Goal: Information Seeking & Learning: Get advice/opinions

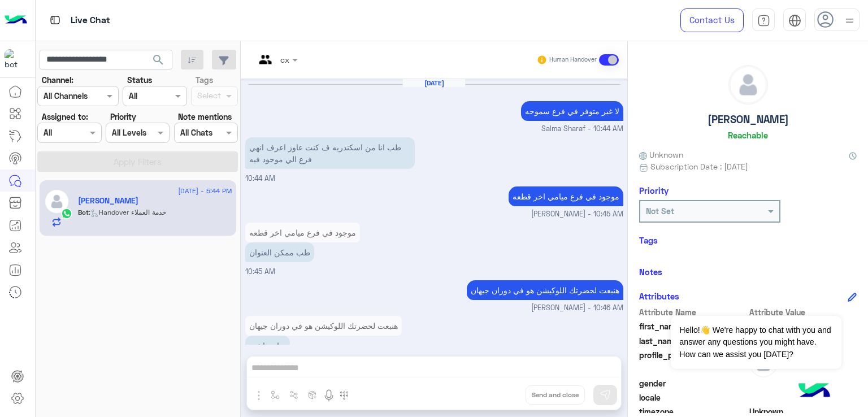
click at [108, 62] on input "**********" at bounding box center [106, 60] width 133 height 20
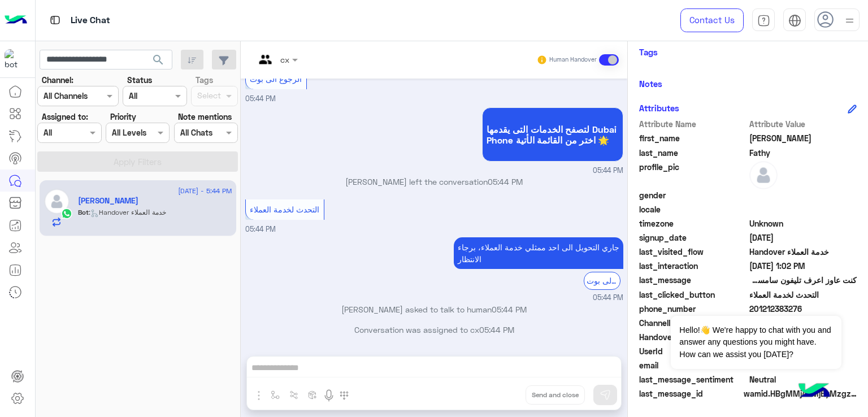
click at [145, 50] on button "search" at bounding box center [159, 62] width 28 height 24
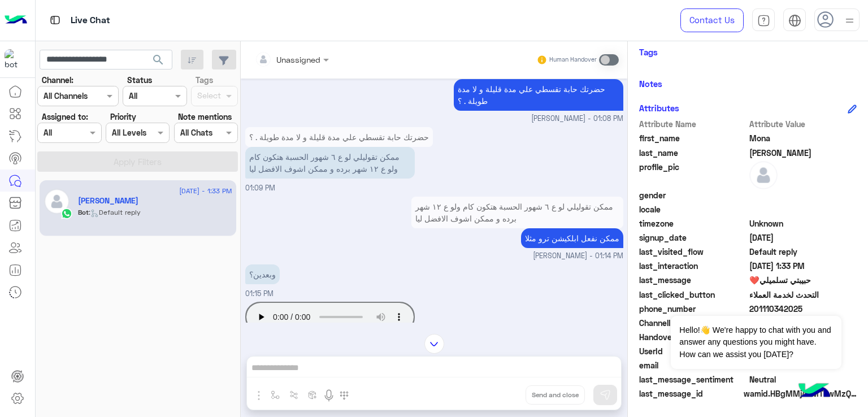
scroll to position [1869, 0]
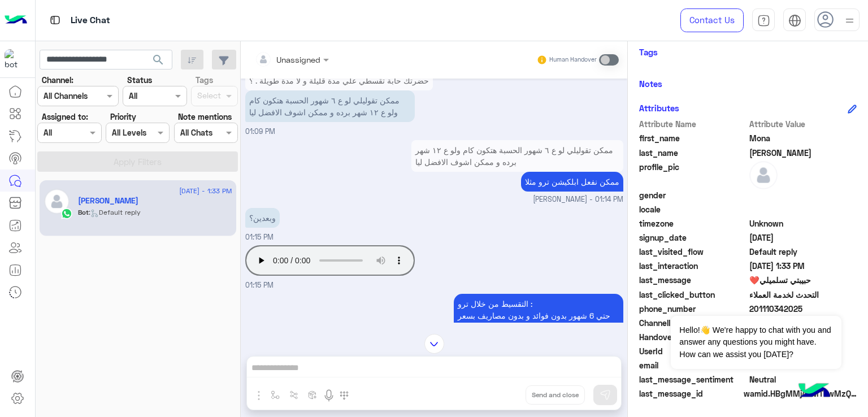
click at [341, 122] on p "ممكن تقوليلي لو ع ٦ شهور الحسبة هتكون كام ولو ع ١٢ شهر برده و ممكن اشوف الافضل …" at bounding box center [330, 106] width 170 height 32
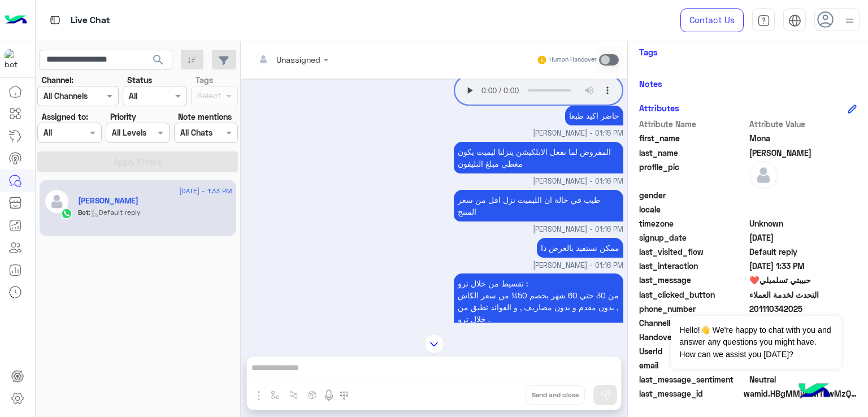
scroll to position [2321, 0]
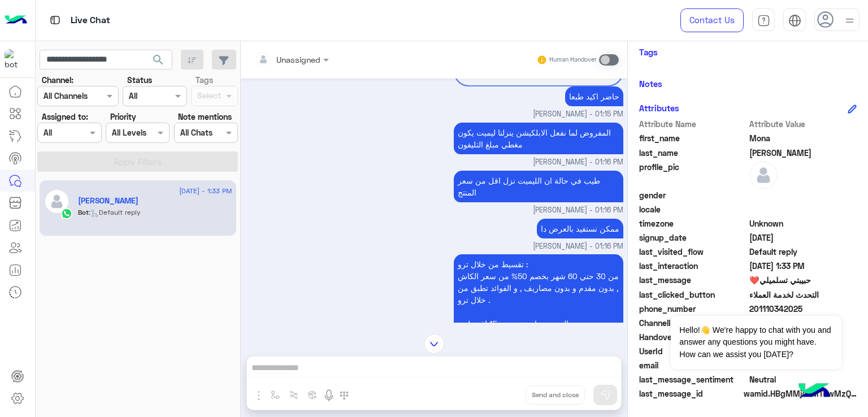
click at [515, 154] on p "المفروض لما نفعل الابلكيشن ينزلنا ليميت يكون مغطي مبلغ التليفون" at bounding box center [539, 139] width 170 height 32
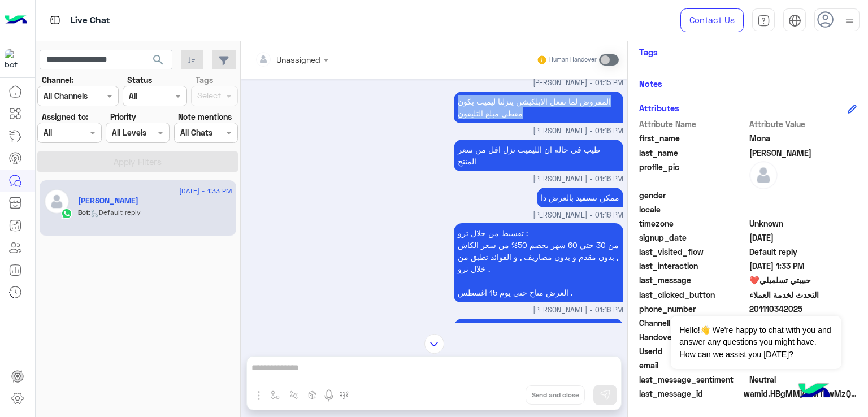
scroll to position [2378, 0]
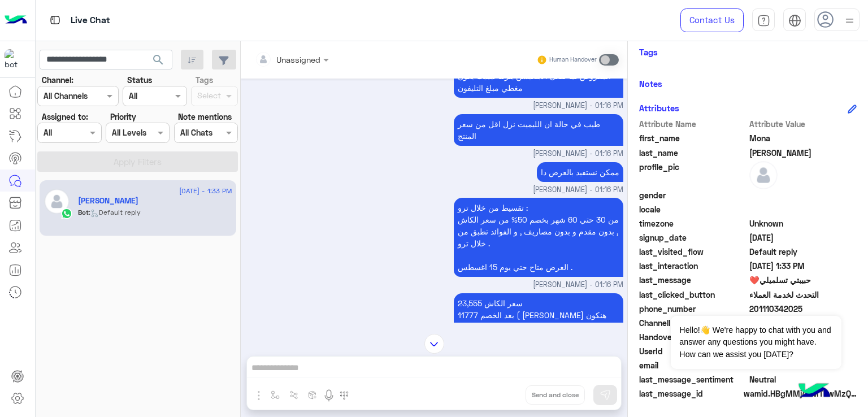
click at [518, 146] on p "طيب في حالة ان الليميت نزل اقل من سعر المنتج" at bounding box center [539, 130] width 170 height 32
click at [576, 182] on p "ممكن نستفيد بالعرض دا" at bounding box center [580, 172] width 86 height 20
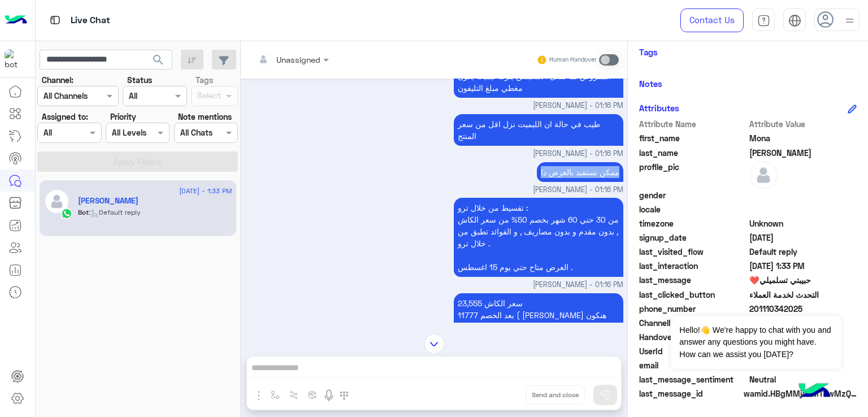
click at [576, 182] on p "ممكن نستفيد بالعرض دا" at bounding box center [580, 172] width 86 height 20
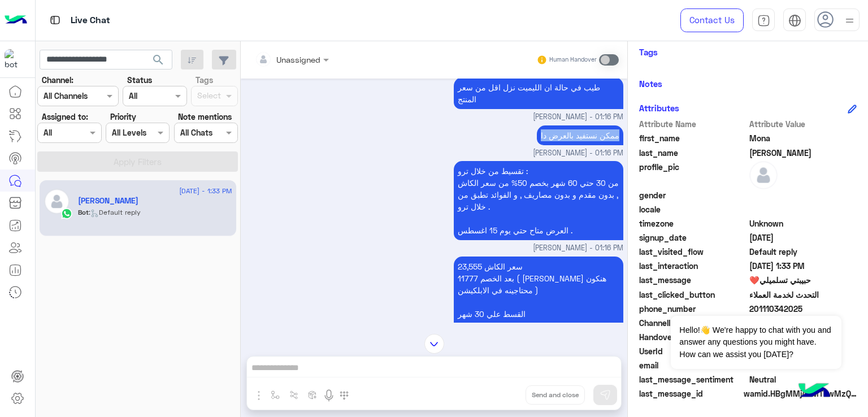
scroll to position [2434, 0]
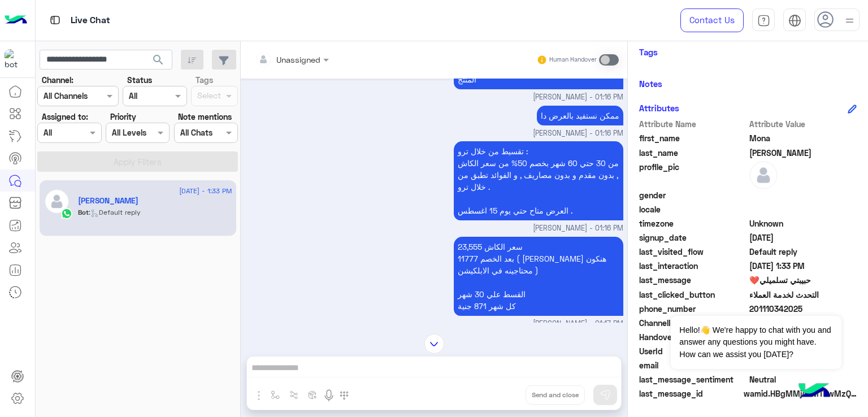
click at [493, 177] on p "تقسيط من خلال ترو : من 30 حتي 60 شهر بخصم 50% من سعر الكاش , بدون مقدم و بدون م…" at bounding box center [539, 180] width 170 height 79
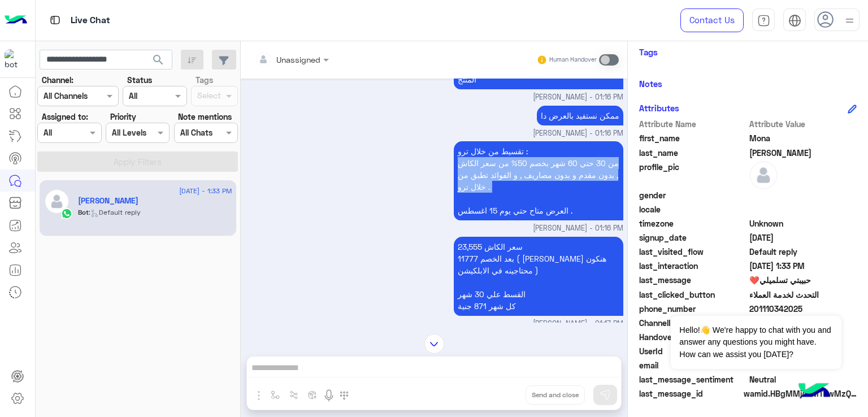
click at [493, 177] on p "تقسيط من خلال ترو : من 30 حتي 60 شهر بخصم 50% من سعر الكاش , بدون مقدم و بدون م…" at bounding box center [539, 180] width 170 height 79
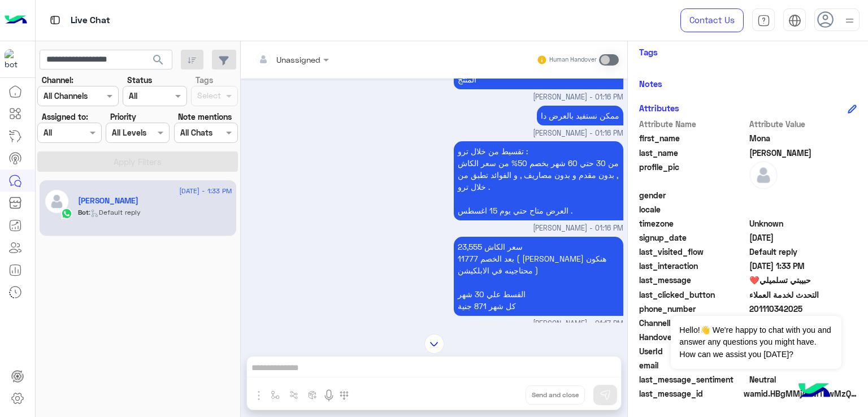
click at [504, 220] on p "تقسيط من خلال ترو : من 30 حتي 60 شهر بخصم 50% من سعر الكاش , بدون مقدم و بدون م…" at bounding box center [539, 180] width 170 height 79
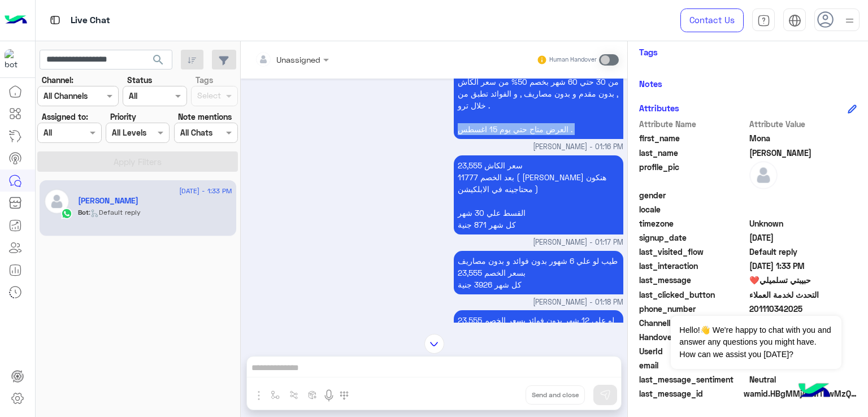
scroll to position [2547, 0]
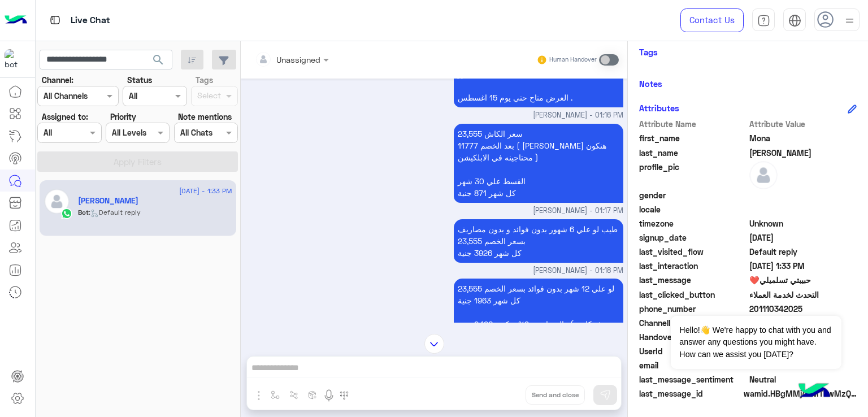
click at [502, 162] on p "سعر الكاش 23,555 بعد الخصم 11777 ( [PERSON_NAME] هنكون محتاجينه في الابلكيشن ) …" at bounding box center [539, 163] width 170 height 79
click at [497, 179] on p "سعر الكاش 23,555 بعد الخصم 11777 ( [PERSON_NAME] هنكون محتاجينه في الابلكيشن ) …" at bounding box center [539, 163] width 170 height 79
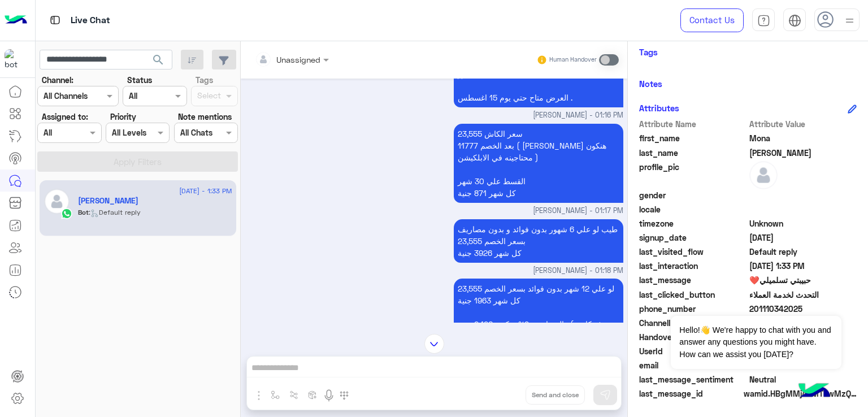
click at [497, 199] on p "سعر الكاش 23,555 بعد الخصم 11777 ( [PERSON_NAME] هنكون محتاجينه في الابلكيشن ) …" at bounding box center [539, 163] width 170 height 79
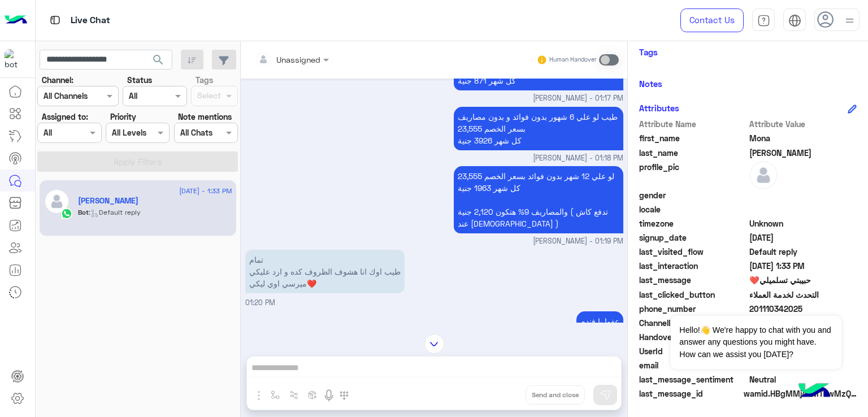
scroll to position [2660, 0]
click at [499, 133] on p "طيب لو علي 6 شهور بدون فوائد و بدون مصاريف بسعر الخصم 23,555 كل شهر 3926 جنية" at bounding box center [539, 128] width 170 height 44
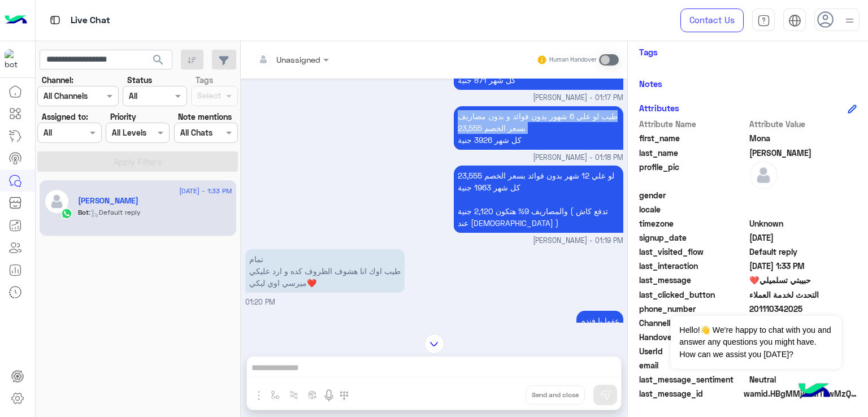
click at [499, 133] on p "طيب لو علي 6 شهور بدون فوائد و بدون مصاريف بسعر الخصم 23,555 كل شهر 3926 جنية" at bounding box center [539, 128] width 170 height 44
click at [490, 150] on p "طيب لو علي 6 شهور بدون فوائد و بدون مصاريف بسعر الخصم 23,555 كل شهر 3926 جنية" at bounding box center [539, 128] width 170 height 44
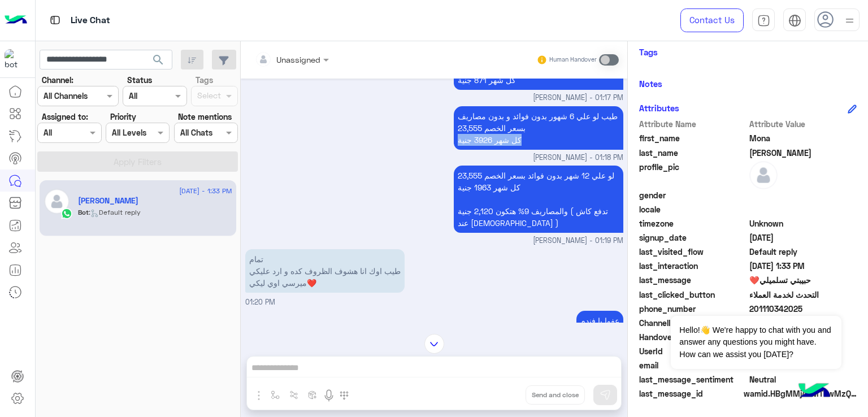
click at [490, 150] on p "طيب لو علي 6 شهور بدون فوائد و بدون مصاريف بسعر الخصم 23,555 كل شهر 3926 جنية" at bounding box center [539, 128] width 170 height 44
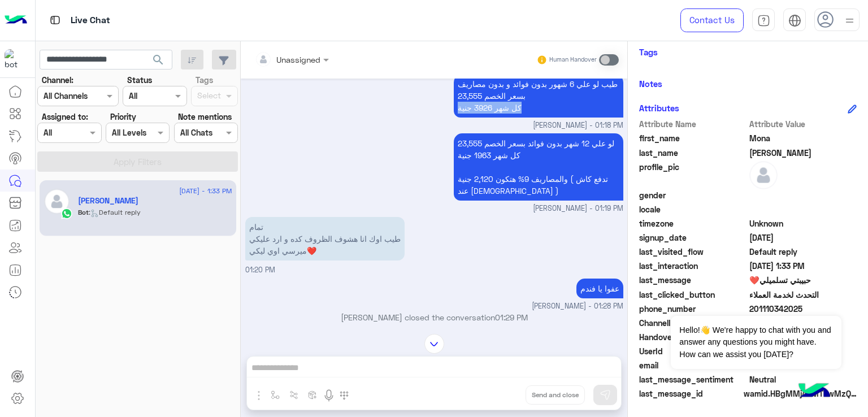
scroll to position [2717, 0]
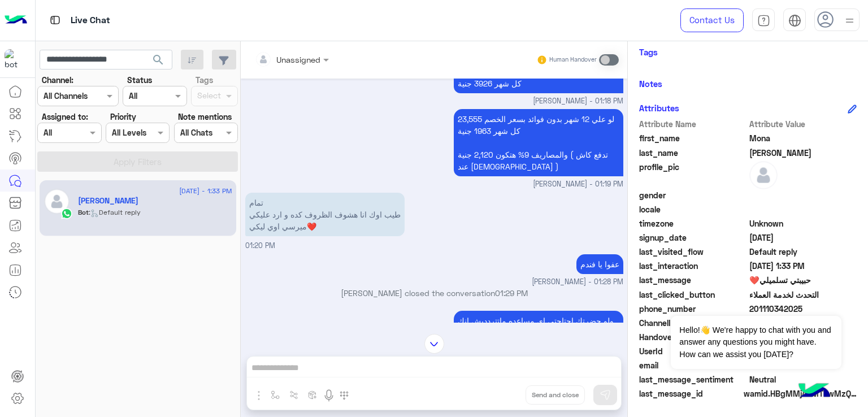
click at [503, 144] on p "لو علي 12 شهر بدون فوائد بسعر الخصم 23,555 كل شهر 1963 جنية والمصاريف 9% هتكون …" at bounding box center [539, 142] width 170 height 67
click at [524, 137] on p "لو علي 12 شهر بدون فوائد بسعر الخصم 23,555 كل شهر 1963 جنية والمصاريف 9% هتكون …" at bounding box center [539, 142] width 170 height 67
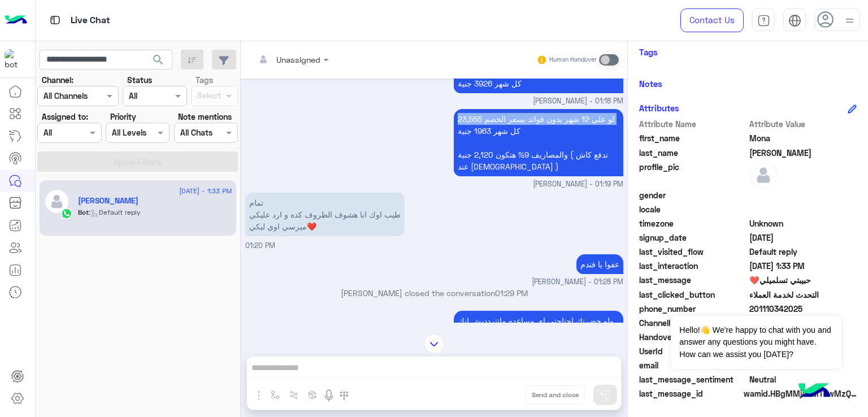
click at [524, 137] on p "لو علي 12 شهر بدون فوائد بسعر الخصم 23,555 كل شهر 1963 جنية والمصاريف 9% هتكون …" at bounding box center [539, 142] width 170 height 67
click at [497, 176] on p "لو علي 12 شهر بدون فوائد بسعر الخصم 23,555 كل شهر 1963 جنية والمصاريف 9% هتكون …" at bounding box center [539, 142] width 170 height 67
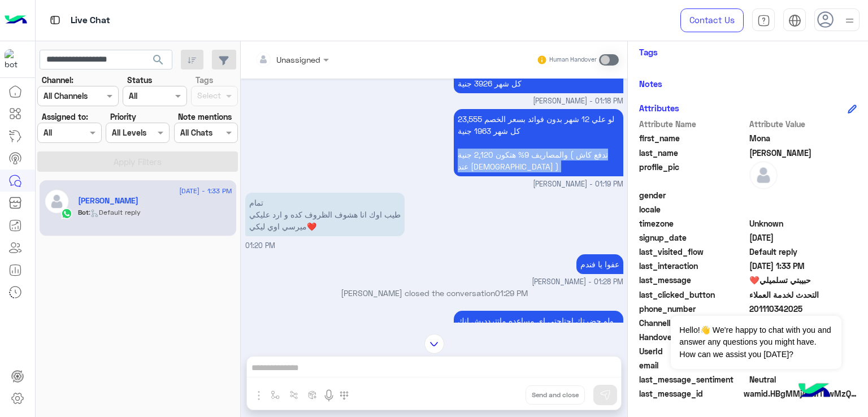
click at [497, 176] on p "لو علي 12 شهر بدون فوائد بسعر الخصم 23,555 كل شهر 1963 جنية والمصاريف 9% هتكون …" at bounding box center [539, 142] width 170 height 67
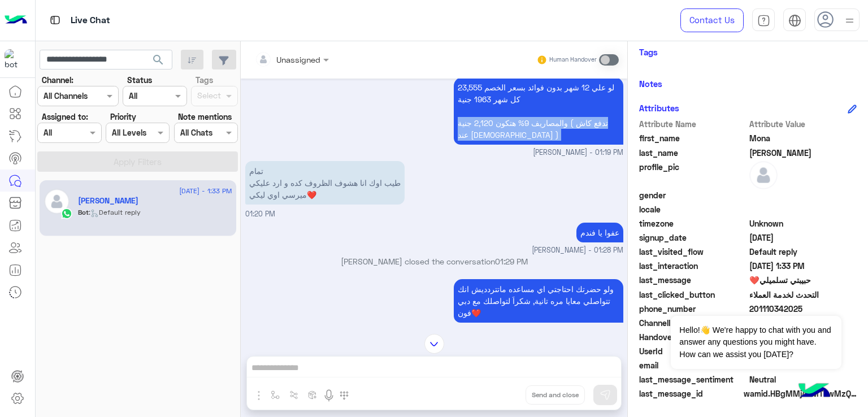
scroll to position [2773, 0]
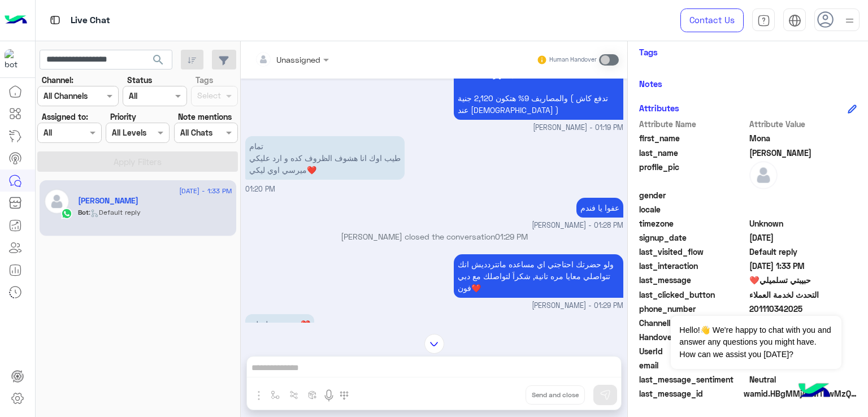
click at [273, 165] on p "تمام طيب اوك انا هشوف الظروف كده و ارد عليكي ميرسي اوي ليكي❤️" at bounding box center [324, 158] width 159 height 44
click at [296, 171] on p "تمام طيب اوك انا هشوف الظروف كده و ارد عليكي ميرسي اوي ليكي❤️" at bounding box center [324, 158] width 159 height 44
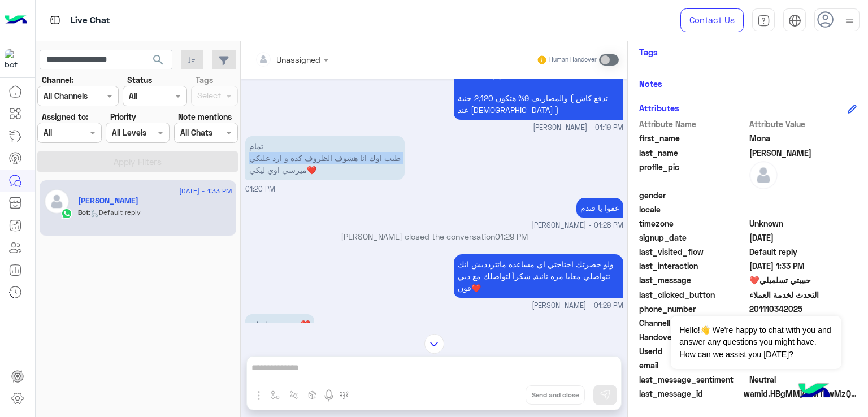
click at [296, 171] on p "تمام طيب اوك انا هشوف الظروف كده و ارد عليكي ميرسي اوي ليكي❤️" at bounding box center [324, 158] width 159 height 44
click at [297, 180] on p "تمام طيب اوك انا هشوف الظروف كده و ارد عليكي ميرسي اوي ليكي❤️" at bounding box center [324, 158] width 159 height 44
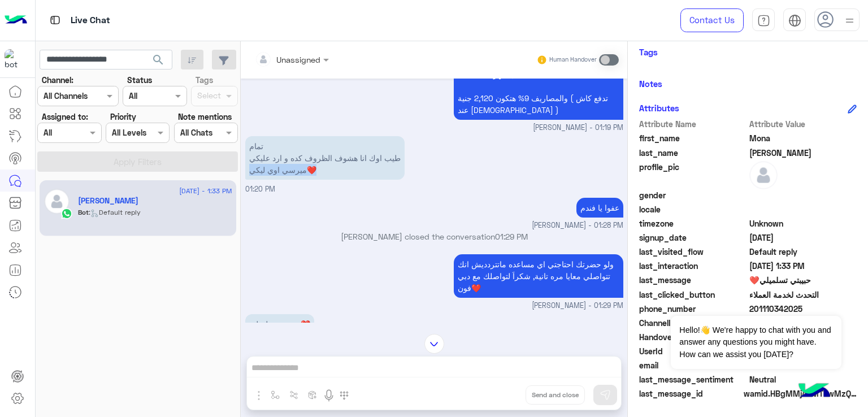
click at [297, 180] on p "تمام طيب اوك انا هشوف الظروف كده و ارد عليكي ميرسي اوي ليكي❤️" at bounding box center [324, 158] width 159 height 44
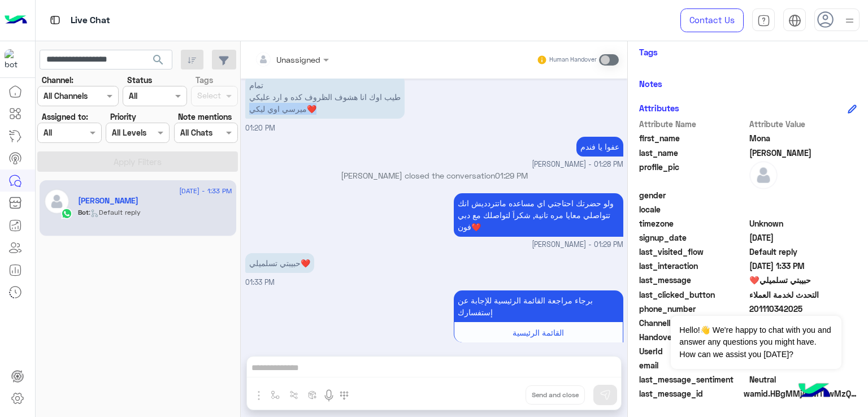
scroll to position [2861, 0]
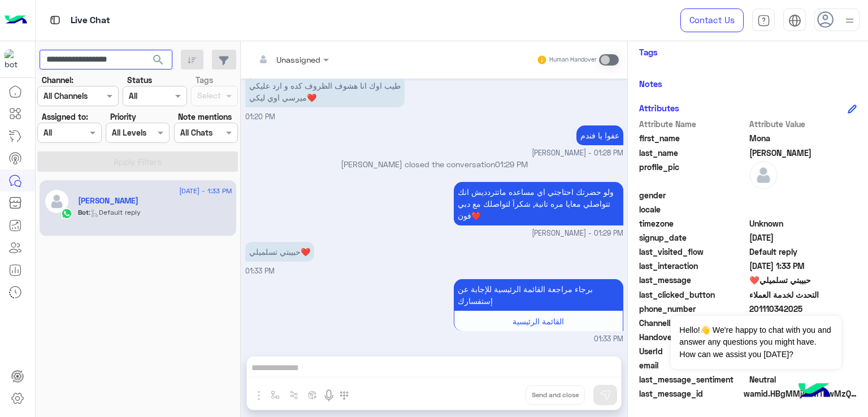
click at [97, 61] on input "**********" at bounding box center [106, 60] width 133 height 20
paste input "text"
click at [159, 61] on span "search" at bounding box center [158, 60] width 14 height 14
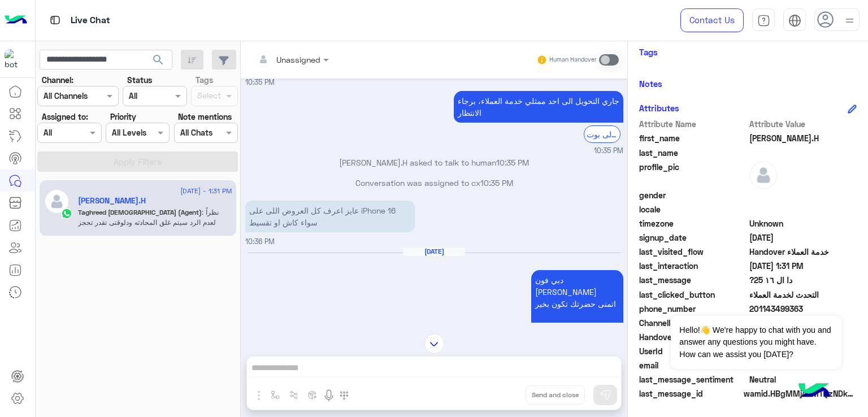
scroll to position [492, 0]
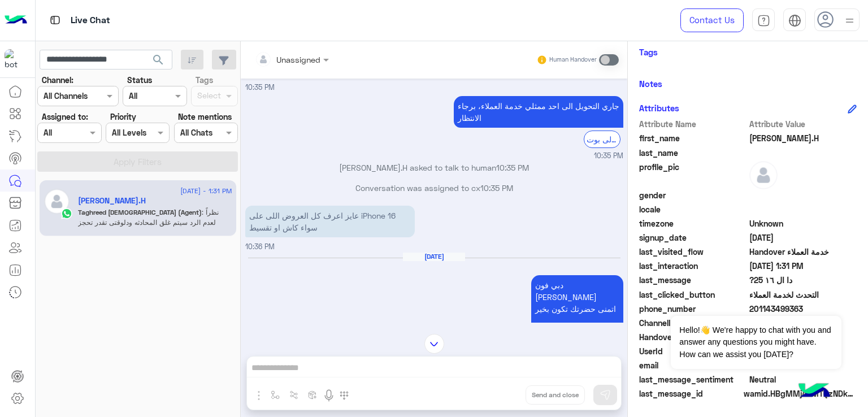
click at [325, 229] on p "عايز اعرف كل العروض اللى على iPhone 16 سواء كاش او تقسيط" at bounding box center [330, 222] width 170 height 32
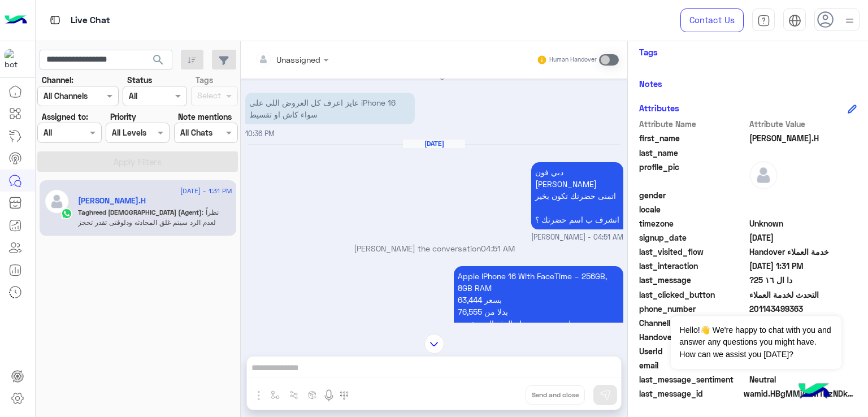
click at [560, 199] on p "دبي [PERSON_NAME] اتمنى حضرتك تكون بخير اتشرف ب اسم حضرتك ؟" at bounding box center [577, 195] width 92 height 67
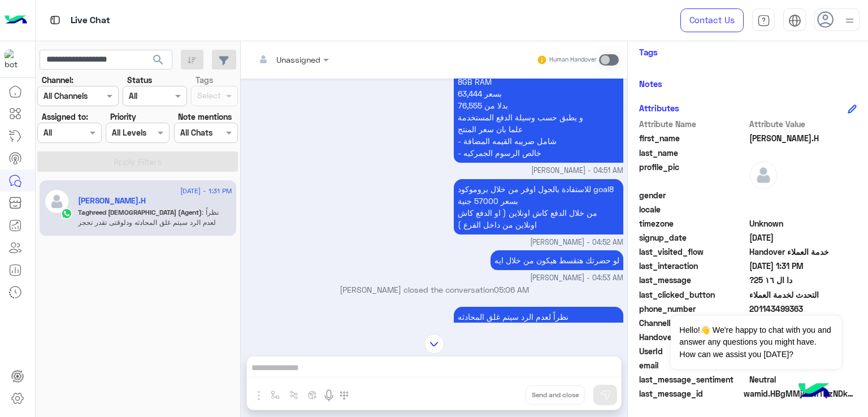
scroll to position [831, 0]
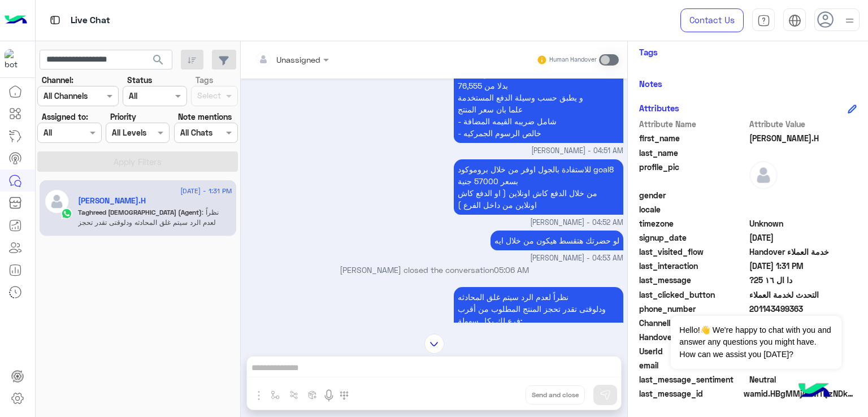
click at [495, 184] on p "للاستفادة بالجول اوفر من خلال بروموكود goal8 بسعر 57000 جنية من خلال الدفع كاش …" at bounding box center [539, 186] width 170 height 55
click at [515, 208] on p "للاستفادة بالجول اوفر من خلال بروموكود goal8 بسعر 57000 جنية من خلال الدفع كاش …" at bounding box center [539, 186] width 170 height 55
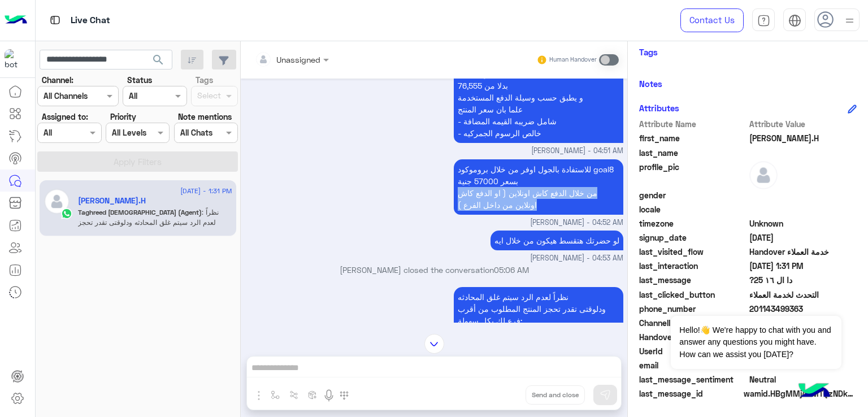
click at [515, 208] on p "للاستفادة بالجول اوفر من خلال بروموكود goal8 بسعر 57000 جنية من خلال الدفع كاش …" at bounding box center [539, 186] width 170 height 55
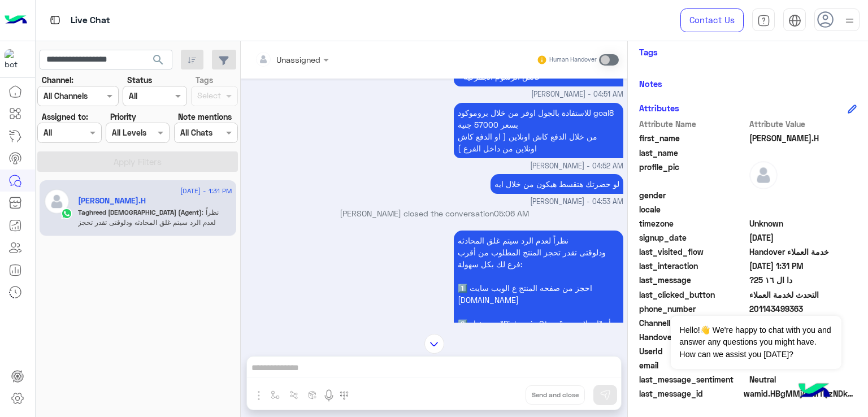
click at [528, 192] on p "لو حضرتك هتقسط هيكون من خلال ايه" at bounding box center [556, 184] width 133 height 20
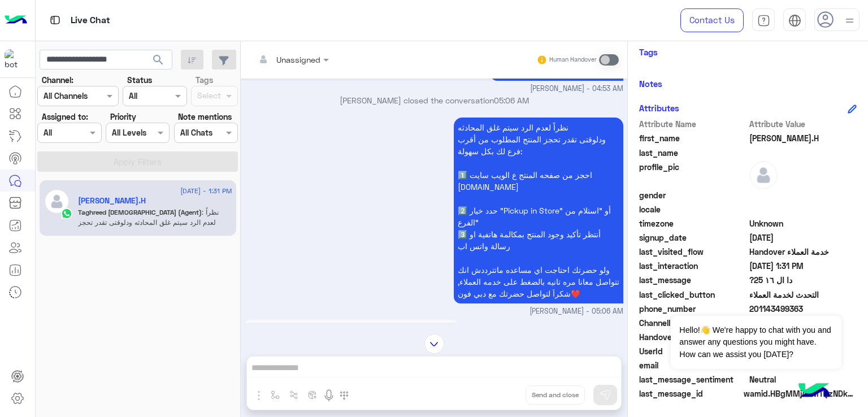
scroll to position [1114, 0]
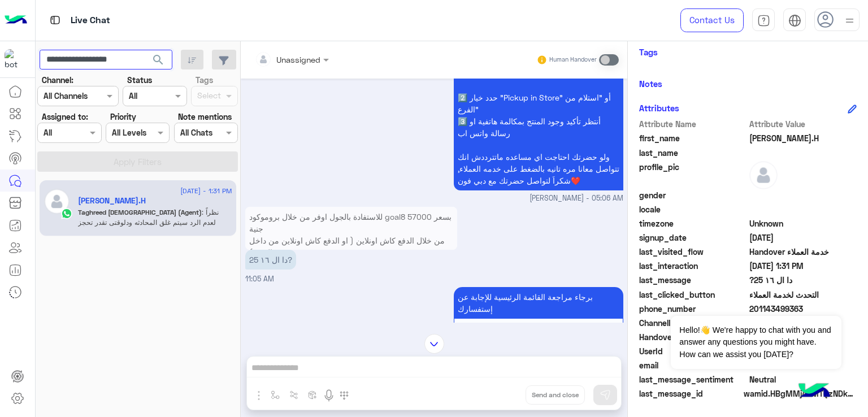
click at [97, 54] on input "**********" at bounding box center [106, 60] width 133 height 20
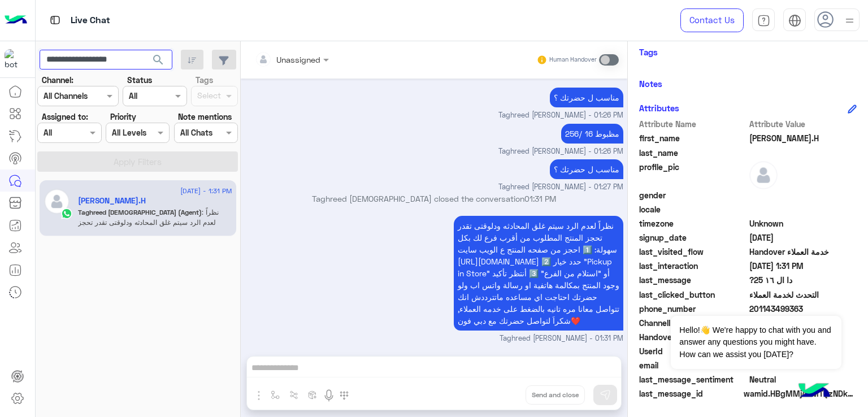
scroll to position [2023, 0]
paste input "text"
type input "**********"
click at [160, 55] on span "search" at bounding box center [158, 60] width 14 height 14
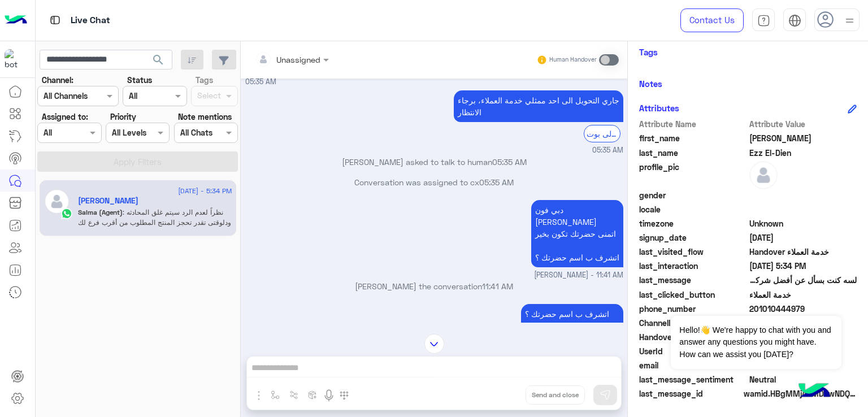
scroll to position [895, 0]
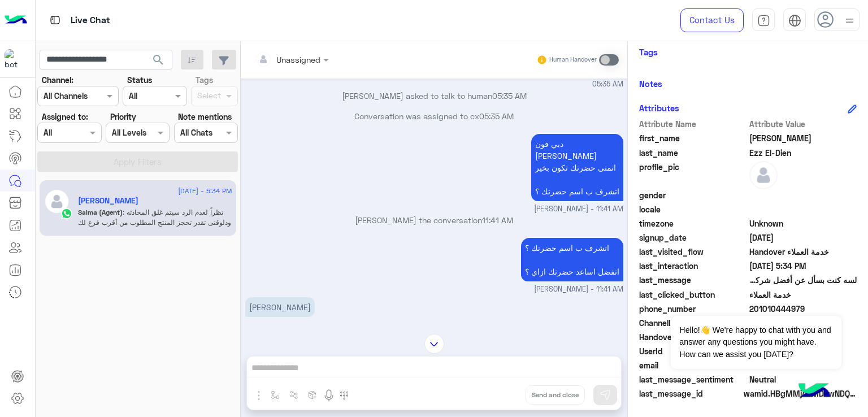
click at [560, 166] on p "دبي [PERSON_NAME] اتمنى حضرتك تكون بخير اتشرف ب اسم حضرتك ؟" at bounding box center [577, 167] width 92 height 67
click at [567, 159] on p "دبي [PERSON_NAME] اتمنى حضرتك تكون بخير اتشرف ب اسم حضرتك ؟" at bounding box center [577, 167] width 92 height 67
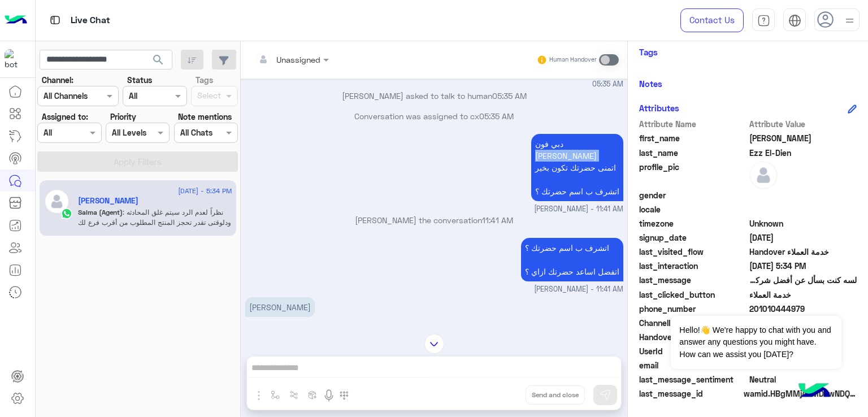
click at [567, 159] on p "دبي [PERSON_NAME] اتمنى حضرتك تكون بخير اتشرف ب اسم حضرتك ؟" at bounding box center [577, 167] width 92 height 67
click at [568, 181] on p "دبي [PERSON_NAME] اتمنى حضرتك تكون بخير اتشرف ب اسم حضرتك ؟" at bounding box center [577, 167] width 92 height 67
click at [576, 214] on span "[PERSON_NAME] - 11:41 AM" at bounding box center [578, 209] width 89 height 11
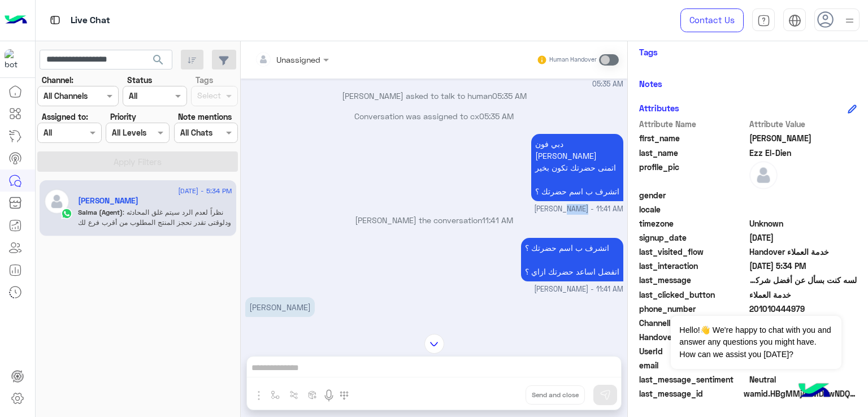
click at [576, 214] on span "[PERSON_NAME] - 11:41 AM" at bounding box center [578, 209] width 89 height 11
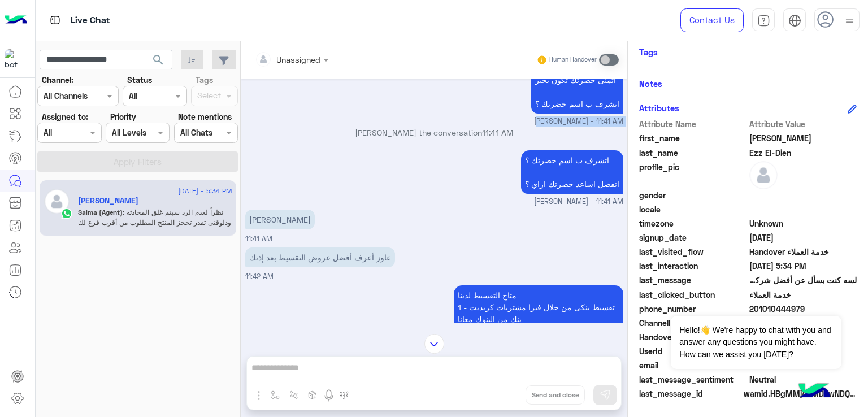
scroll to position [1008, 0]
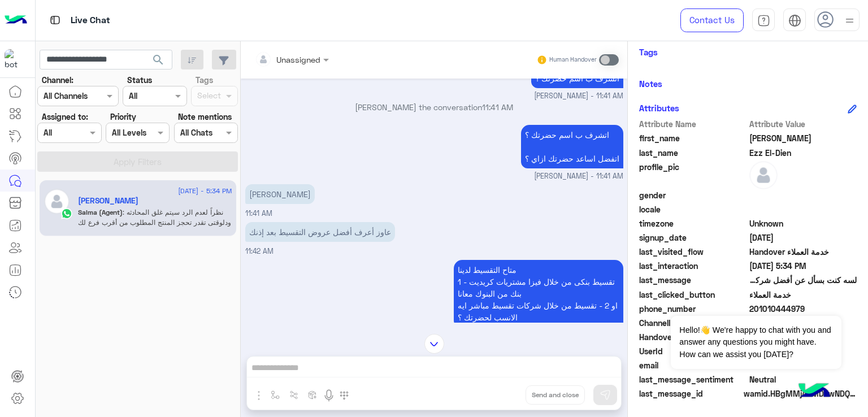
click at [554, 154] on p "اتشرف ب اسم حضرتك ؟ اتفضل اساعد حضرتك ازاي ؟" at bounding box center [572, 147] width 102 height 44
click at [560, 168] on p "اتشرف ب اسم حضرتك ؟ اتفضل اساعد حضرتك ازاي ؟" at bounding box center [572, 147] width 102 height 44
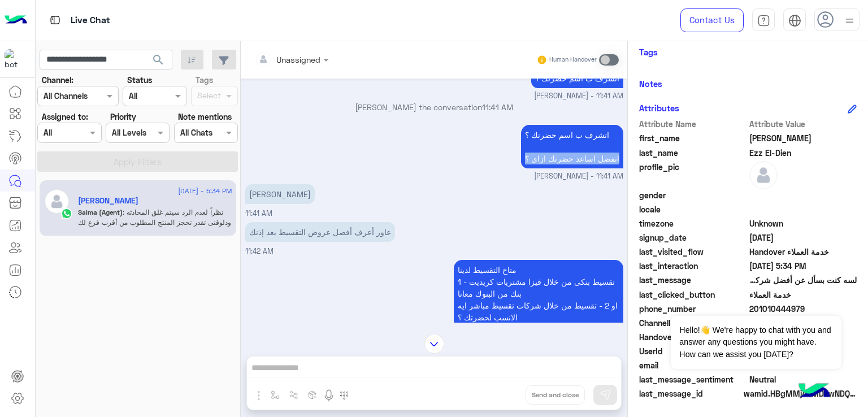
click at [560, 168] on p "اتشرف ب اسم حضرتك ؟ اتفضل اساعد حضرتك ازاي ؟" at bounding box center [572, 147] width 102 height 44
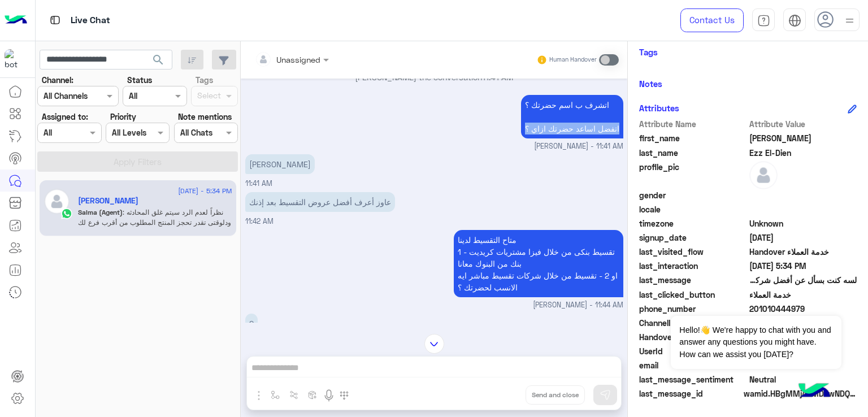
scroll to position [1064, 0]
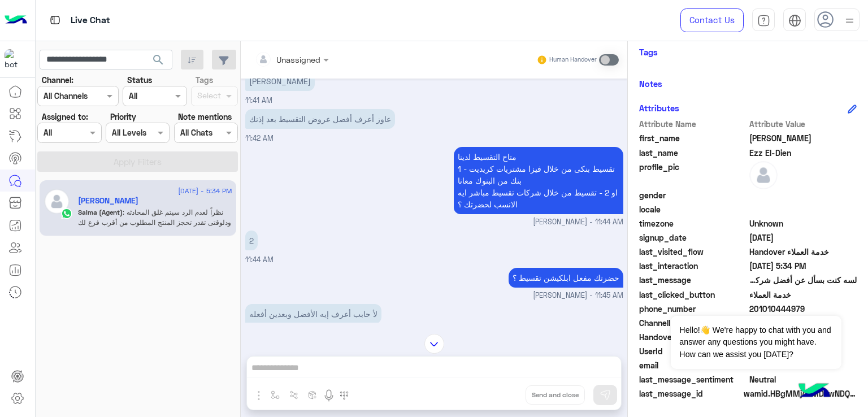
click at [492, 183] on p "متاح التقسيط لدينا 1 - تقسيط بنكى من خلال فيزا مشتريات كريديت بنك من البنوك معا…" at bounding box center [539, 180] width 170 height 67
click at [490, 207] on p "متاح التقسيط لدينا 1 - تقسيط بنكى من خلال فيزا مشتريات كريديت بنك من البنوك معا…" at bounding box center [539, 180] width 170 height 67
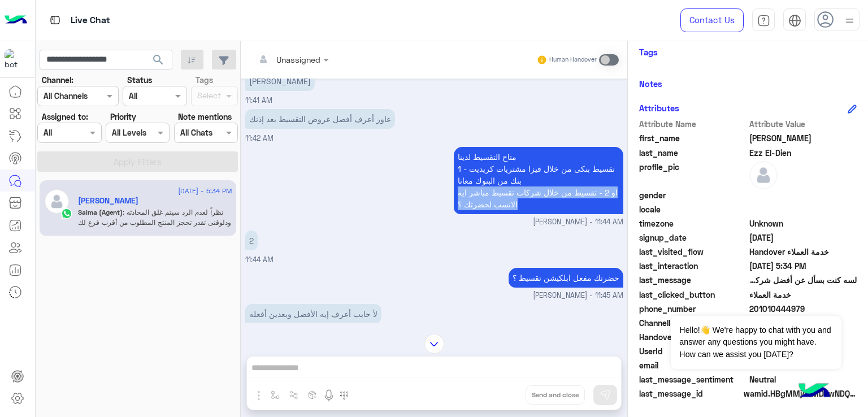
click at [490, 207] on p "متاح التقسيط لدينا 1 - تقسيط بنكى من خلال فيزا مشتريات كريديت بنك من البنوك معا…" at bounding box center [539, 180] width 170 height 67
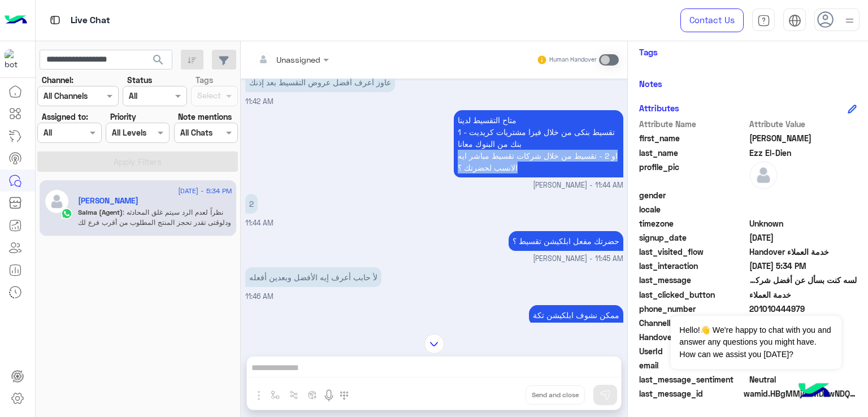
scroll to position [1177, 0]
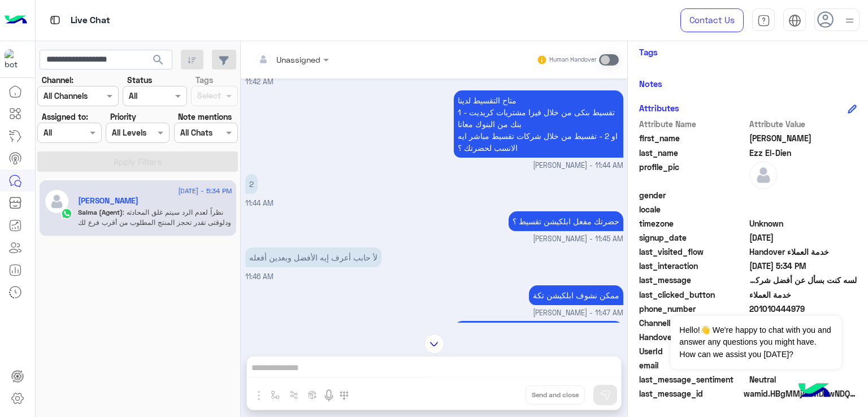
click at [559, 222] on p "حضرتك مفعل ابلكيشن تقسيط ؟" at bounding box center [566, 221] width 115 height 20
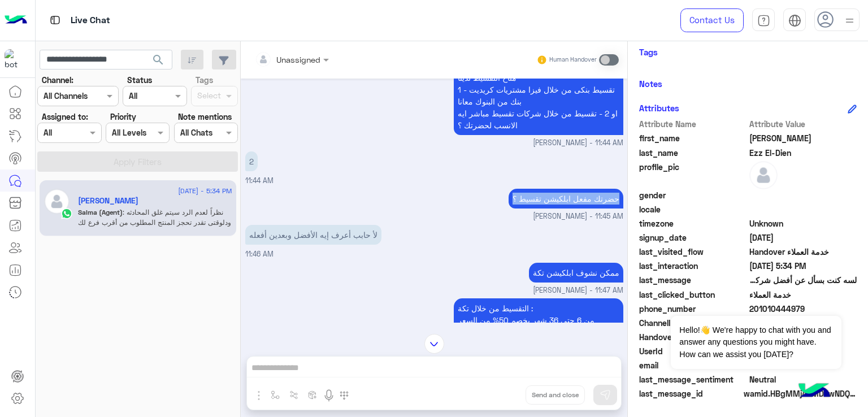
scroll to position [1234, 0]
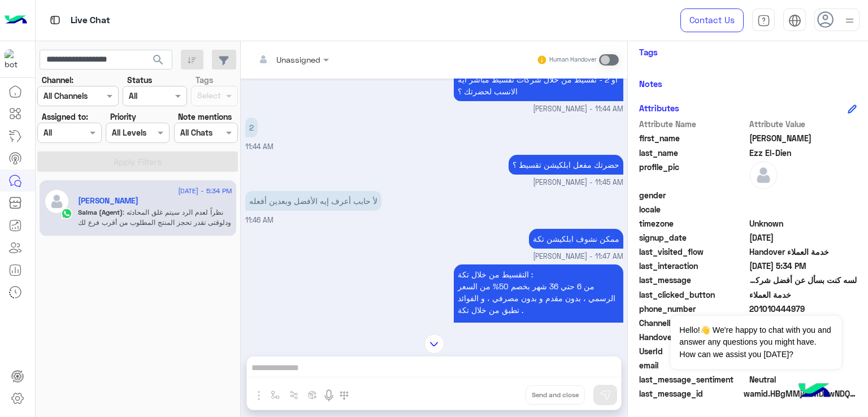
click at [320, 211] on p "لأ حابب أعرف إيه الأفضل وبعدين أفعله" at bounding box center [313, 201] width 136 height 20
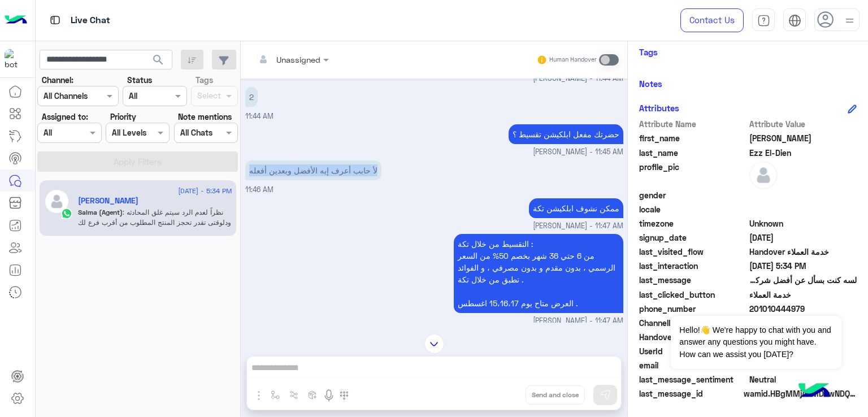
scroll to position [1290, 0]
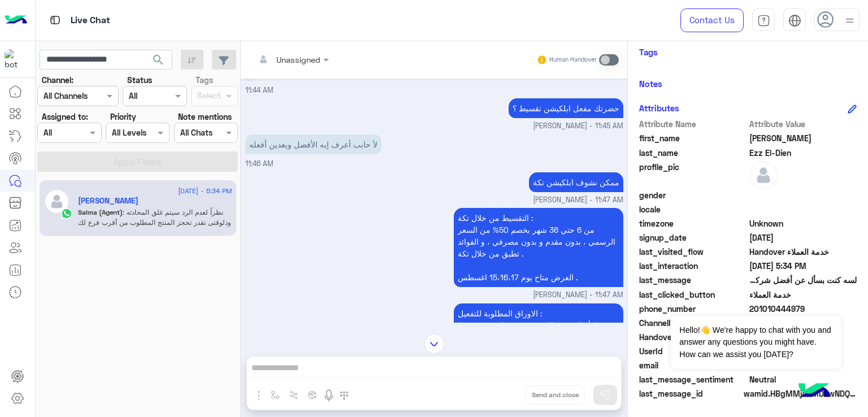
click at [563, 192] on p "ممكن نشوف ابلكيشن تكة" at bounding box center [576, 182] width 94 height 20
click at [525, 247] on p "التقسيط من خلال تكة : من 6 حتي 36 شهر بخصم 50% من السعر الرسمي ، بدون مقدم و بد…" at bounding box center [539, 247] width 170 height 79
click at [524, 247] on p "التقسيط من خلال تكة : من 6 حتي 36 شهر بخصم 50% من السعر الرسمي ، بدون مقدم و بد…" at bounding box center [539, 247] width 170 height 79
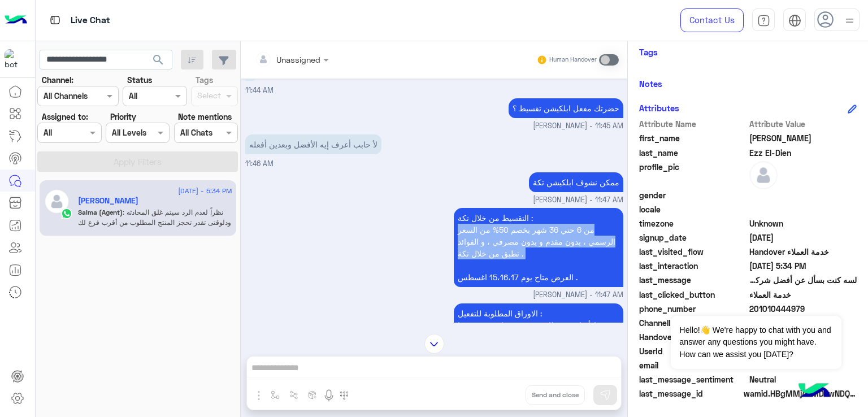
click at [524, 247] on p "التقسيط من خلال تكة : من 6 حتي 36 شهر بخصم 50% من السعر الرسمي ، بدون مقدم و بد…" at bounding box center [539, 247] width 170 height 79
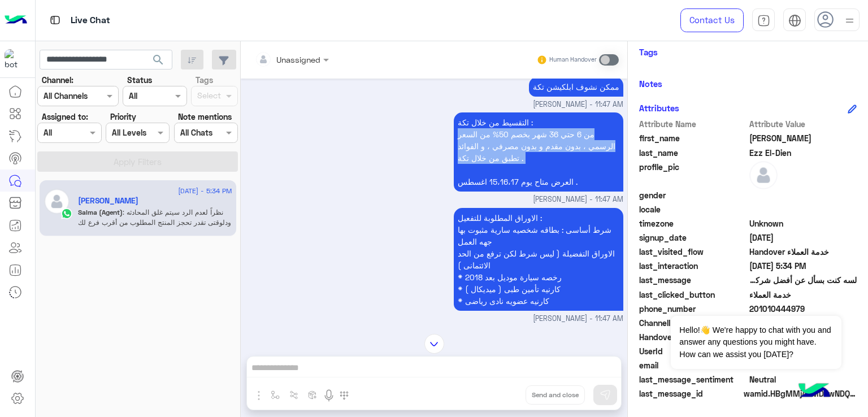
scroll to position [1403, 0]
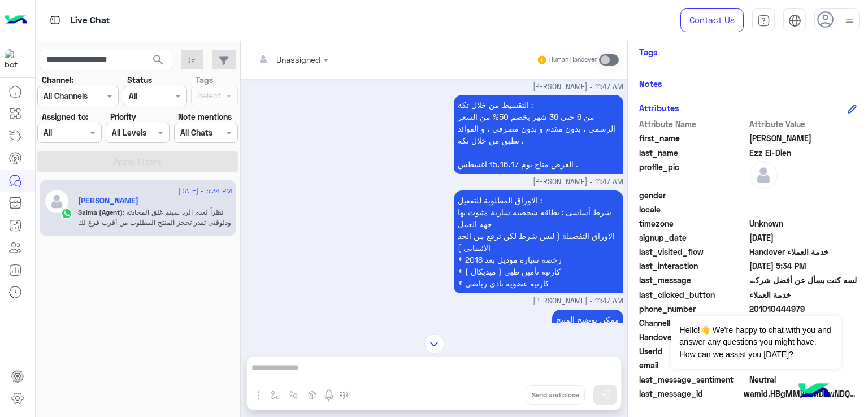
click at [484, 174] on p "التقسيط من خلال تكة : من 6 حتي 36 شهر بخصم 50% من السعر الرسمي ، بدون مقدم و بد…" at bounding box center [539, 134] width 170 height 79
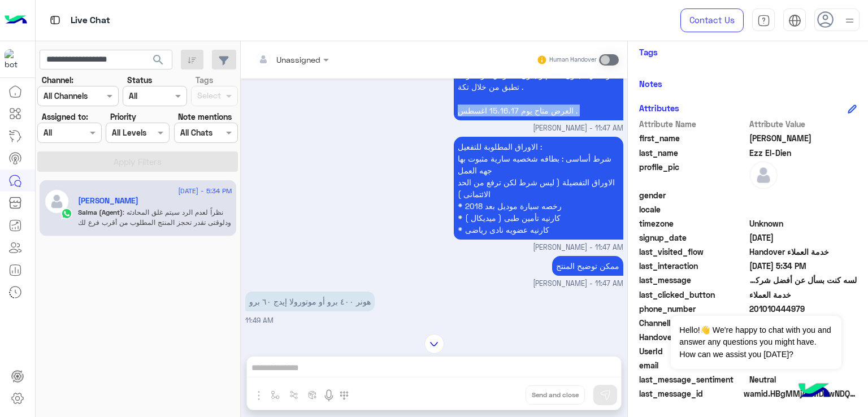
scroll to position [1516, 0]
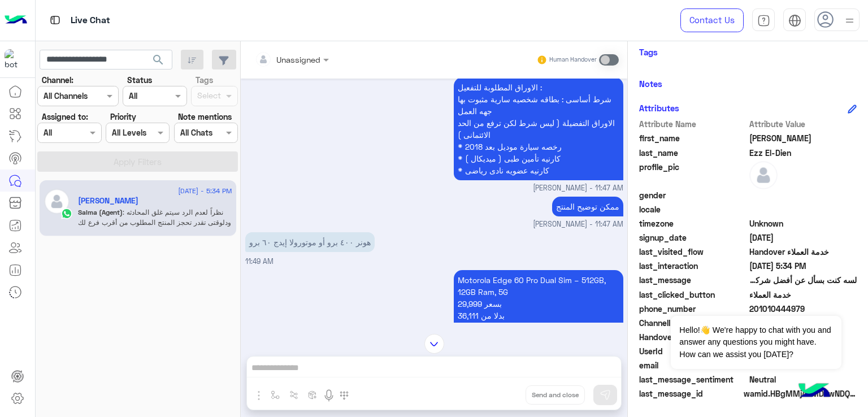
click at [504, 109] on p "الاوراق المطلوبة للتفعيل : شرط أساسى : بطاقه شخصيه سارية [PERSON_NAME] بها جهه …" at bounding box center [539, 128] width 170 height 103
click at [498, 134] on p "الاوراق المطلوبة للتفعيل : شرط أساسى : بطاقه شخصيه سارية [PERSON_NAME] بها جهه …" at bounding box center [539, 128] width 170 height 103
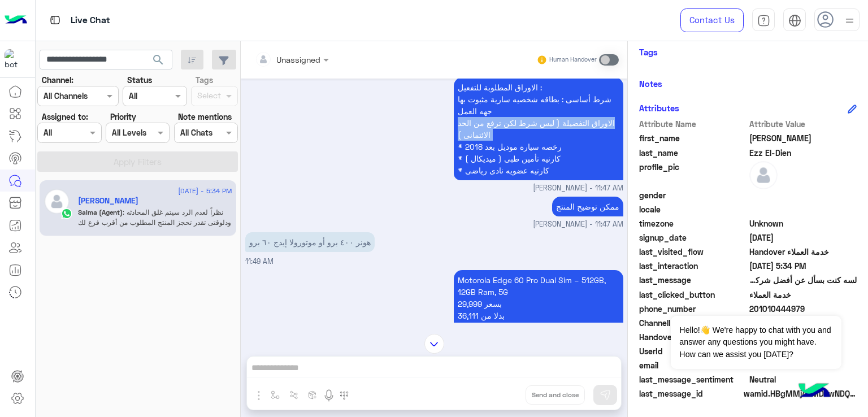
click at [498, 134] on p "الاوراق المطلوبة للتفعيل : شرط أساسى : بطاقه شخصيه سارية [PERSON_NAME] بها جهه …" at bounding box center [539, 128] width 170 height 103
click at [497, 166] on p "الاوراق المطلوبة للتفعيل : شرط أساسى : بطاقه شخصيه سارية [PERSON_NAME] بها جهه …" at bounding box center [539, 128] width 170 height 103
click at [573, 215] on p "ممكن توضيح المنتج" at bounding box center [587, 207] width 71 height 20
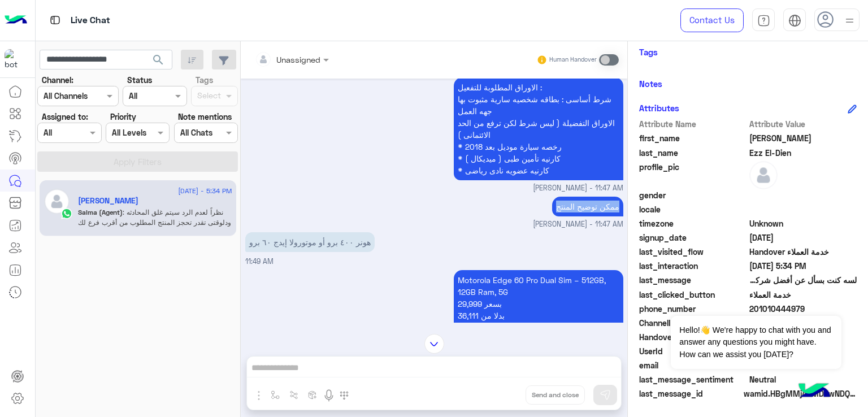
click at [573, 215] on p "ممكن توضيح المنتج" at bounding box center [587, 207] width 71 height 20
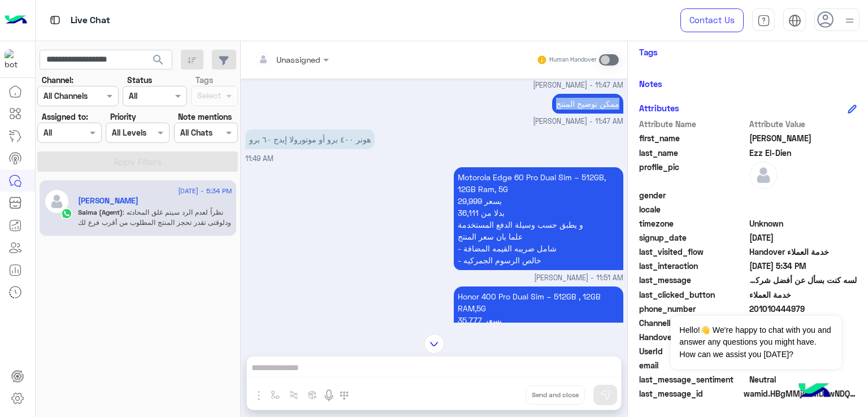
scroll to position [1629, 0]
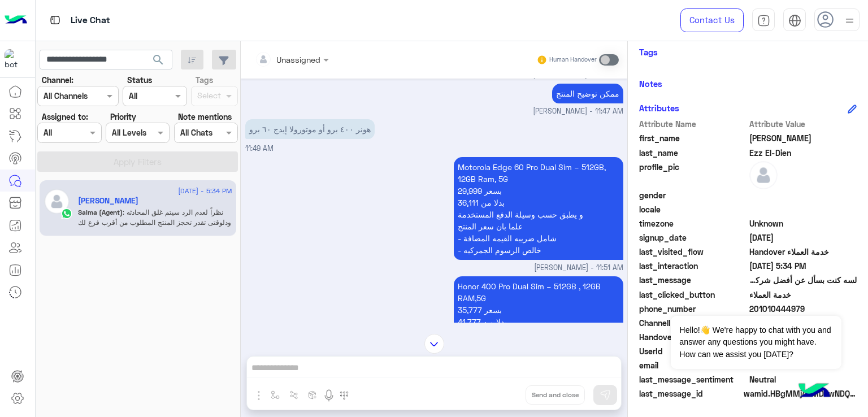
click at [533, 190] on p "Motorola Edge 60 Pro Dual Sim – 512GB, 12GB Ram, 5G 29,999 بسعر 36,111 بدلا من …" at bounding box center [539, 208] width 170 height 103
click at [518, 225] on p "Motorola Edge 60 Pro Dual Sim – 512GB, 12GB Ram, 5G 29,999 بسعر 36,111 بدلا من …" at bounding box center [539, 208] width 170 height 103
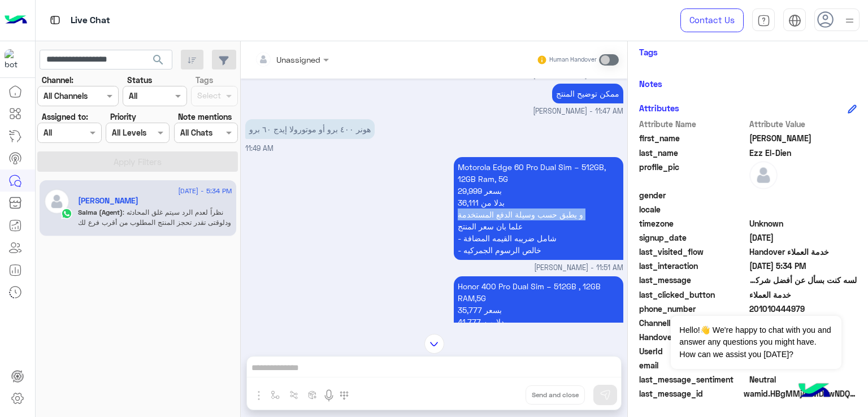
click at [518, 225] on p "Motorola Edge 60 Pro Dual Sim – 512GB, 12GB Ram, 5G 29,999 بسعر 36,111 بدلا من …" at bounding box center [539, 208] width 170 height 103
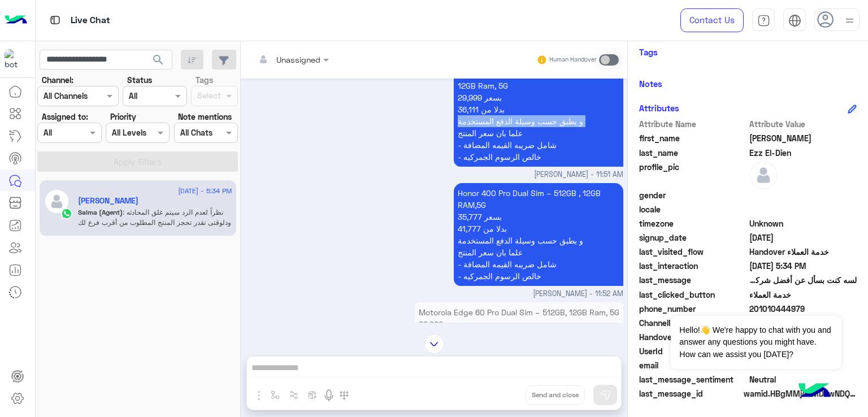
scroll to position [1743, 0]
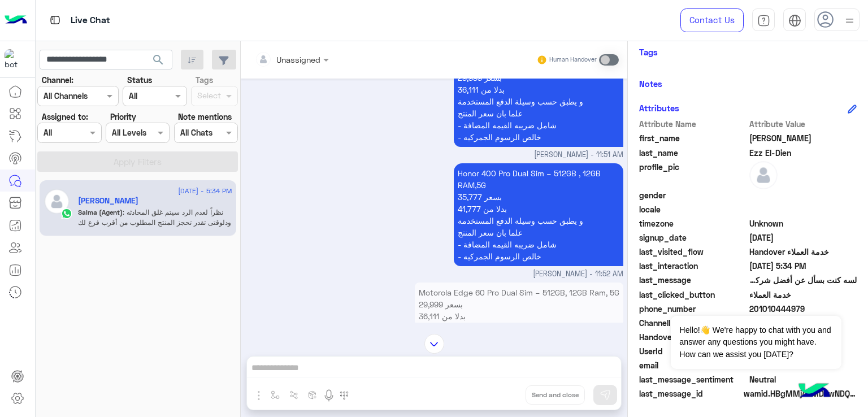
click at [521, 232] on p "Honor 400 Pro Dual Sim – 512GB , 12GB RAM,5G 35,777 بسعر 41,777 بدلا من و يطبق …" at bounding box center [539, 214] width 170 height 103
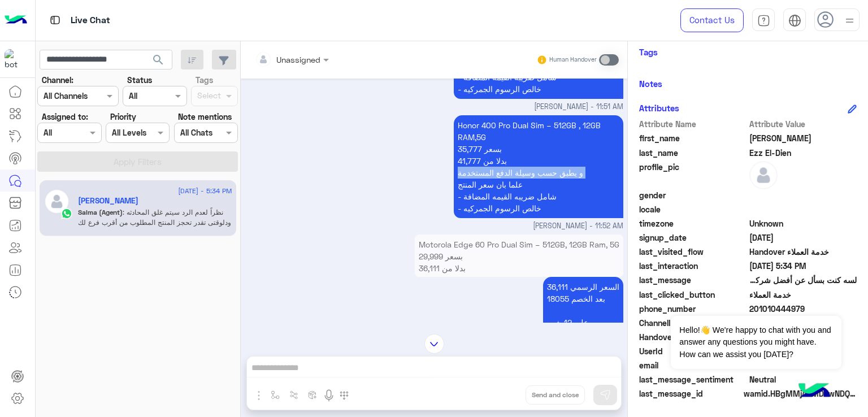
scroll to position [1856, 0]
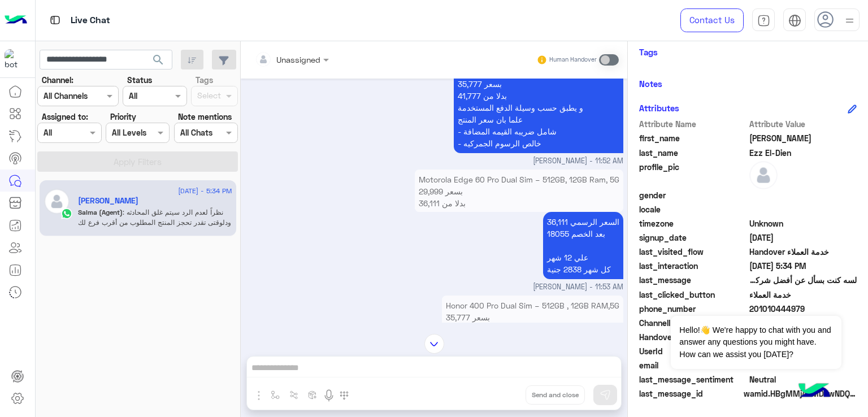
click at [570, 242] on p "السعر الرسمي 36,111 بعد الخصم 18055 علي 12 شهر كل شهر 2838 جنية" at bounding box center [583, 245] width 80 height 67
click at [568, 267] on p "السعر الرسمي 36,111 بعد الخصم 18055 علي 12 شهر كل شهر 2838 جنية" at bounding box center [583, 245] width 80 height 67
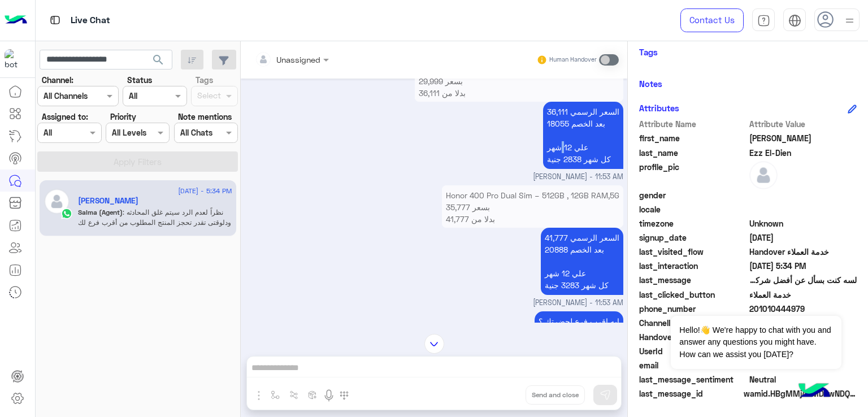
scroll to position [1969, 0]
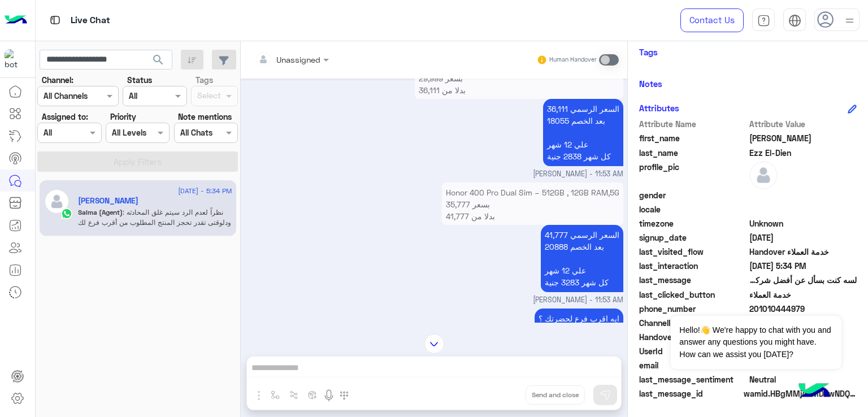
click at [581, 244] on p "السعر الرسمي 41,777 بعد الخصم 20888 علي 12 شهر كل شهر 3283 جنية" at bounding box center [582, 258] width 82 height 67
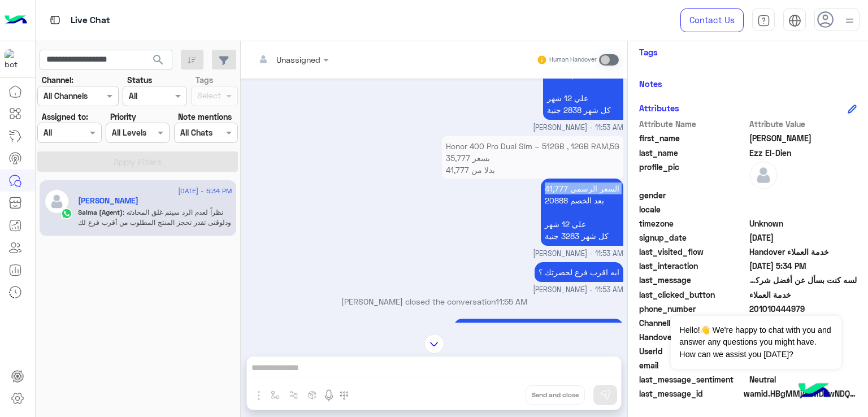
scroll to position [2082, 0]
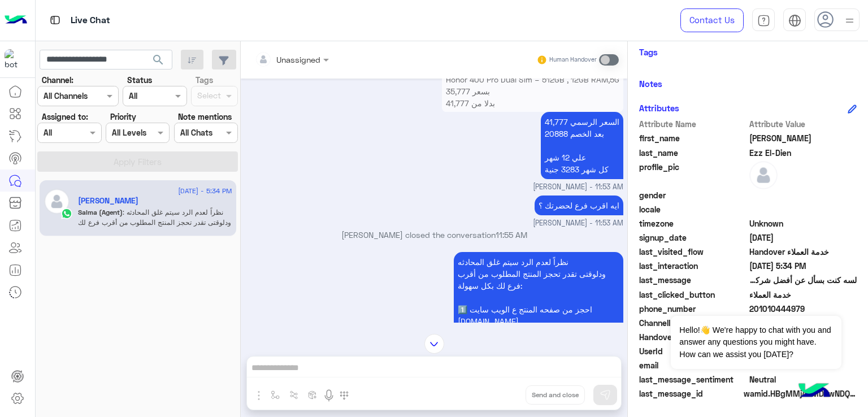
click at [567, 212] on p "ايه اقرب فرع لحضرتك ؟" at bounding box center [579, 205] width 89 height 20
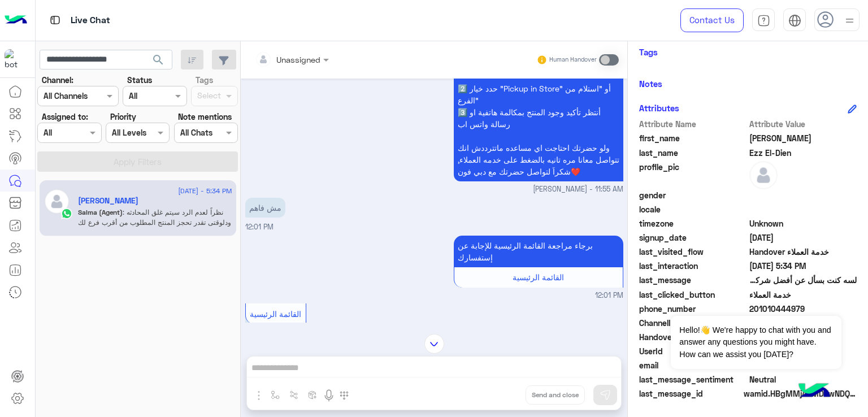
scroll to position [2364, 0]
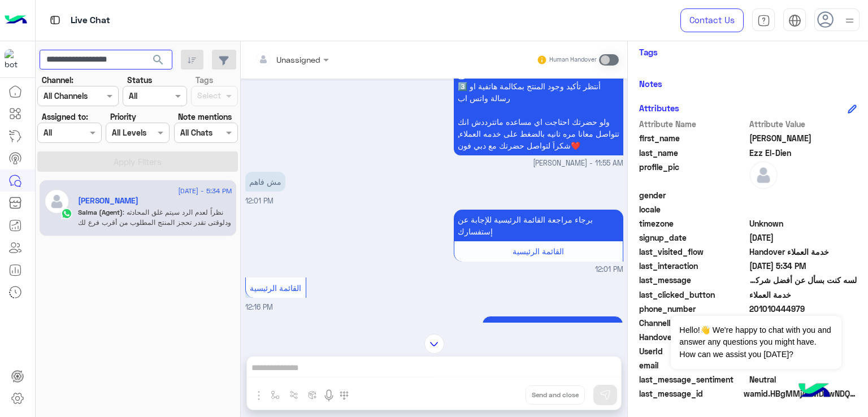
click at [94, 60] on input "**********" at bounding box center [106, 60] width 133 height 20
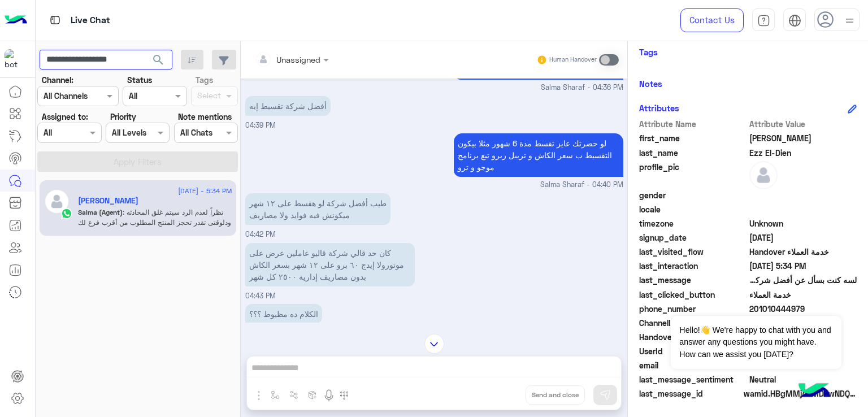
scroll to position [3494, 0]
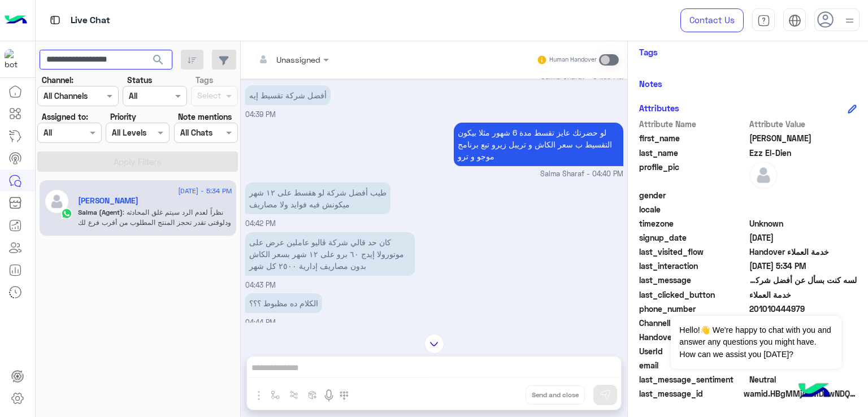
paste input "text"
click at [156, 60] on span "search" at bounding box center [158, 60] width 14 height 14
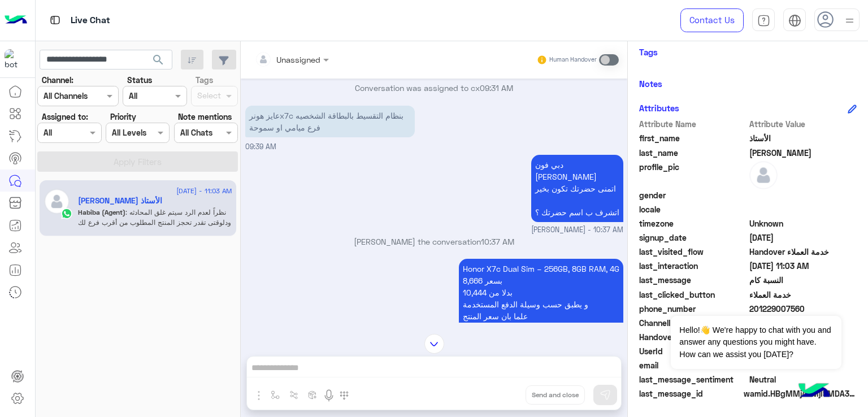
scroll to position [1808, 0]
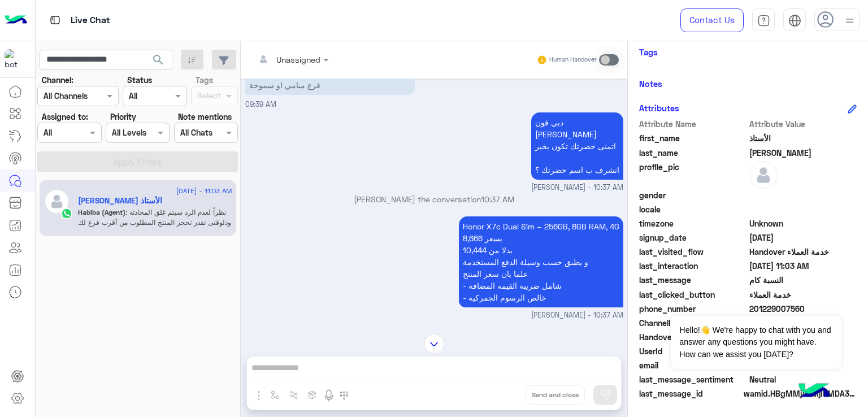
click at [314, 95] on p "عايز هونرx7c بنظام التقسيط بالبطاقة الشخصيه فرع ميامي او سموحة" at bounding box center [330, 79] width 170 height 32
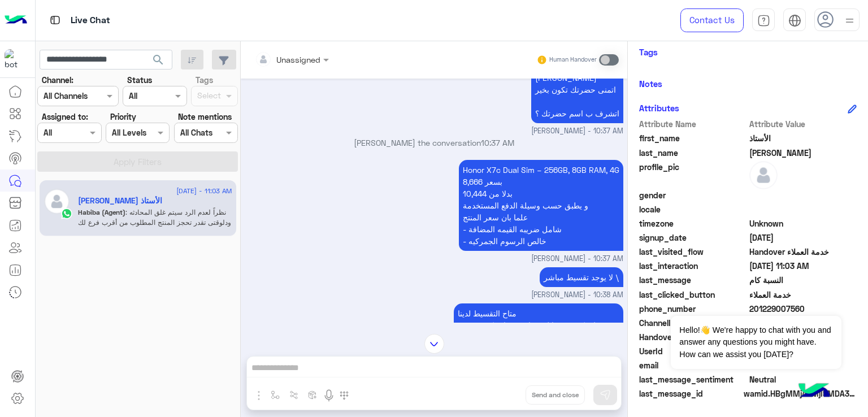
scroll to position [1921, 0]
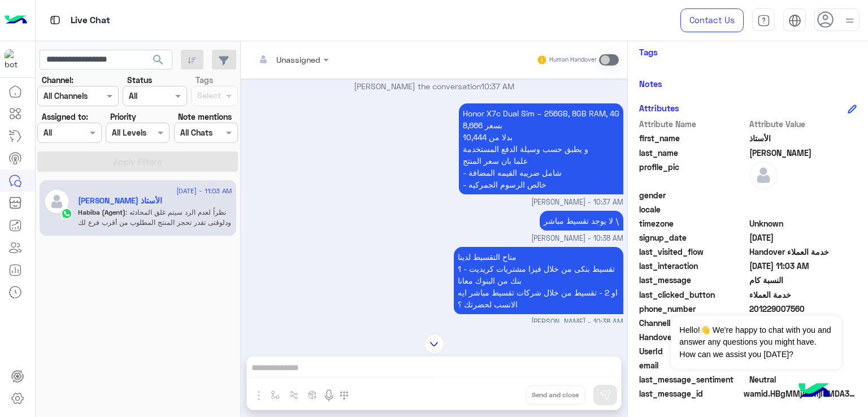
click at [488, 186] on p "Honor X7c Dual Sim – 256GB, 8GB RAM, 4G 8,666 بسعر 10,444 بدلا من و يطبق حسب وس…" at bounding box center [541, 148] width 164 height 91
click at [502, 194] on p "Honor X7c Dual Sim – 256GB, 8GB RAM, 4G 8,666 بسعر 10,444 بدلا من و يطبق حسب وس…" at bounding box center [541, 148] width 164 height 91
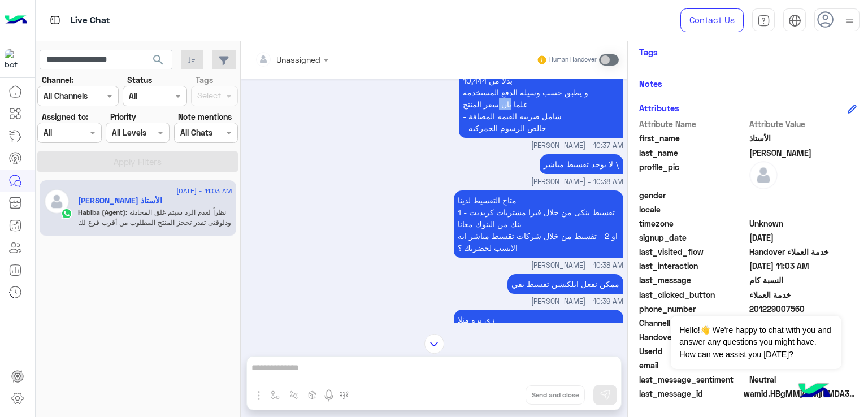
scroll to position [2034, 0]
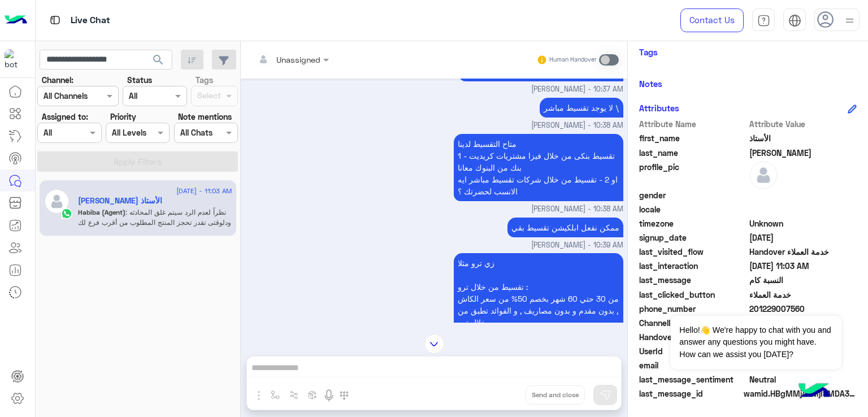
click at [515, 201] on p "متاح التقسيط لدينا 1 - تقسيط بنكى من خلال فيزا مشتريات كريديت بنك من البنوك معا…" at bounding box center [539, 167] width 170 height 67
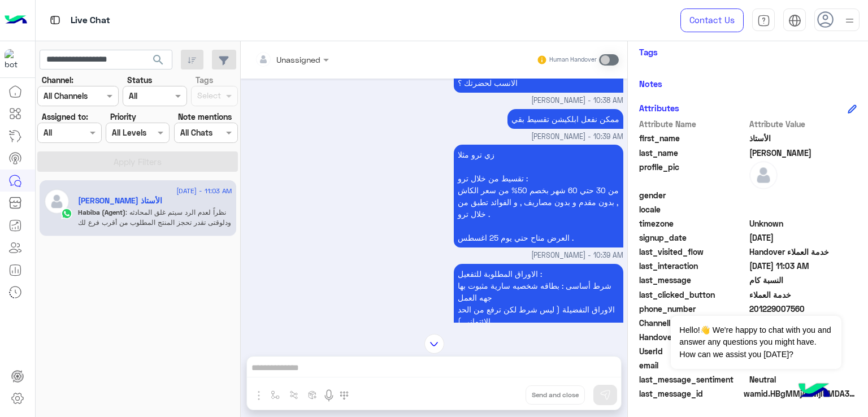
scroll to position [2147, 0]
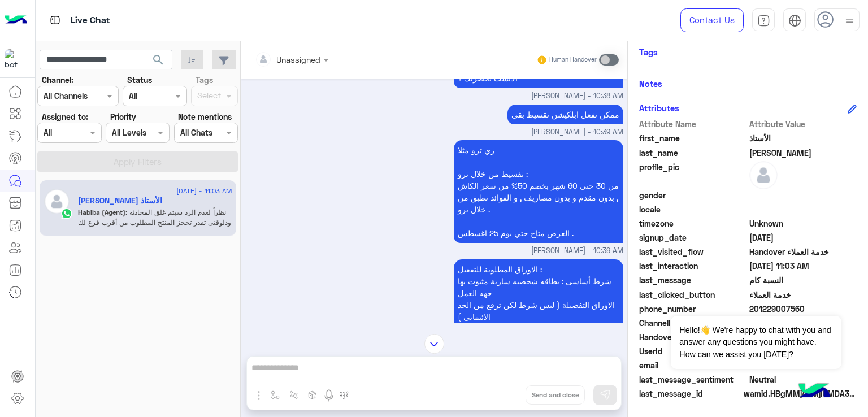
click at [492, 238] on p "زي ترو مثلا تقسيط من خلال ترو : من 30 حتي 60 شهر بخصم 50% من سعر الكاش , بدون م…" at bounding box center [539, 191] width 170 height 103
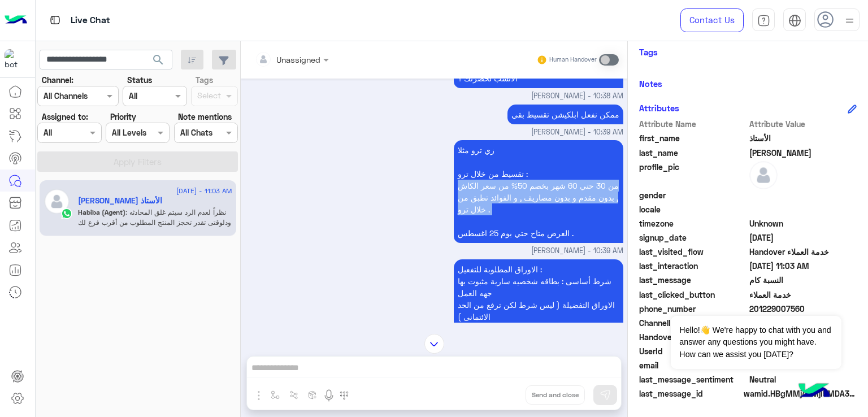
click at [492, 238] on p "زي ترو مثلا تقسيط من خلال ترو : من 30 حتي 60 شهر بخصم 50% من سعر الكاش , بدون م…" at bounding box center [539, 191] width 170 height 103
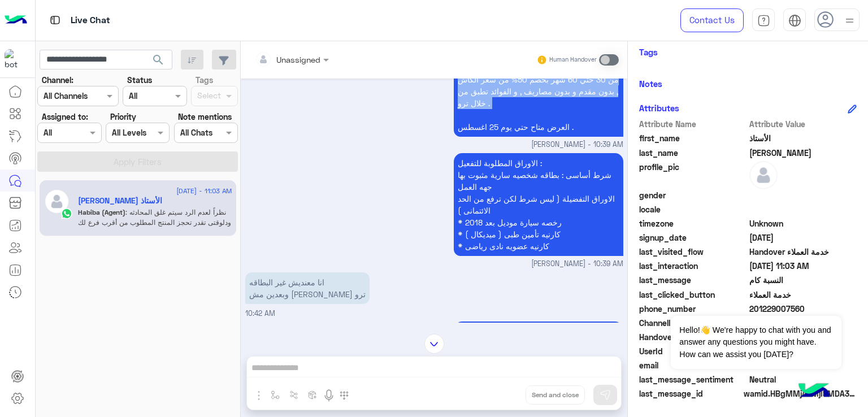
scroll to position [2260, 0]
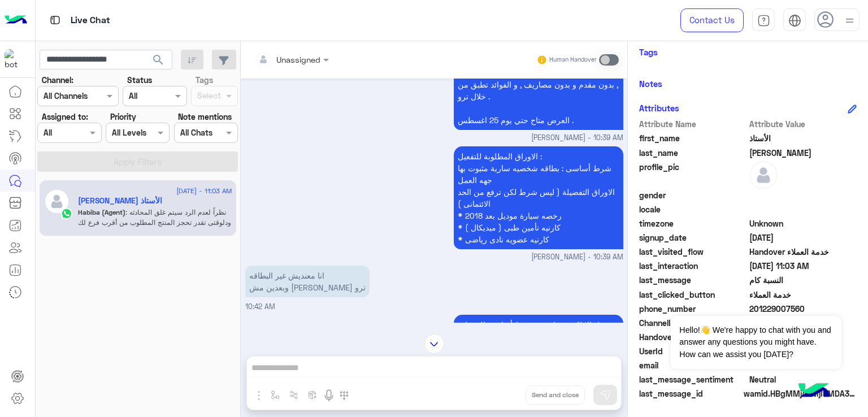
click at [521, 222] on p "الاوراق المطلوبة للتفعيل : شرط أساسى : بطاقه شخصيه سارية [PERSON_NAME] بها جهه …" at bounding box center [539, 197] width 170 height 103
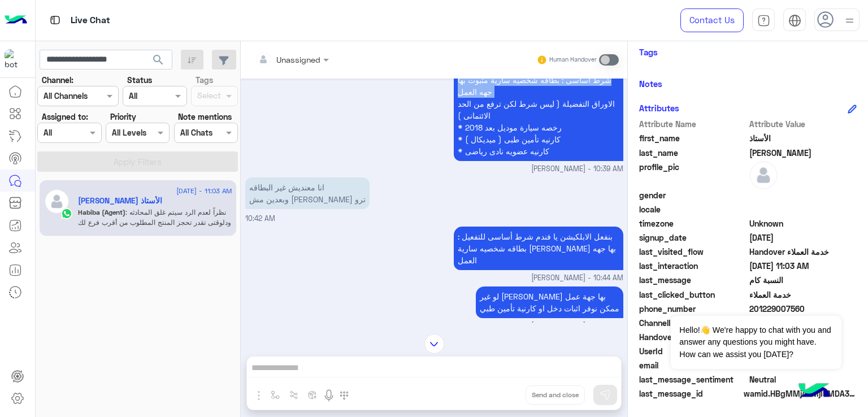
scroll to position [2373, 0]
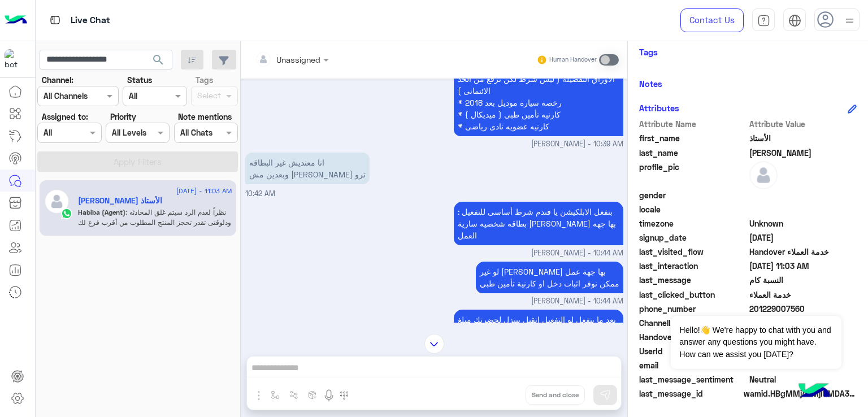
click at [288, 184] on p "انا معنديش غير البطاقه وبعدين مش [PERSON_NAME] ترو" at bounding box center [307, 169] width 124 height 32
click at [294, 184] on p "انا معنديش غير البطاقه وبعدين مش [PERSON_NAME] ترو" at bounding box center [307, 169] width 124 height 32
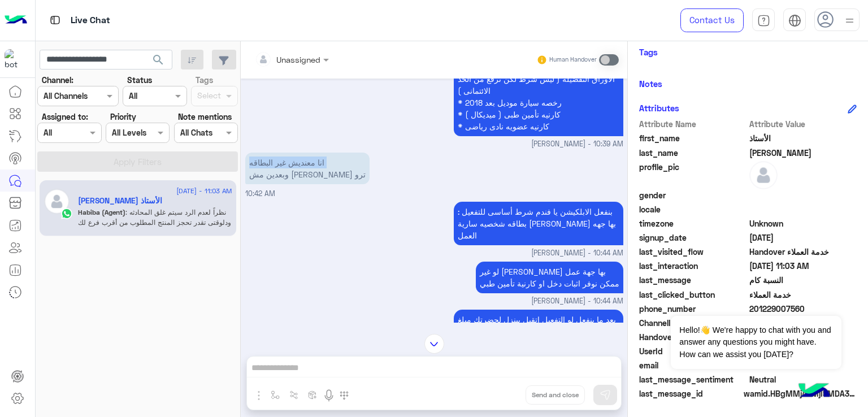
click at [294, 184] on p "انا معنديش غير البطاقه وبعدين مش [PERSON_NAME] ترو" at bounding box center [307, 169] width 124 height 32
click at [325, 184] on p "انا معنديش غير البطاقه وبعدين مش [PERSON_NAME] ترو" at bounding box center [307, 169] width 124 height 32
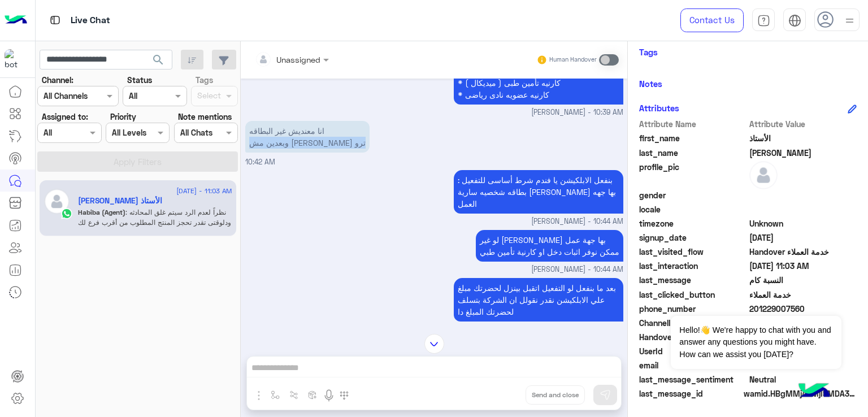
scroll to position [2430, 0]
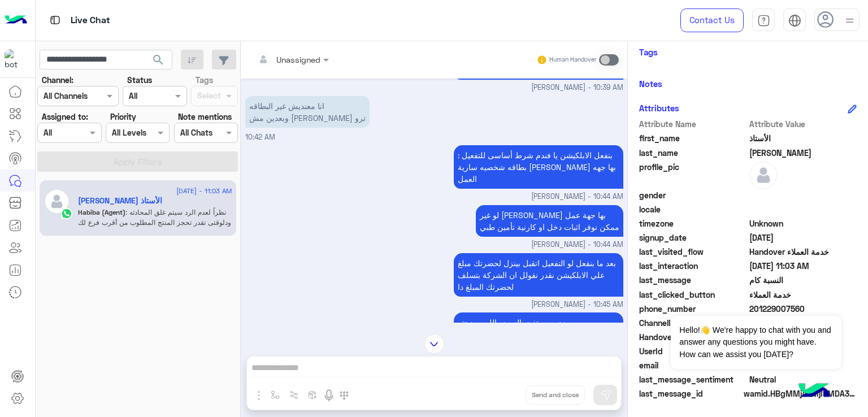
click at [536, 189] on p "بنفعل الابلكيشن يا فندم شرط أساسى للتفعيل : بطاقه شخصيه سارية [PERSON_NAME] بها…" at bounding box center [539, 167] width 170 height 44
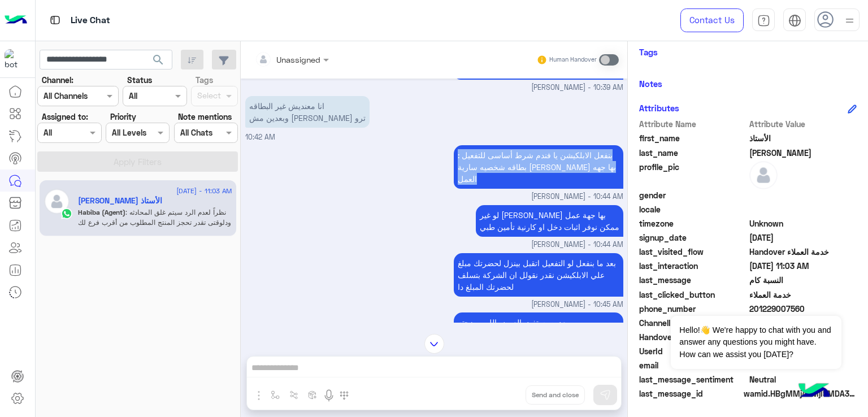
click at [536, 189] on p "بنفعل الابلكيشن يا فندم شرط أساسى للتفعيل : بطاقه شخصيه سارية [PERSON_NAME] بها…" at bounding box center [539, 167] width 170 height 44
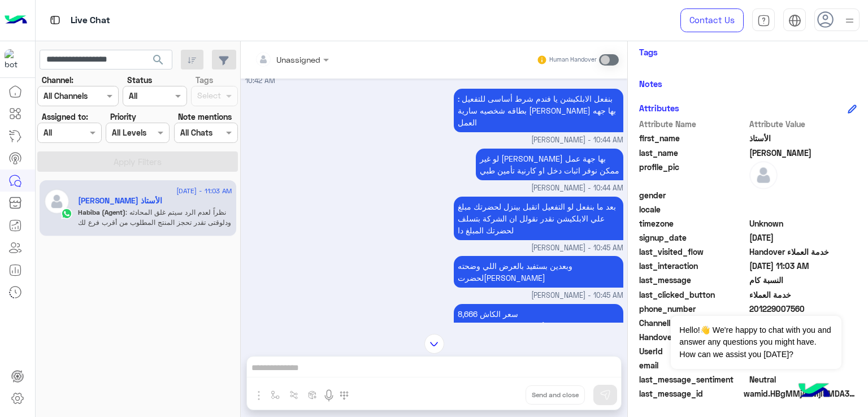
click at [536, 180] on p "لو غير [PERSON_NAME] بها جهة عمل ممكن نوفر اثبات دخل او كارنية تأمين طبي" at bounding box center [549, 165] width 147 height 32
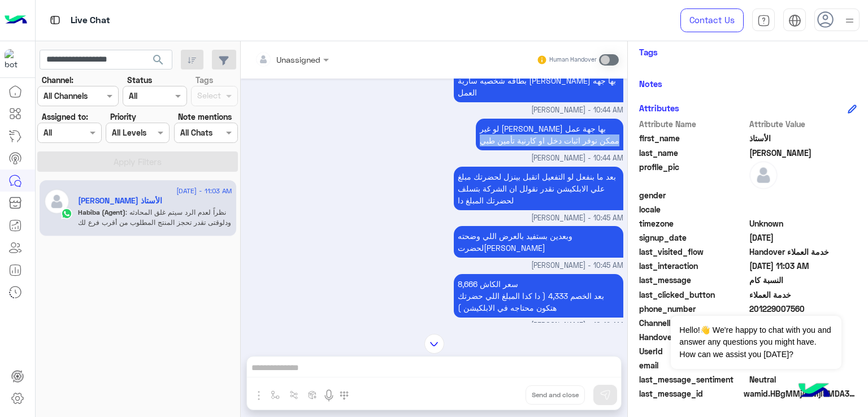
scroll to position [2543, 0]
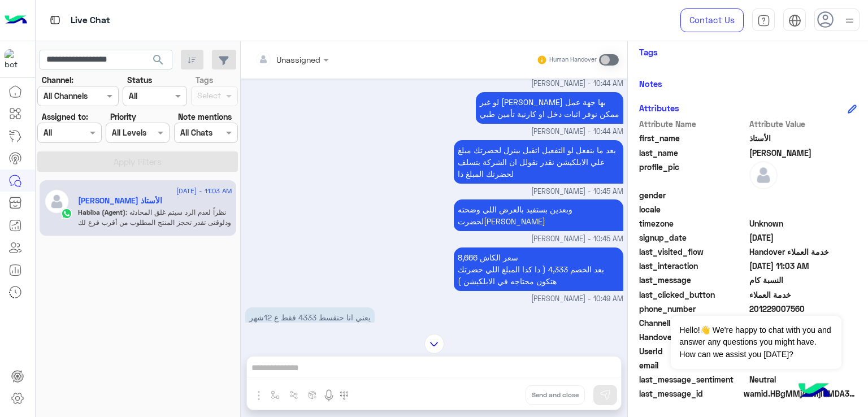
click at [505, 184] on p "بعد ما بنفعل لو التفعيل اتقبل بينزل لحضرتك مبلغ علي الابلكيشن نقدر نقولل ان الش…" at bounding box center [539, 162] width 170 height 44
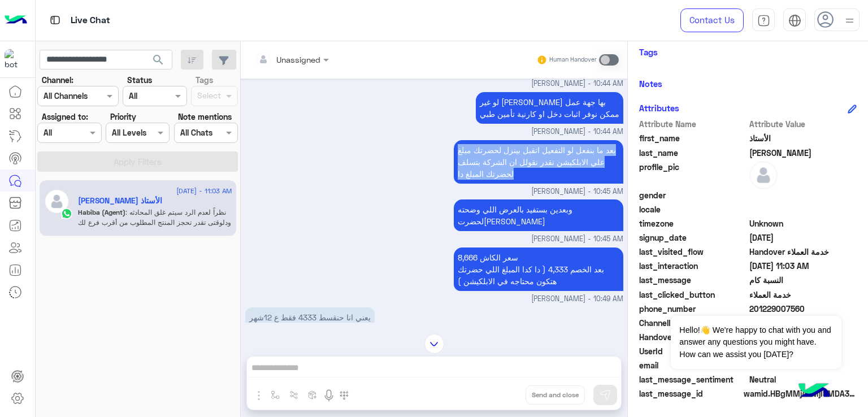
click at [505, 184] on p "بعد ما بنفعل لو التفعيل اتقبل بينزل لحضرتك مبلغ علي الابلكيشن نقدر نقولل ان الش…" at bounding box center [539, 162] width 170 height 44
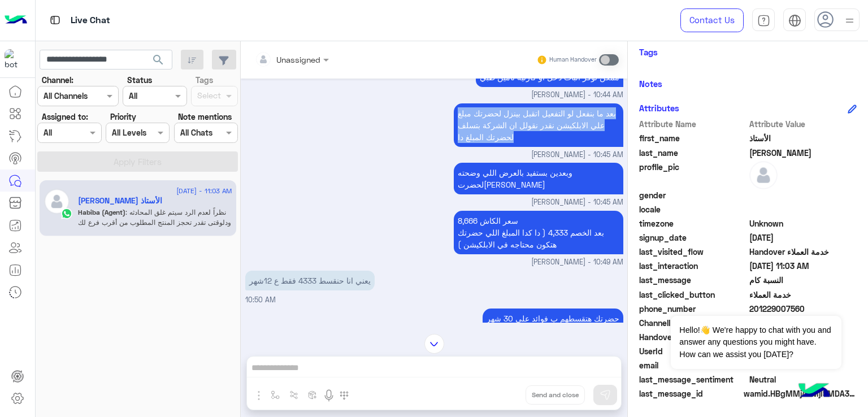
scroll to position [2599, 0]
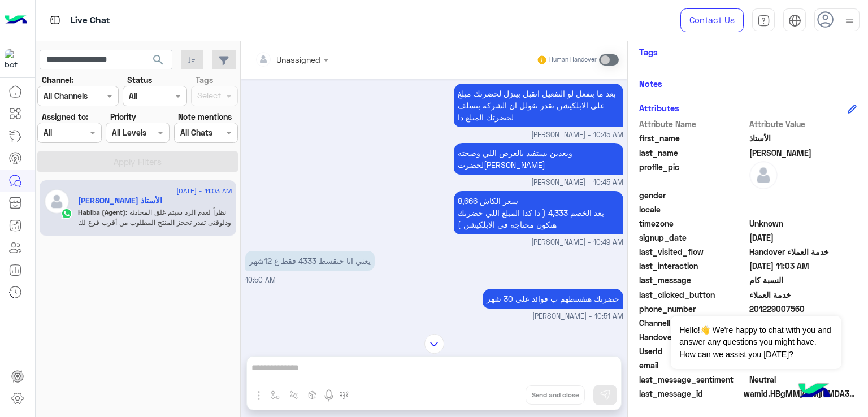
click at [518, 175] on p "وبعدين بستفيد بالعرض اللي وضحته لحضرت[PERSON_NAME]" at bounding box center [539, 159] width 170 height 32
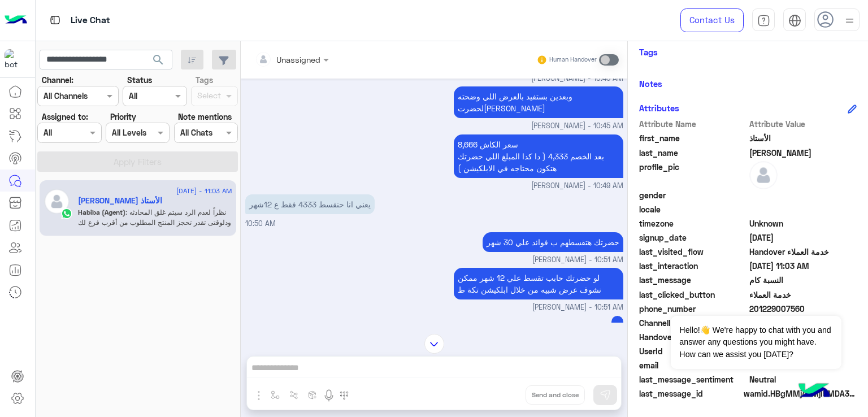
click at [491, 176] on p "سعر الكاش 8,666 بعد الخصم 4,333 ( دا كدا المبلغ اللي حضرتك هتكون محتاجه في الاب…" at bounding box center [539, 156] width 170 height 44
click at [500, 178] on p "سعر الكاش 8,666 بعد الخصم 4,333 ( دا كدا المبلغ اللي حضرتك هتكون محتاجه في الاب…" at bounding box center [539, 156] width 170 height 44
click at [499, 178] on p "سعر الكاش 8,666 بعد الخصم 4,333 ( دا كدا المبلغ اللي حضرتك هتكون محتاجه في الاب…" at bounding box center [539, 156] width 170 height 44
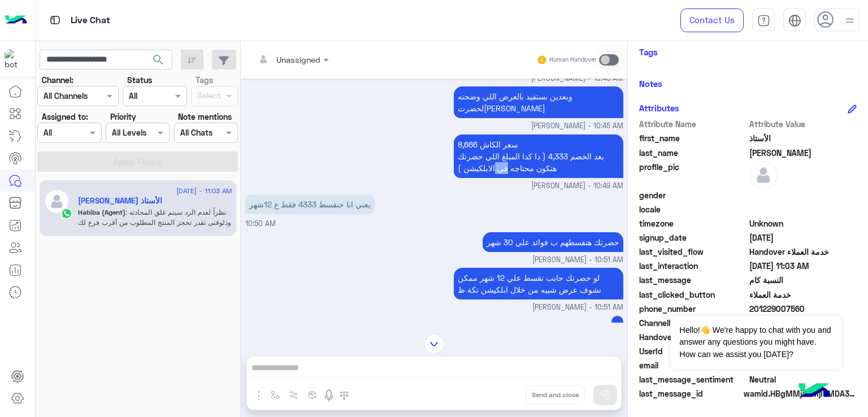
click at [499, 178] on p "سعر الكاش 8,666 بعد الخصم 4,333 ( دا كدا المبلغ اللي حضرتك هتكون محتاجه في الاب…" at bounding box center [539, 156] width 170 height 44
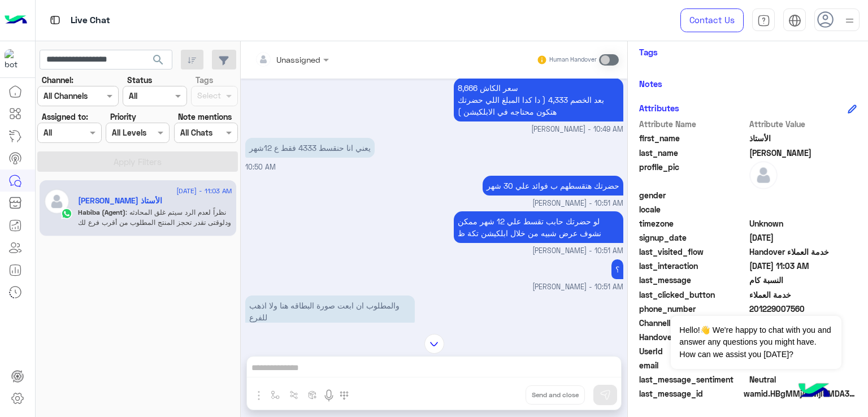
click at [328, 158] on p "يعني انا حنقسط 4333 فقط ع 12شهر" at bounding box center [309, 148] width 129 height 20
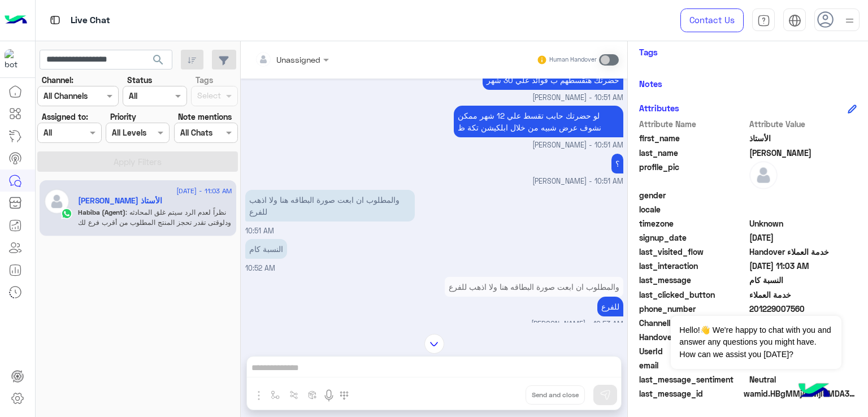
scroll to position [2825, 0]
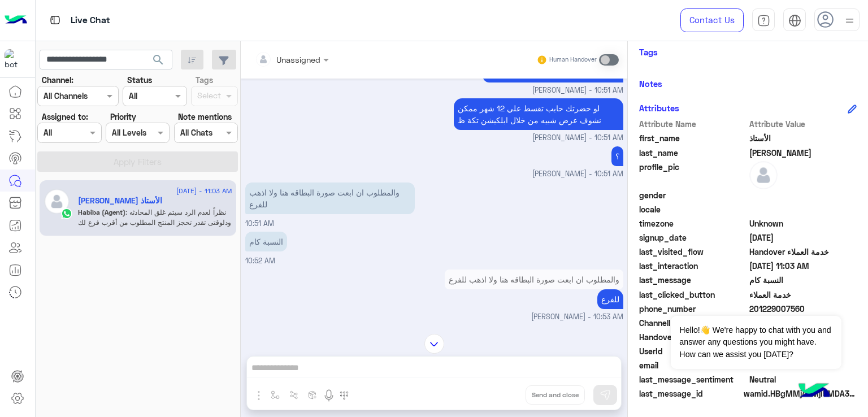
click at [531, 82] on p "حضرتك هتقسطهم ب فوائد علي 30 شهر" at bounding box center [553, 73] width 141 height 20
click at [529, 130] on p "لو حضرتك حابب تقسط علي 12 شهر ممكن نشوف عرض شبيه من خلال ابلكيشن تكة ظ" at bounding box center [539, 114] width 170 height 32
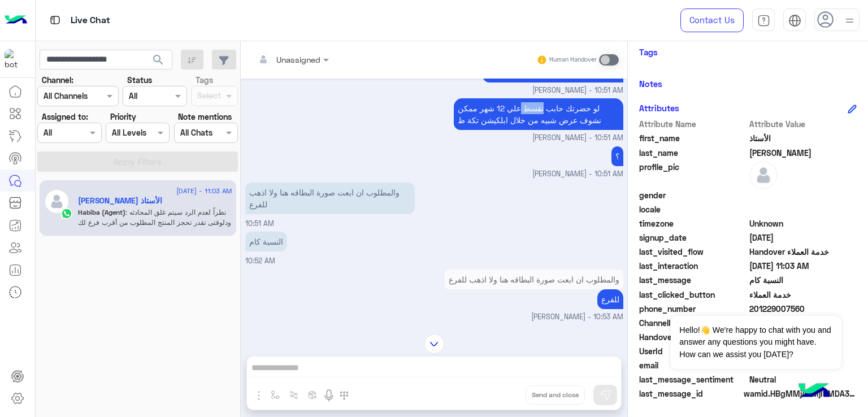
click at [529, 130] on p "لو حضرتك حابب تقسط علي 12 شهر ممكن نشوف عرض شبيه من خلال ابلكيشن تكة ظ" at bounding box center [539, 114] width 170 height 32
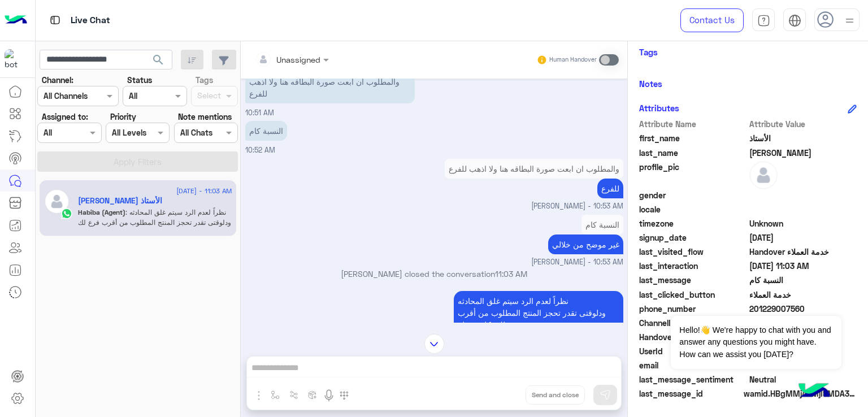
scroll to position [2938, 0]
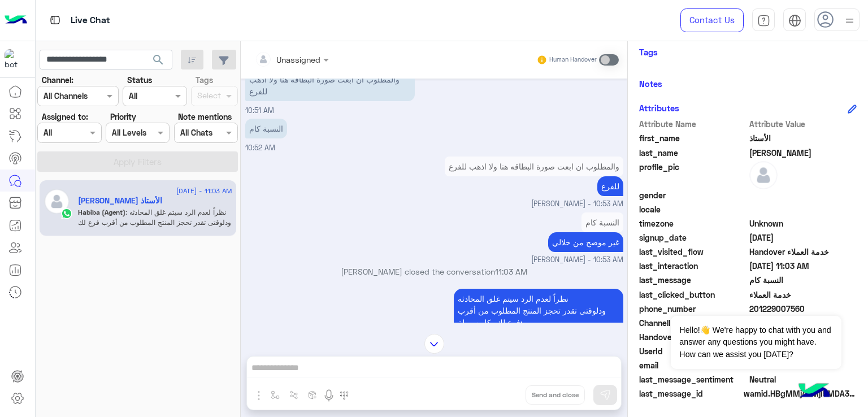
click at [289, 101] on p "والمطلوب ان ابعت صورة البطاقه هنا ولا اذهب للفرع" at bounding box center [330, 85] width 170 height 32
click at [265, 138] on p "النسبة كام" at bounding box center [266, 129] width 42 height 20
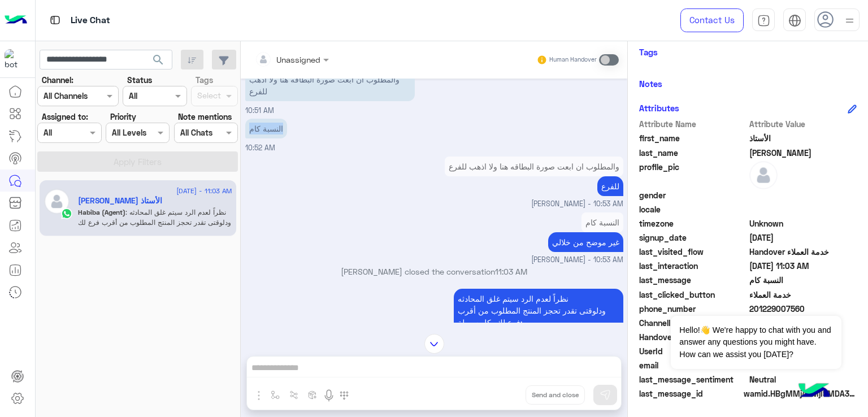
click at [265, 138] on p "النسبة كام" at bounding box center [266, 129] width 42 height 20
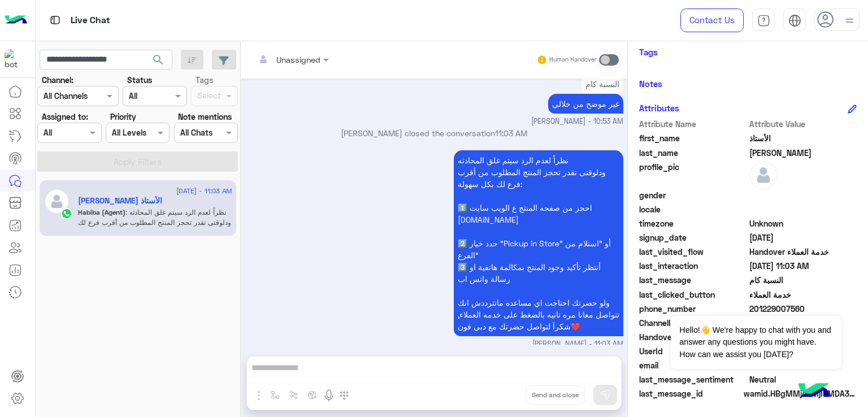
scroll to position [3110, 0]
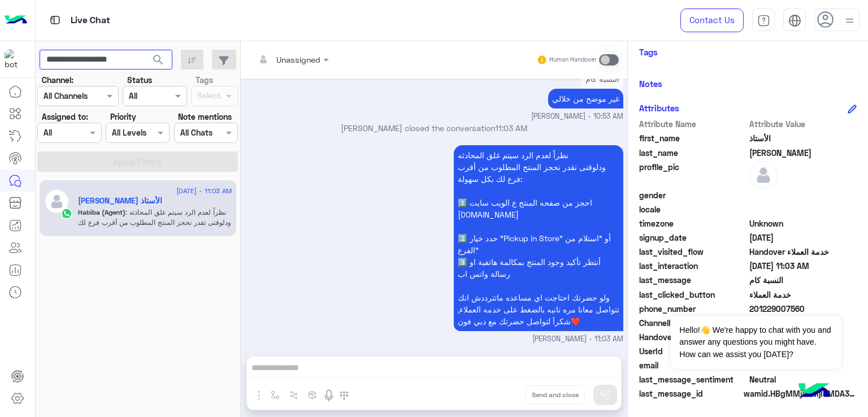
click at [106, 60] on input "**********" at bounding box center [106, 60] width 133 height 20
paste input "text"
click at [153, 54] on span "search" at bounding box center [158, 60] width 14 height 14
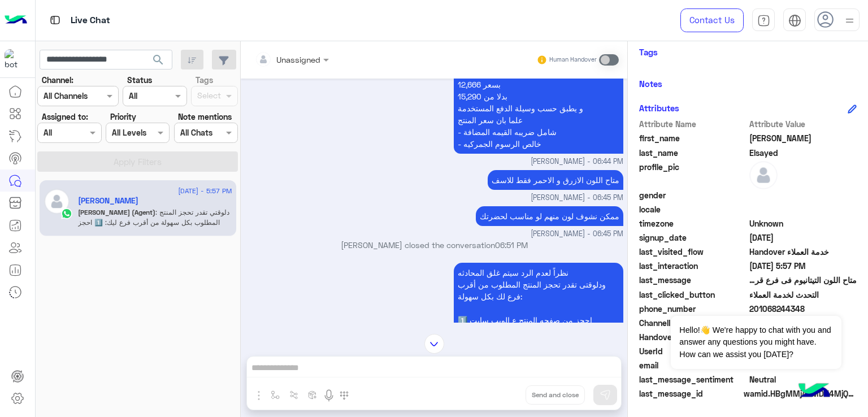
scroll to position [1553, 0]
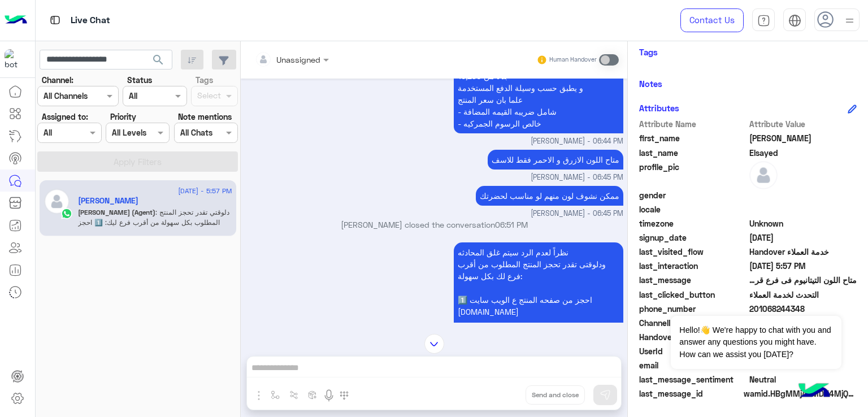
click at [502, 170] on p "متاح اللون الازرق و الاحمر فقط للاسف" at bounding box center [556, 160] width 136 height 20
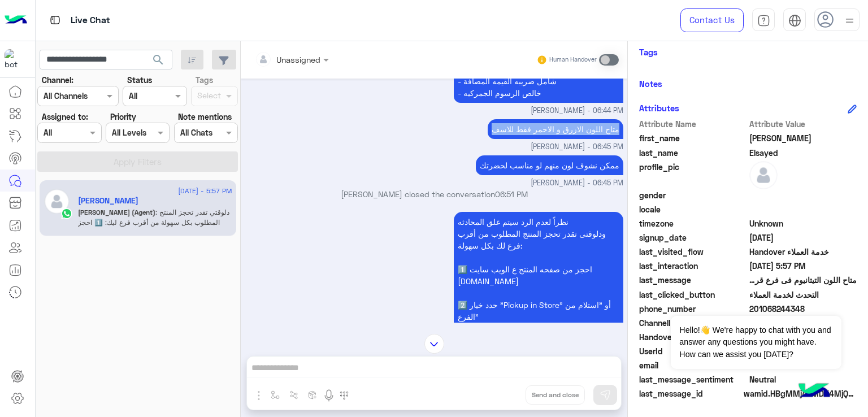
scroll to position [1609, 0]
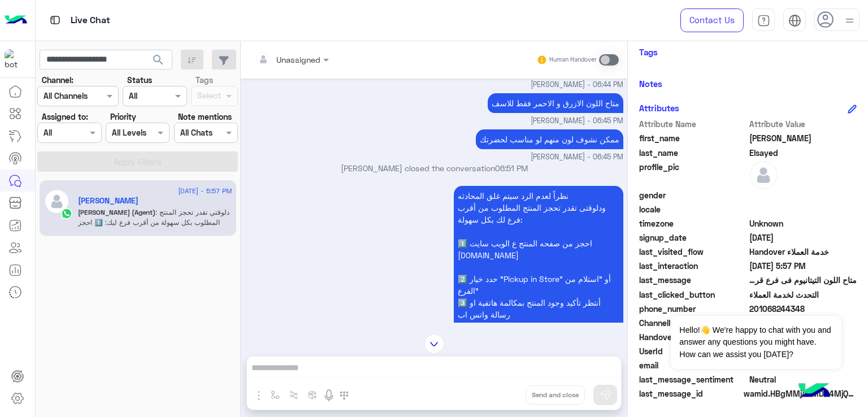
click at [529, 149] on p "ممكن نشوف لون منهم لو مناسب لحضرتك" at bounding box center [549, 139] width 147 height 20
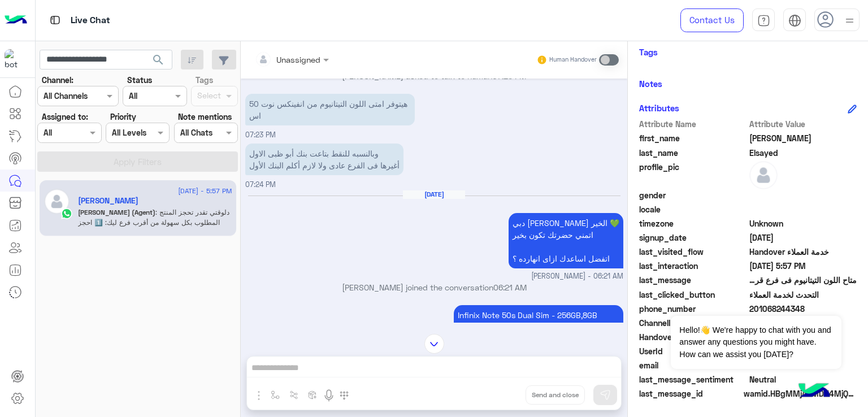
scroll to position [2287, 0]
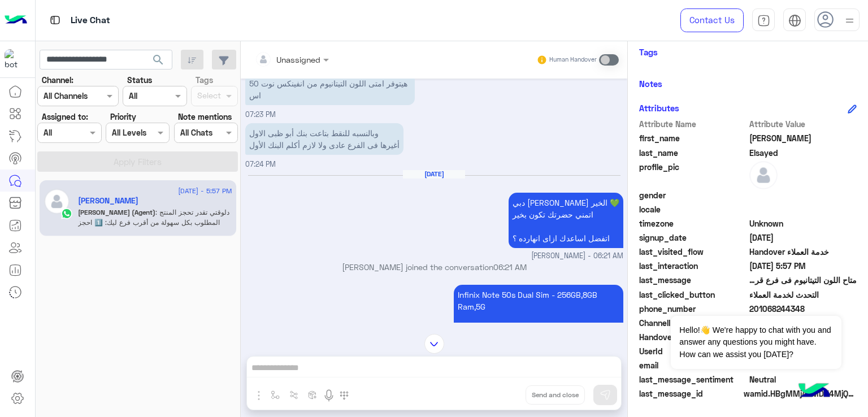
click at [316, 105] on p "هيتوفر امتى اللون التيتانيوم من انفينكس نوت 50 اس" at bounding box center [330, 89] width 170 height 32
click at [316, 155] on p "وبالنسبه للنقط بتاعت بنك أبو ظبى الاول أغيرها فى الفرع عادى ولا لازم أكلم البنك…" at bounding box center [324, 139] width 158 height 32
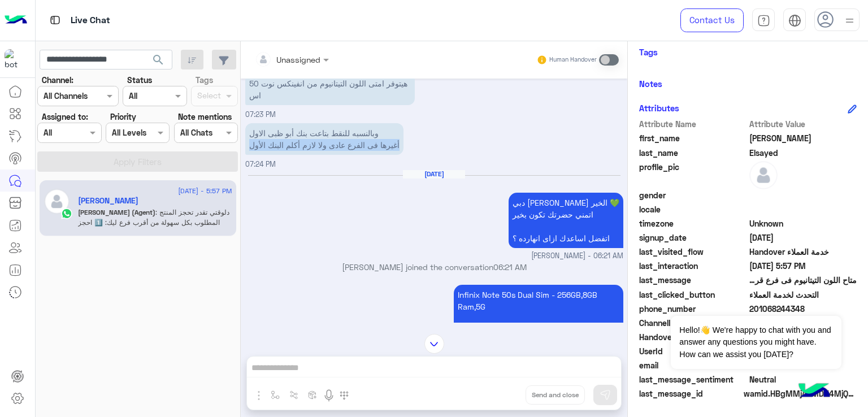
click at [316, 155] on p "وبالنسبه للنقط بتاعت بنك أبو ظبى الاول أغيرها فى الفرع عادى ولا لازم أكلم البنك…" at bounding box center [324, 139] width 158 height 32
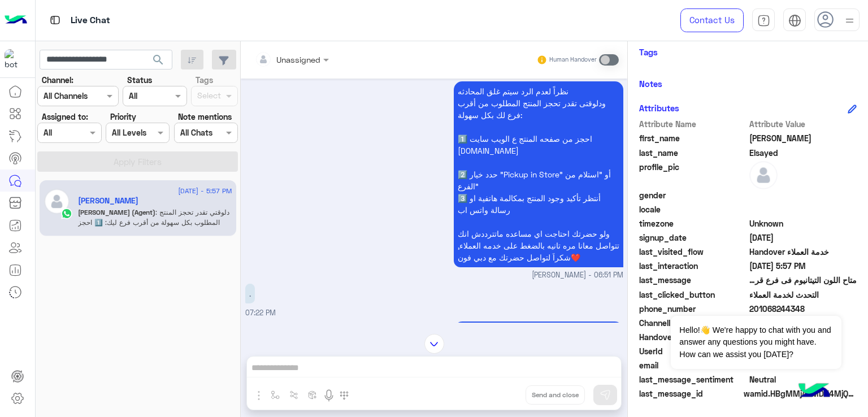
scroll to position [2658, 0]
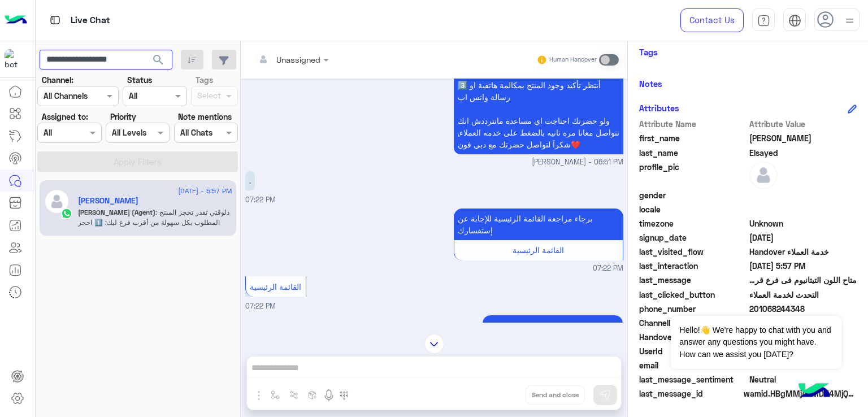
click at [113, 57] on input "**********" at bounding box center [106, 60] width 133 height 20
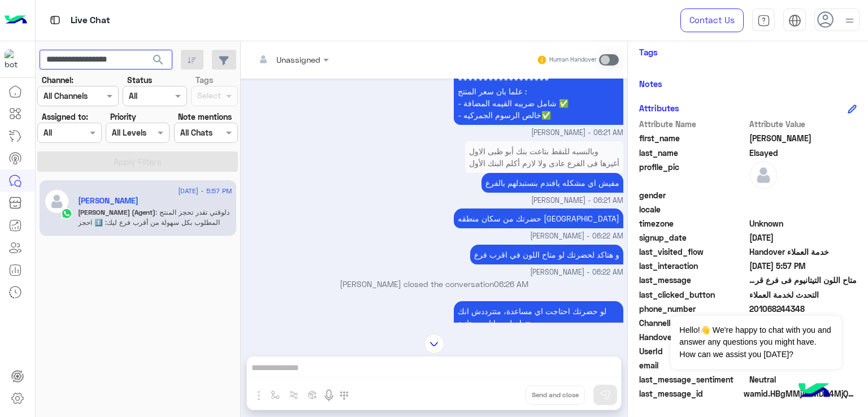
scroll to position [3449, 0]
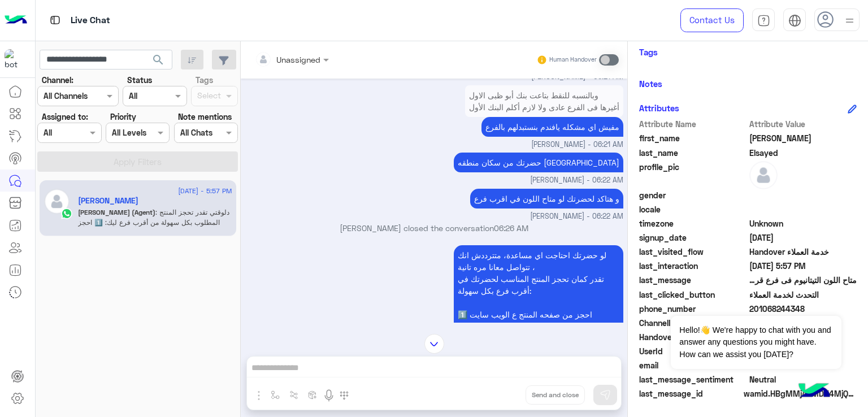
click at [535, 137] on p "مفيش اي مشكله يافندم بنستبدلهم بالفرع" at bounding box center [552, 127] width 142 height 20
click at [562, 172] on p "حضرتك من سكان منطقه [GEOGRAPHIC_DATA]" at bounding box center [539, 163] width 170 height 20
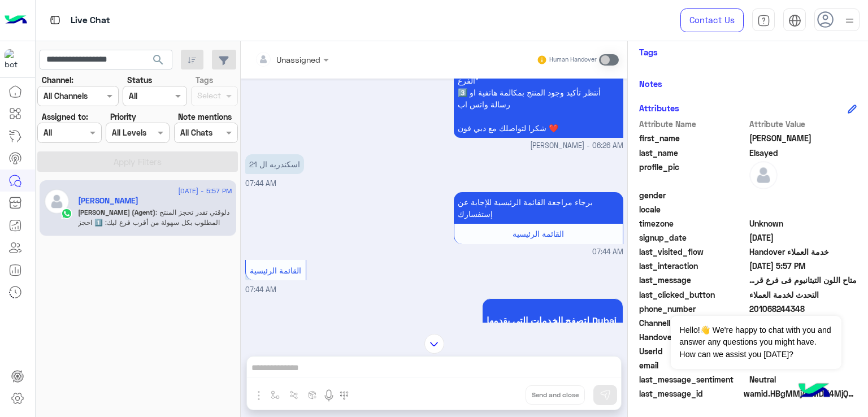
scroll to position [3731, 0]
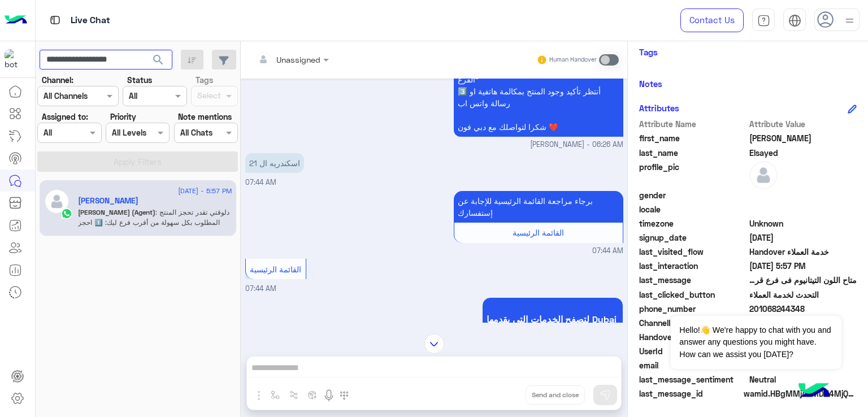
click at [107, 57] on input "**********" at bounding box center [106, 60] width 133 height 20
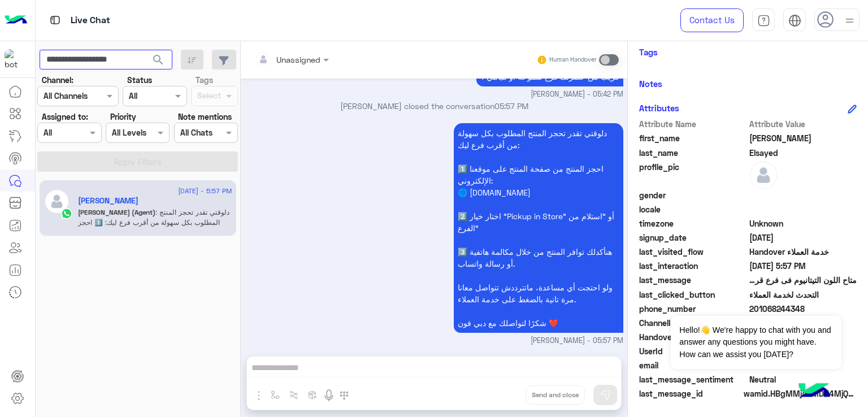
scroll to position [4422, 0]
paste input "text"
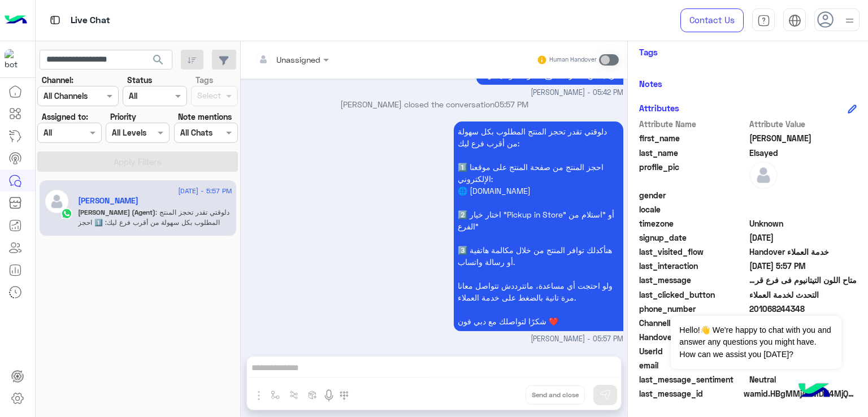
click at [159, 56] on span "search" at bounding box center [158, 60] width 14 height 14
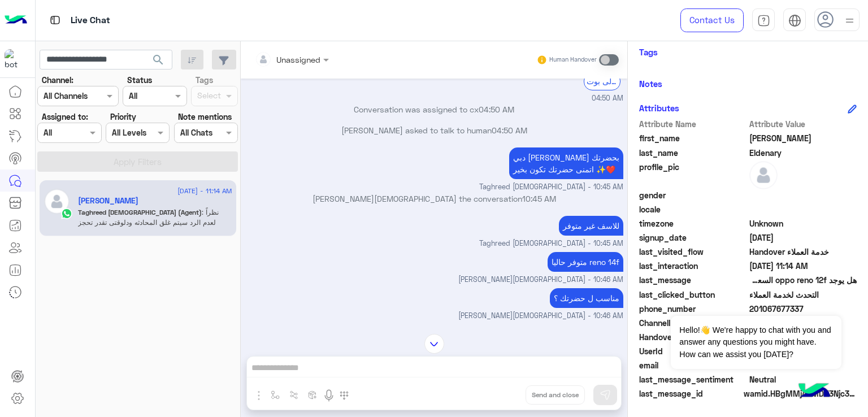
scroll to position [396, 0]
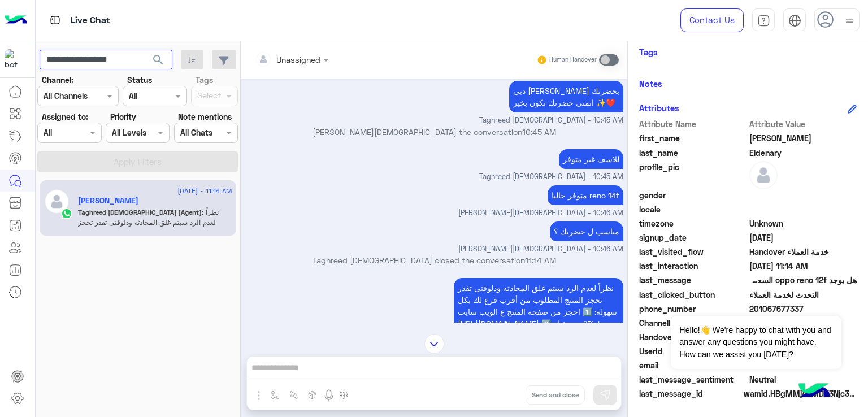
click at [111, 64] on input "**********" at bounding box center [106, 60] width 133 height 20
paste input "text"
click at [145, 50] on button "search" at bounding box center [159, 62] width 28 height 24
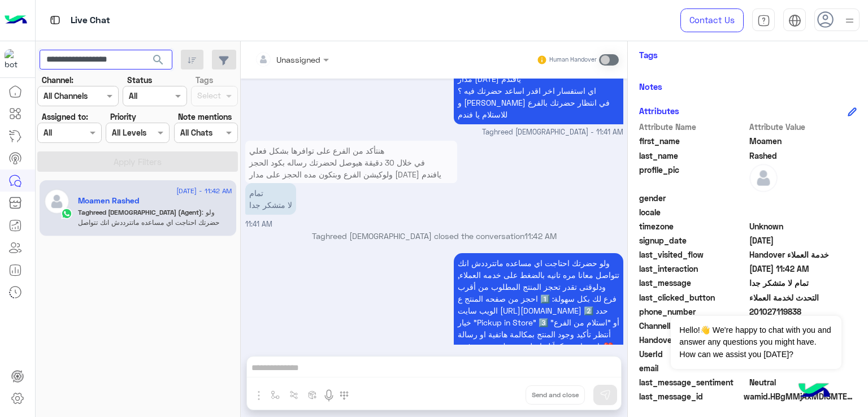
scroll to position [188, 0]
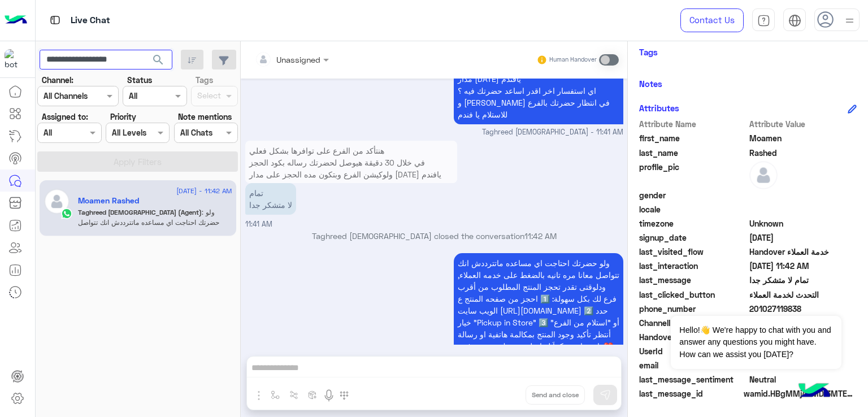
click at [141, 63] on input "**********" at bounding box center [106, 60] width 133 height 20
click at [141, 62] on input "**********" at bounding box center [106, 60] width 133 height 20
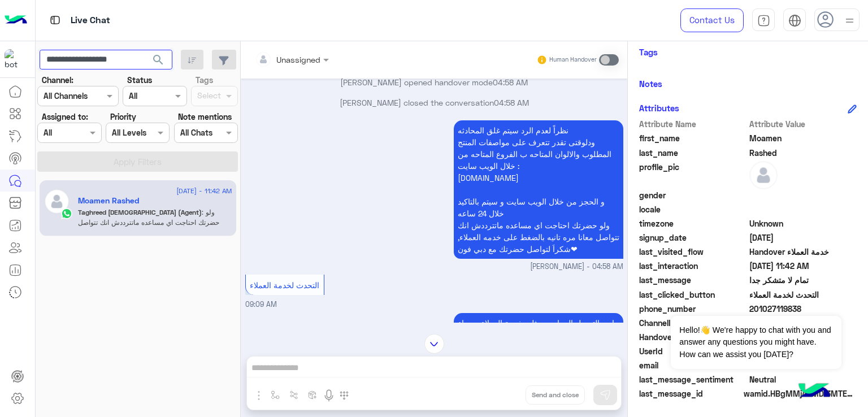
scroll to position [576, 0]
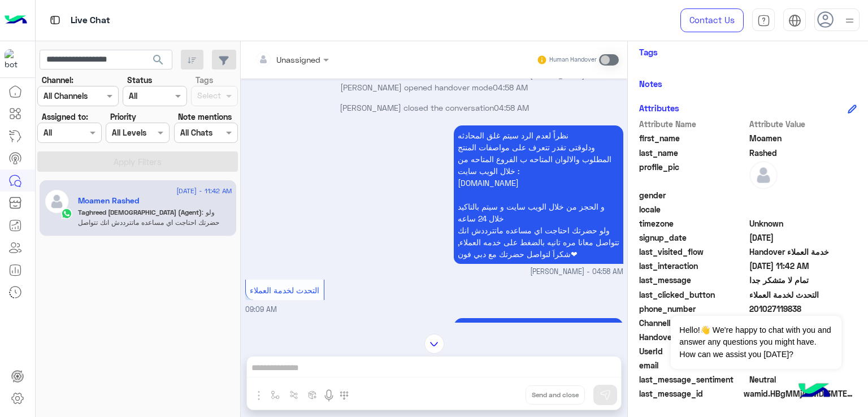
click at [368, 333] on div "Unassigned Human Handover [DATE] لتصفح الخدمات التى يقدمها Dubai Phone اختر من …" at bounding box center [434, 231] width 386 height 380
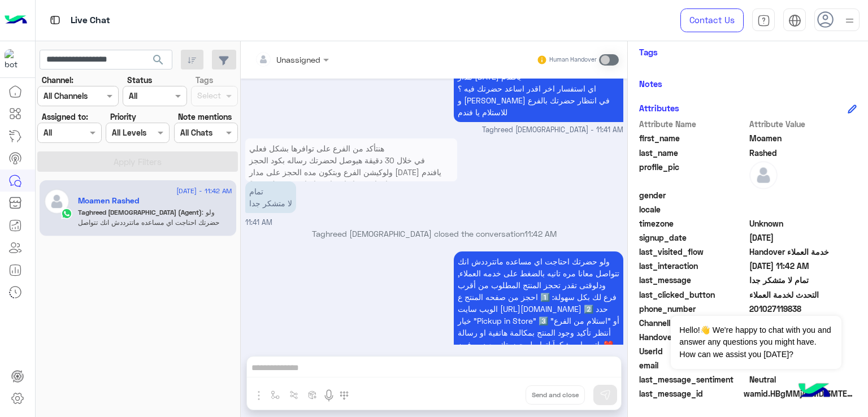
scroll to position [1835, 0]
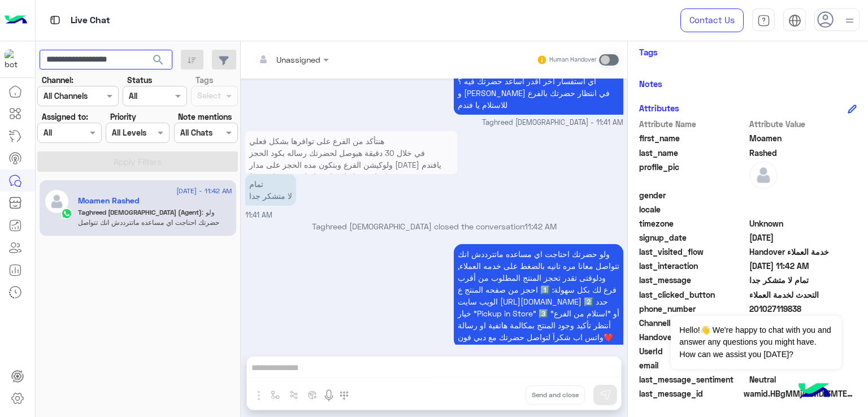
click at [105, 54] on input "**********" at bounding box center [106, 60] width 133 height 20
click at [128, 55] on input "**********" at bounding box center [106, 60] width 133 height 20
drag, startPoint x: 132, startPoint y: 59, endPoint x: 81, endPoint y: 57, distance: 50.9
click at [81, 57] on input "**********" at bounding box center [106, 60] width 133 height 20
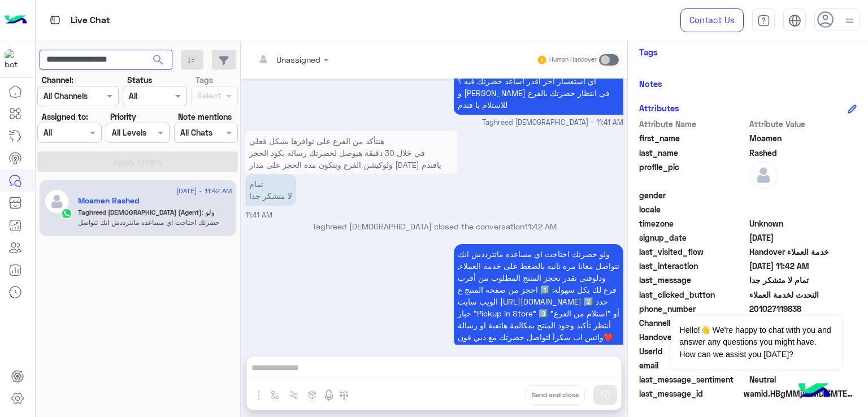
click at [124, 56] on input "**********" at bounding box center [106, 60] width 133 height 20
paste input "text"
click at [163, 59] on span "search" at bounding box center [158, 60] width 14 height 14
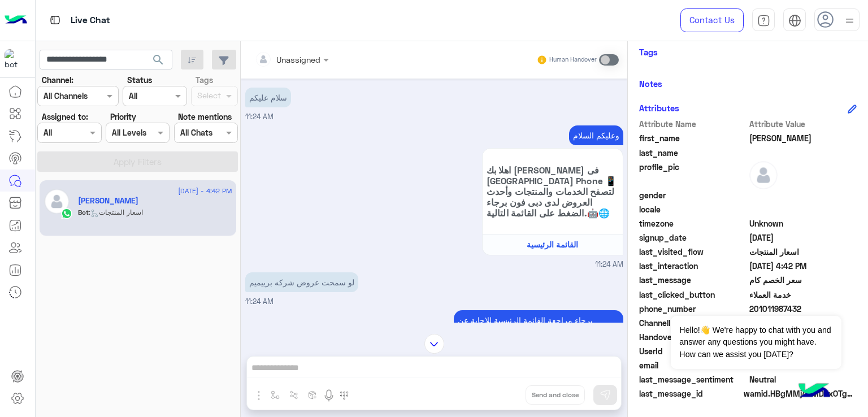
scroll to position [88, 0]
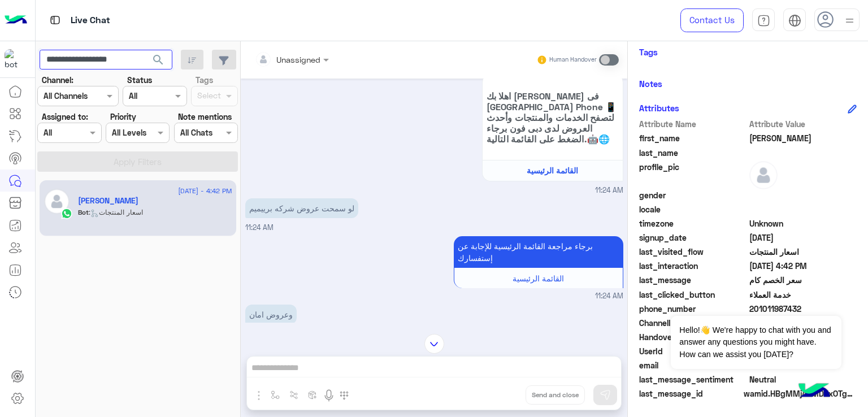
click at [122, 53] on input "**********" at bounding box center [106, 60] width 133 height 20
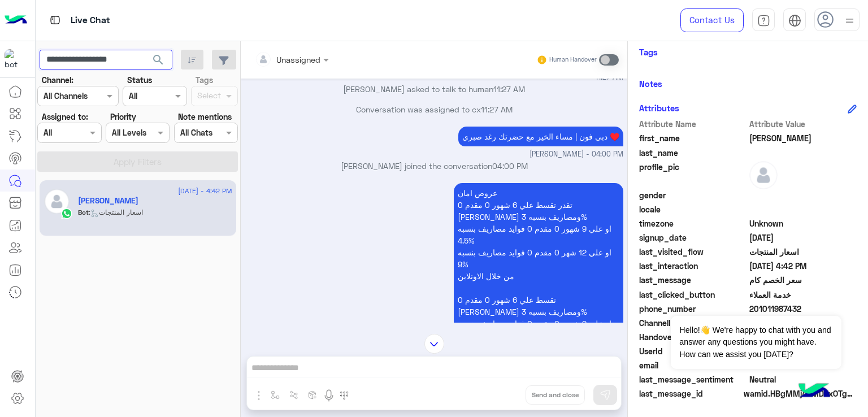
scroll to position [1469, 0]
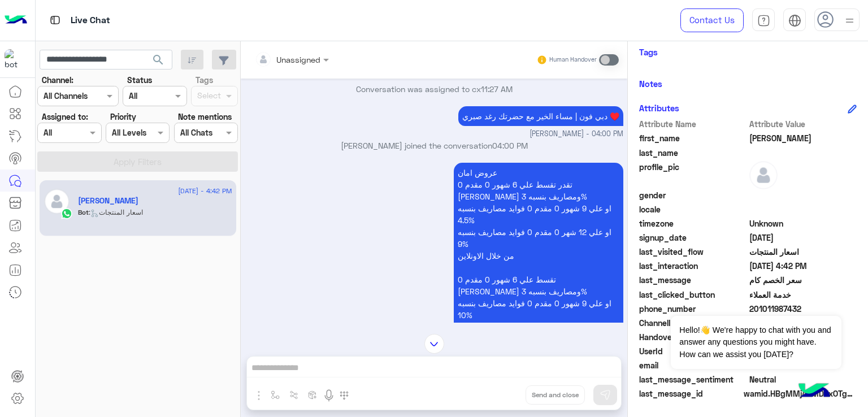
click at [532, 126] on p "دبي فون | مساء الخير مع حضرتك رغد صبري ♥️" at bounding box center [540, 116] width 165 height 20
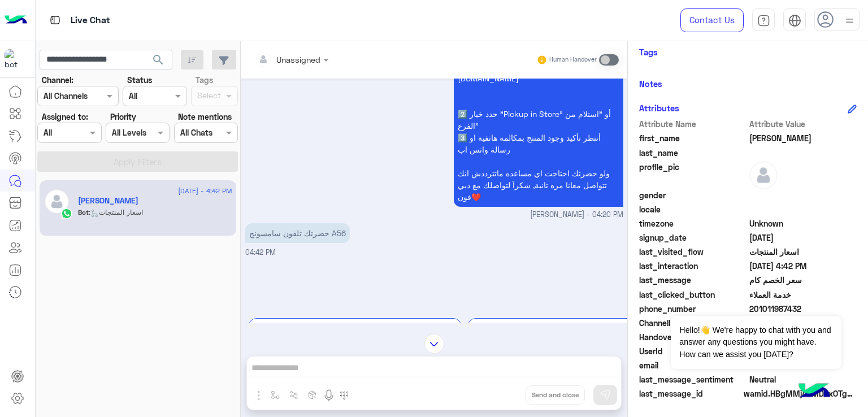
scroll to position [2034, 0]
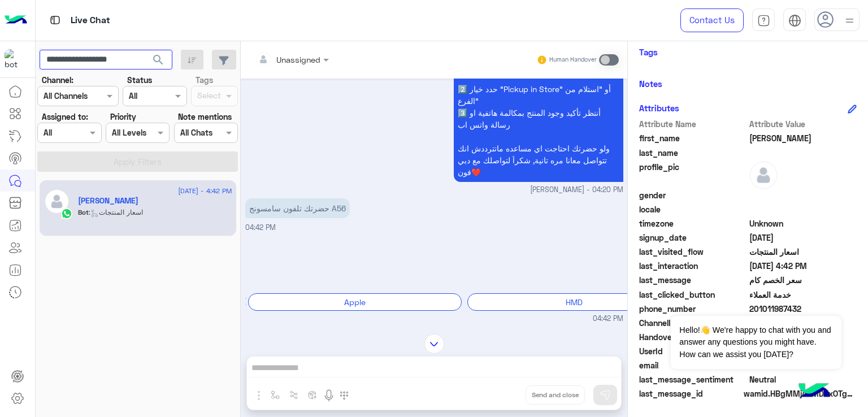
click at [128, 62] on input "**********" at bounding box center [106, 60] width 133 height 20
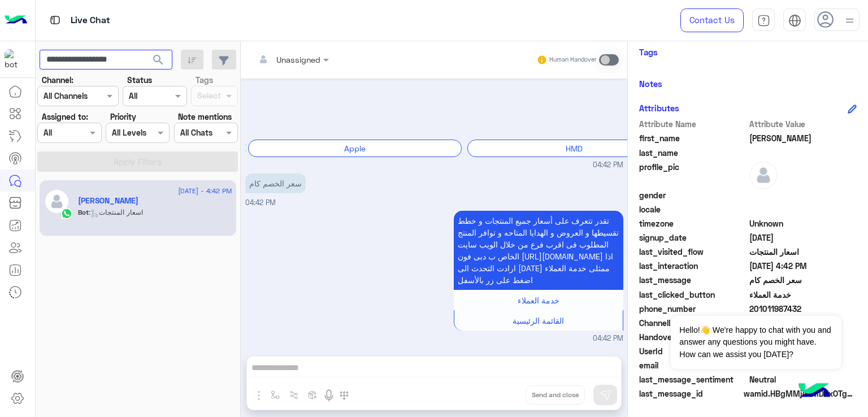
scroll to position [2221, 0]
paste input "text"
click at [145, 50] on button "search" at bounding box center [159, 62] width 28 height 24
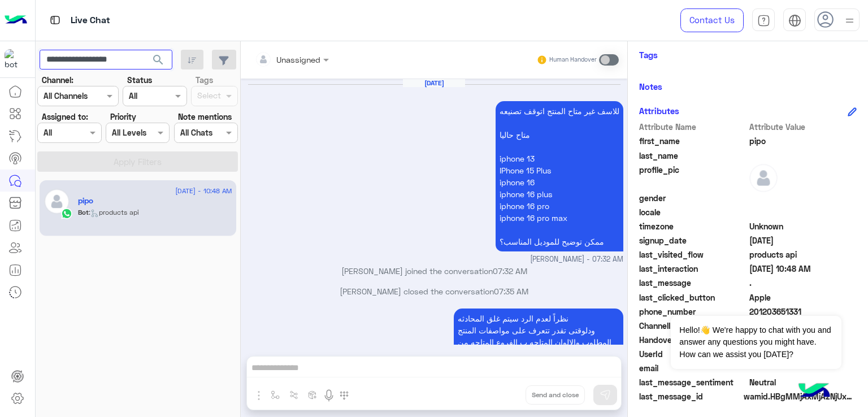
scroll to position [188, 0]
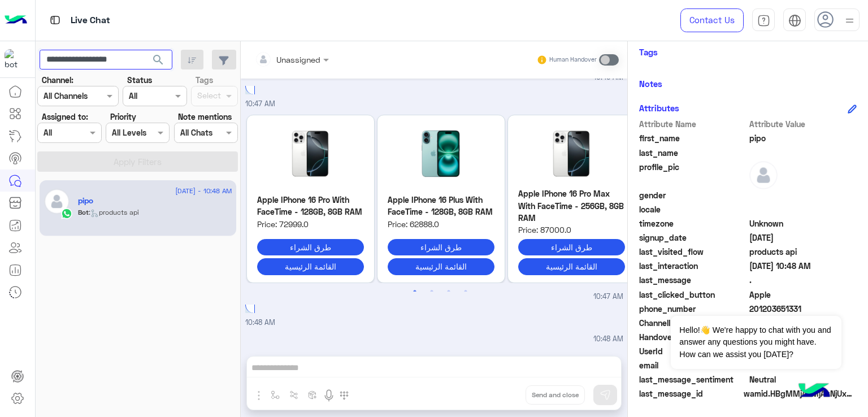
click at [125, 61] on input "**********" at bounding box center [106, 60] width 133 height 20
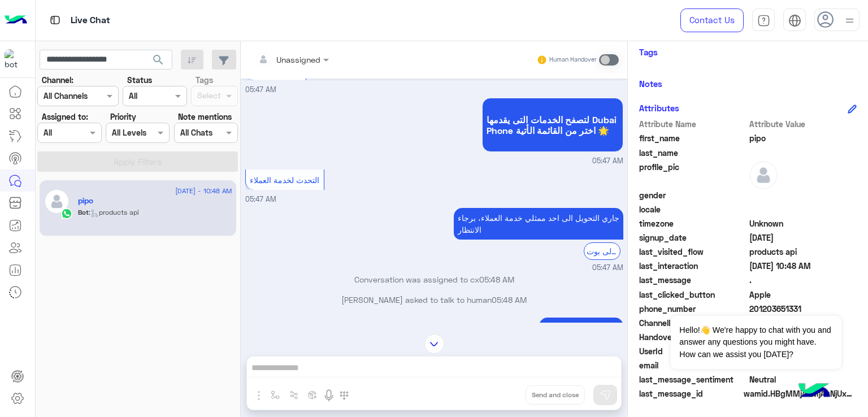
scroll to position [1170, 0]
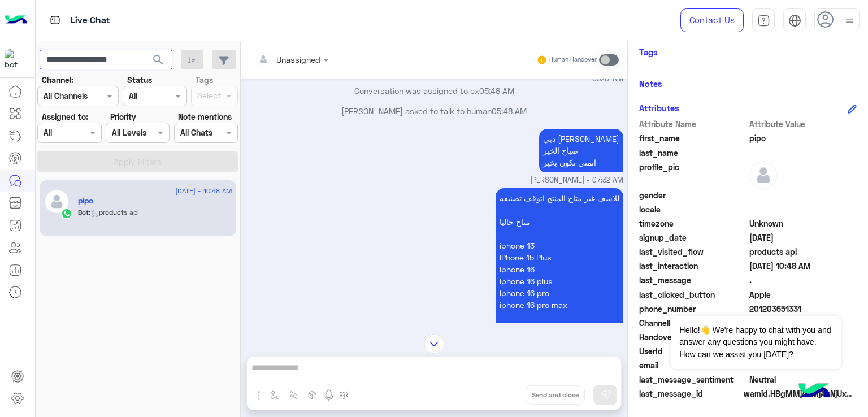
click at [111, 62] on input "**********" at bounding box center [106, 60] width 133 height 20
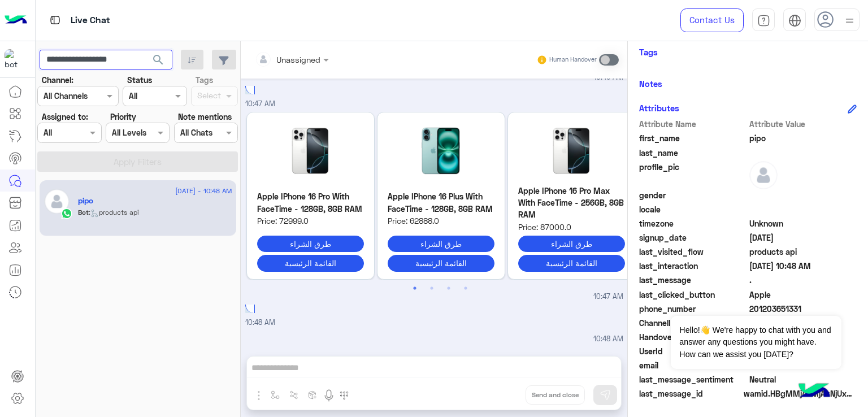
scroll to position [5, 0]
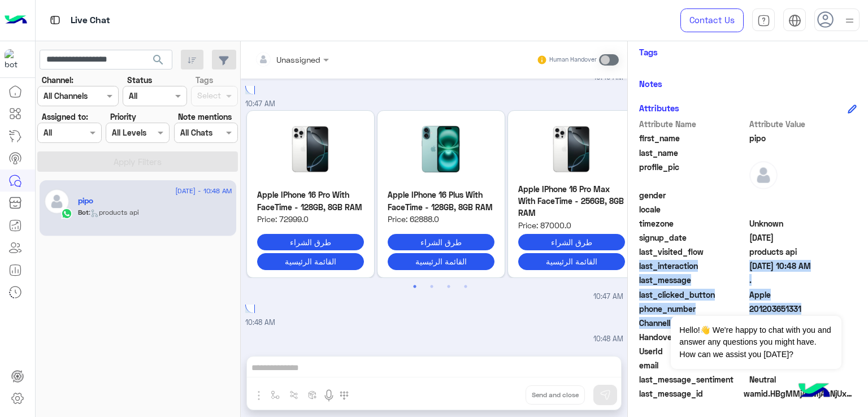
drag, startPoint x: 627, startPoint y: 342, endPoint x: 628, endPoint y: 263, distance: 79.7
click at [628, 263] on div "pipo Reachable Unknown Subscription Date : [DATE] Priority Not Set Tags See All…" at bounding box center [748, 227] width 240 height 372
click at [628, 209] on div "pipo Reachable Unknown Subscription Date : [DATE] Priority Not Set Tags See All…" at bounding box center [748, 227] width 240 height 372
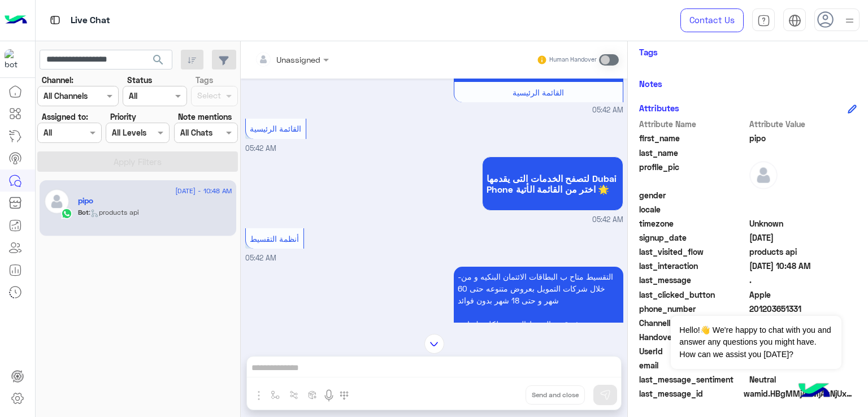
scroll to position [3160, 0]
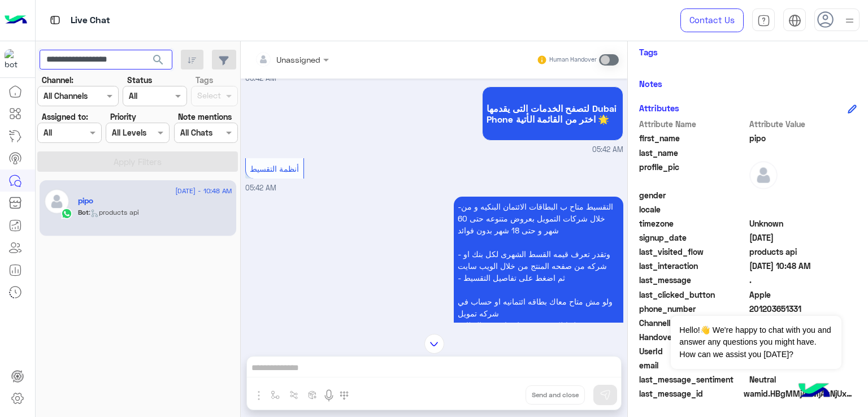
click at [90, 58] on input "**********" at bounding box center [106, 60] width 133 height 20
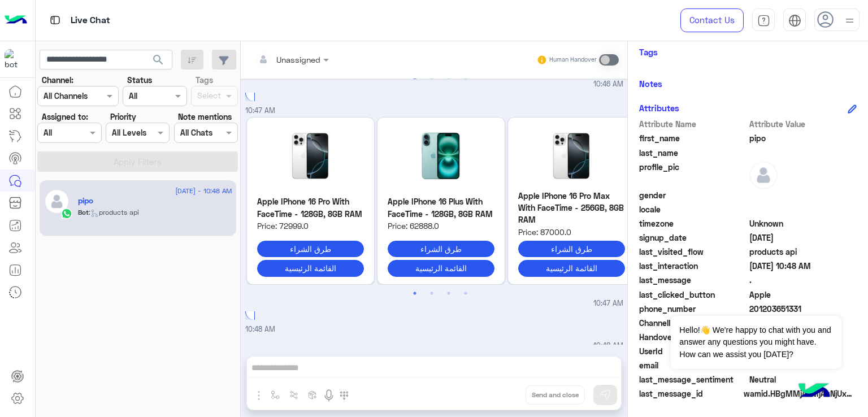
scroll to position [7271, 0]
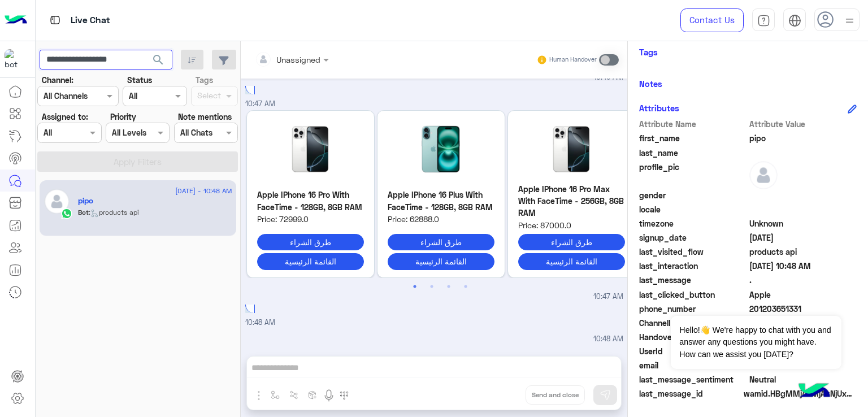
paste input "text"
click at [164, 58] on span "search" at bounding box center [158, 60] width 14 height 14
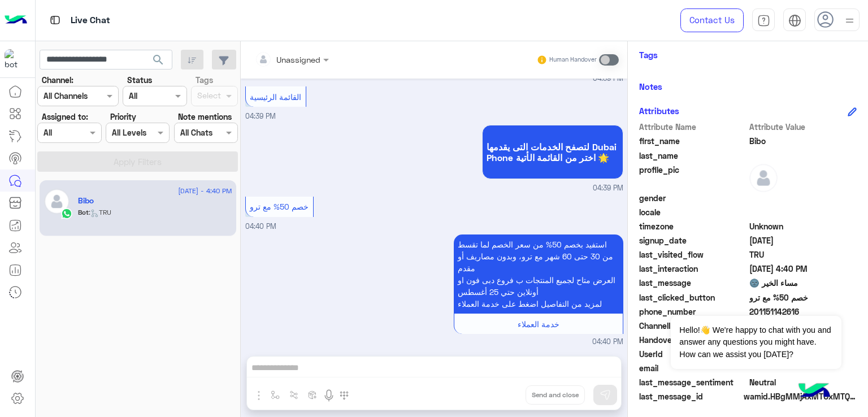
scroll to position [188, 0]
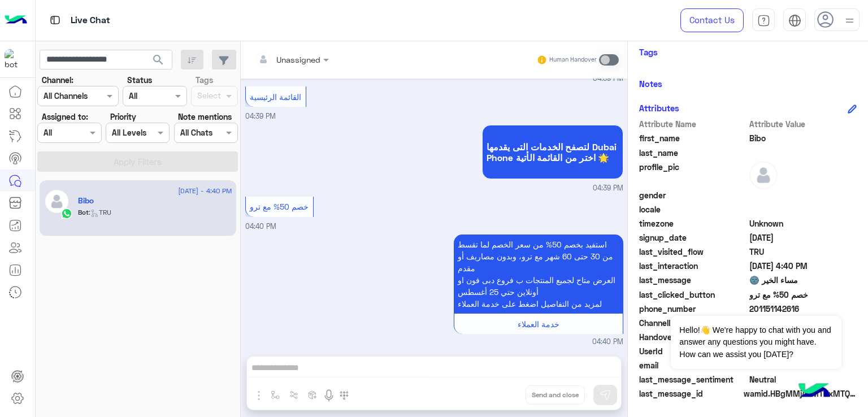
click at [287, 312] on div "استفيد بخصم 50% من سعر الخصم لما تقسط من 30 حتى 60 شهر مع ترو، وبدون مصاريف أو …" at bounding box center [434, 290] width 378 height 116
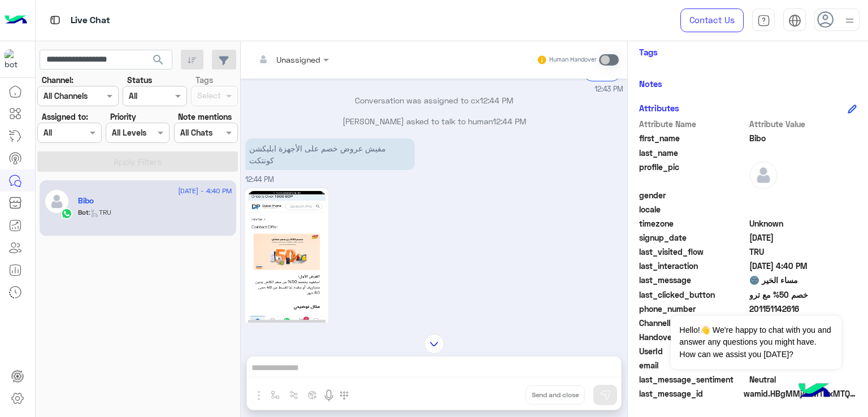
scroll to position [2109, 0]
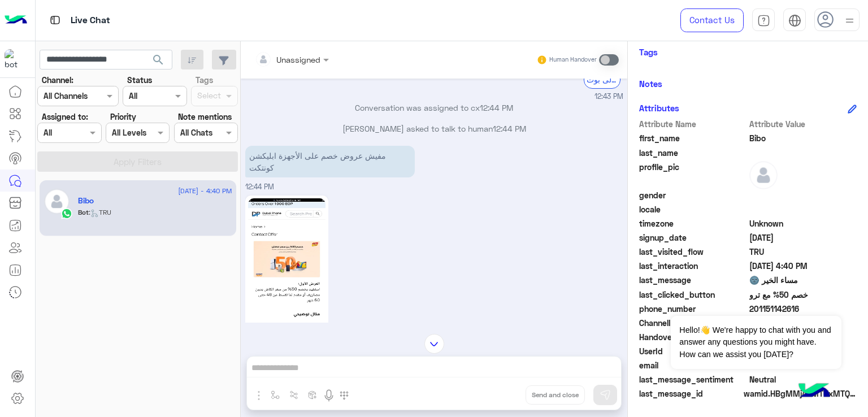
click at [301, 146] on p "مفيش عروض خصم على الأجهزة ابليكشن كونتكت" at bounding box center [330, 162] width 170 height 32
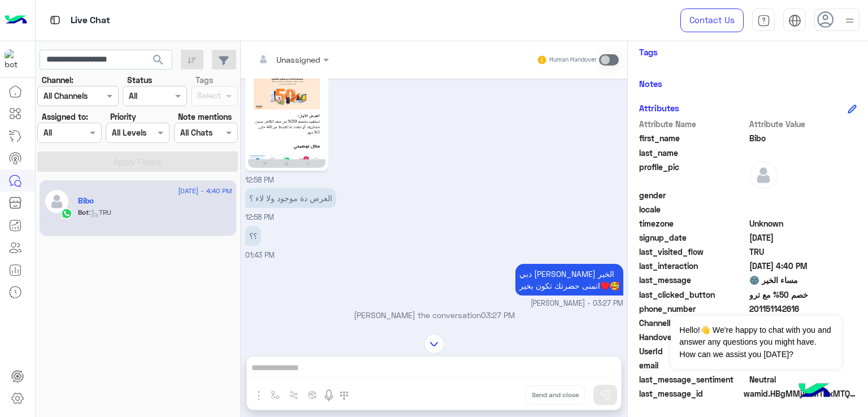
scroll to position [2278, 0]
click at [272, 190] on p "العرض دة موجود ولا لاء ؟" at bounding box center [290, 196] width 91 height 20
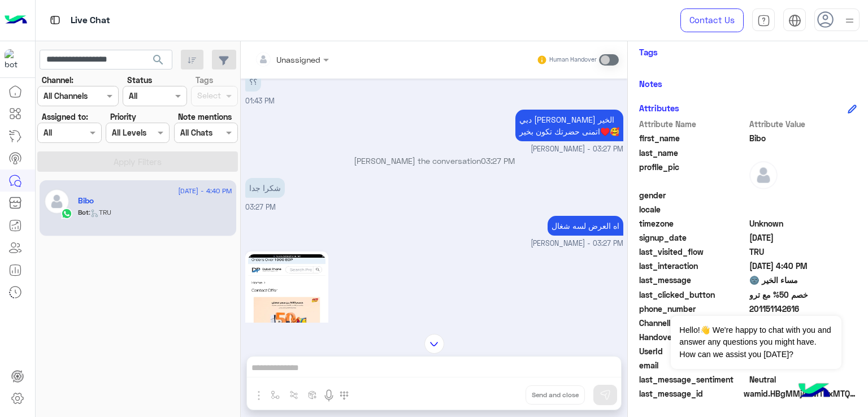
scroll to position [2448, 0]
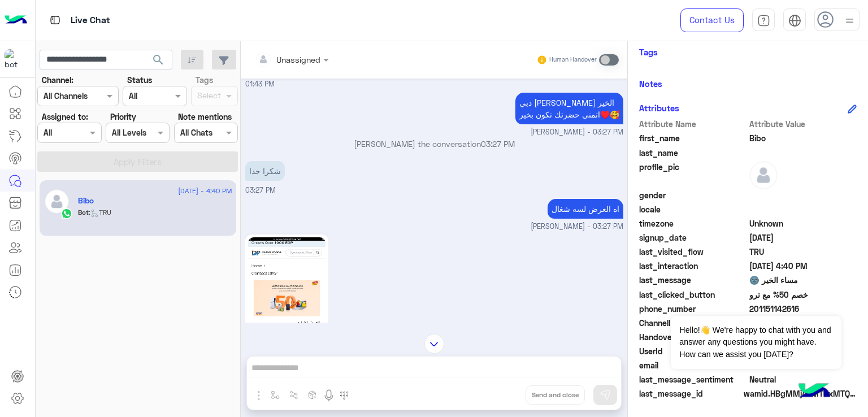
click at [582, 202] on p "اه العرض لسه شغال" at bounding box center [585, 209] width 76 height 20
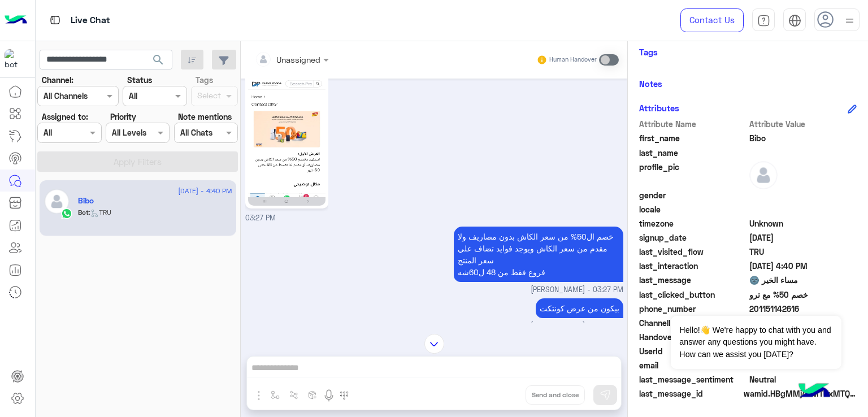
scroll to position [2617, 0]
click at [549, 262] on p "خصم ال50% من سعر الكاش بدون مصاريف ولا مقدم من سعر الكاش ويوجد فوايد تضاف علي س…" at bounding box center [539, 253] width 170 height 55
click at [554, 232] on p "خصم ال50% من سعر الكاش بدون مصاريف ولا مقدم من سعر الكاش ويوجد فوايد تضاف علي س…" at bounding box center [539, 253] width 170 height 55
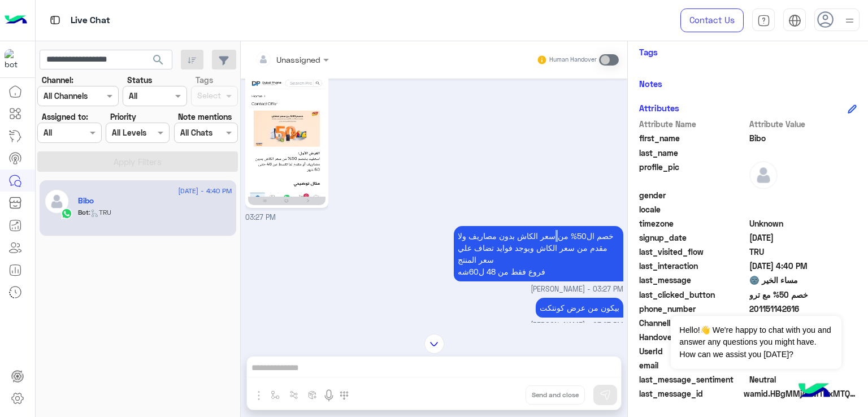
click at [554, 232] on p "خصم ال50% من سعر الكاش بدون مصاريف ولا مقدم من سعر الكاش ويوجد فوايد تضاف علي س…" at bounding box center [539, 253] width 170 height 55
click at [498, 236] on p "خصم ال50% من سعر الكاش بدون مصاريف ولا مقدم من سعر الكاش ويوجد فوايد تضاف علي س…" at bounding box center [539, 253] width 170 height 55
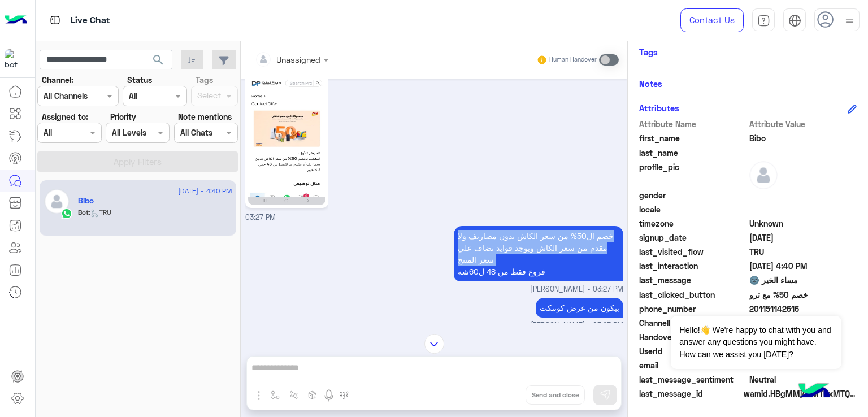
click at [498, 236] on p "خصم ال50% من سعر الكاش بدون مصاريف ولا مقدم من سعر الكاش ويوجد فوايد تضاف علي س…" at bounding box center [539, 253] width 170 height 55
click at [495, 250] on p "خصم ال50% من سعر الكاش بدون مصاريف ولا مقدم من سعر الكاش ويوجد فوايد تضاف علي س…" at bounding box center [539, 253] width 170 height 55
click at [490, 258] on p "خصم ال50% من سعر الكاش بدون مصاريف ولا مقدم من سعر الكاش ويوجد فوايد تضاف علي س…" at bounding box center [539, 253] width 170 height 55
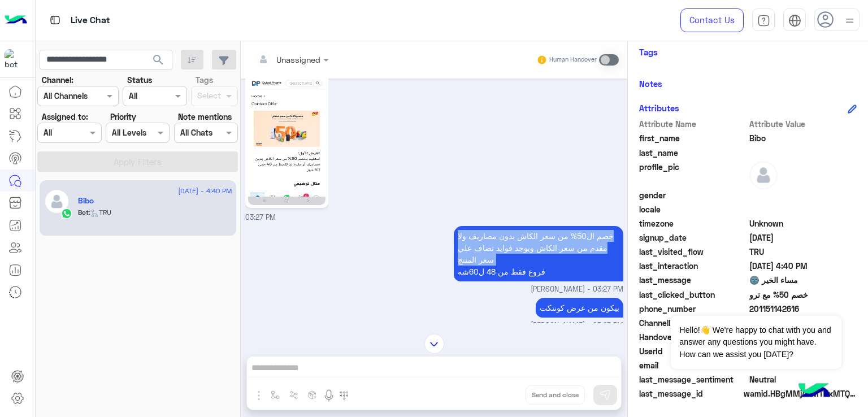
click at [490, 258] on p "خصم ال50% من سعر الكاش بدون مصاريف ولا مقدم من سعر الكاش ويوجد فوايد تضاف علي س…" at bounding box center [539, 253] width 170 height 55
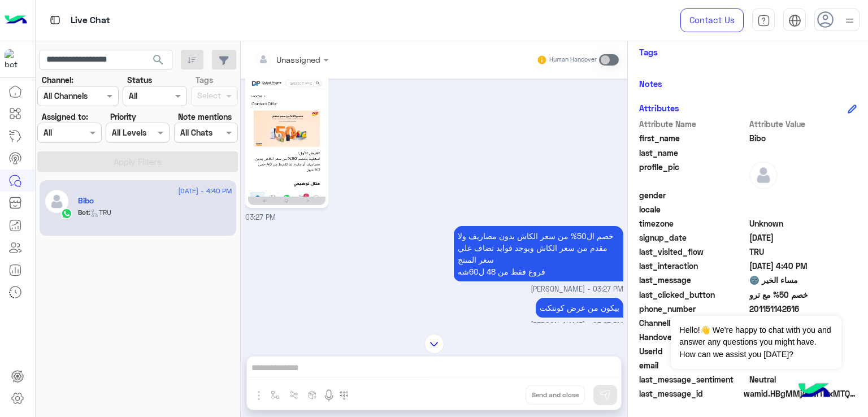
click at [490, 274] on p "خصم ال50% من سعر الكاش بدون مصاريف ولا مقدم من سعر الكاش ويوجد فوايد تضاف علي س…" at bounding box center [539, 253] width 170 height 55
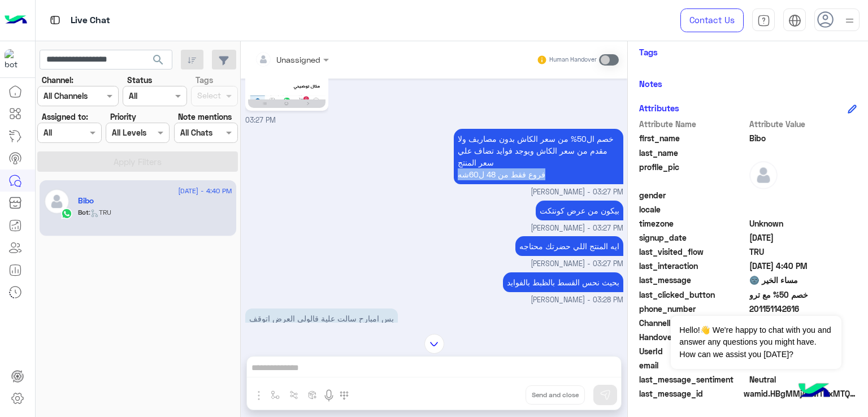
scroll to position [2730, 0]
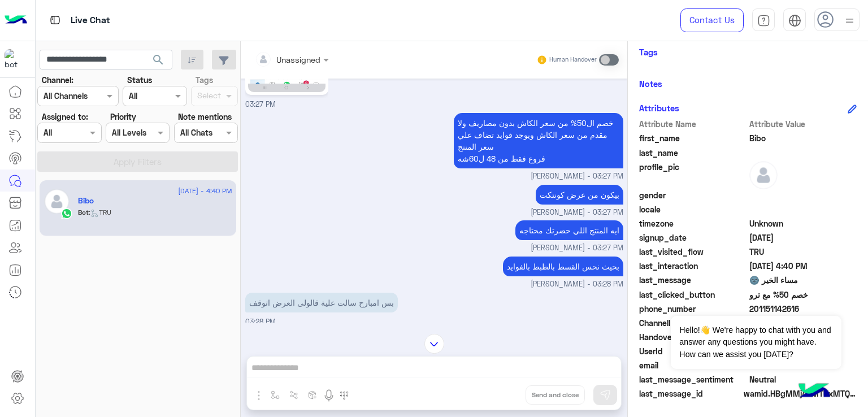
click at [579, 194] on p "بيكون من عرض كونتكت" at bounding box center [580, 195] width 88 height 20
click at [554, 225] on p "ايه المنتج اللي حضرتك محتاجه" at bounding box center [569, 230] width 108 height 20
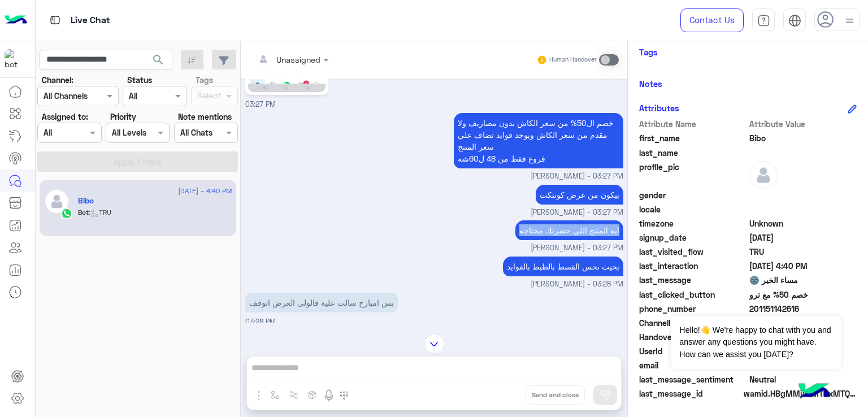
click at [554, 225] on p "ايه المنتج اللي حضرتك محتاجه" at bounding box center [569, 230] width 108 height 20
click at [534, 267] on p "بحيث نحس القسط بالظبط بالفوايد" at bounding box center [563, 267] width 120 height 20
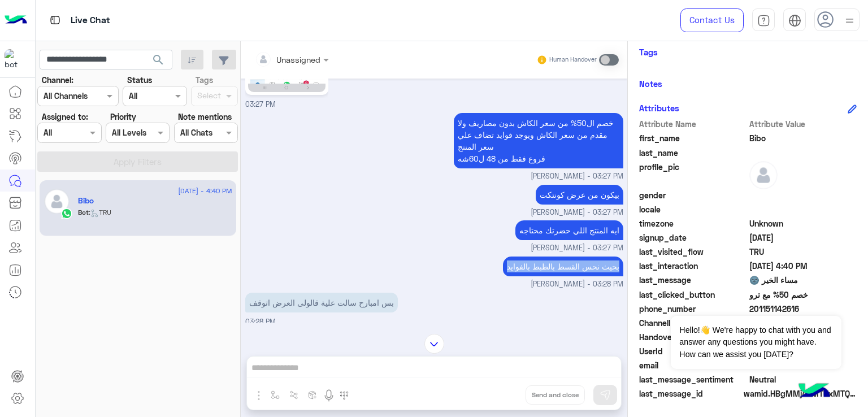
click at [534, 267] on p "بحيث نحس القسط بالظبط بالفوايد" at bounding box center [563, 267] width 120 height 20
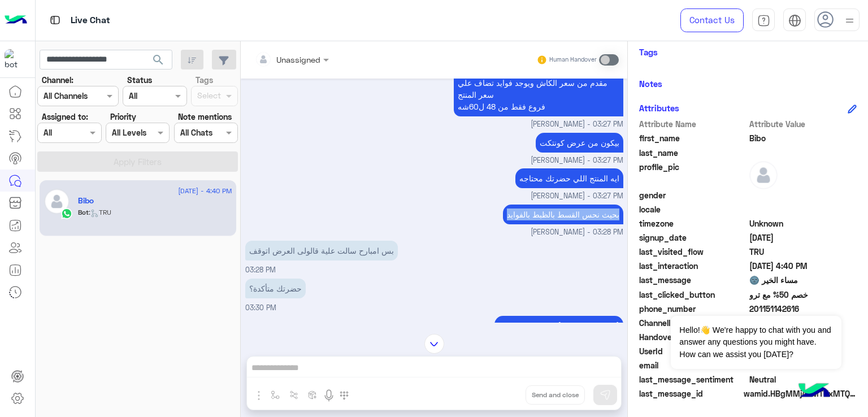
scroll to position [2843, 0]
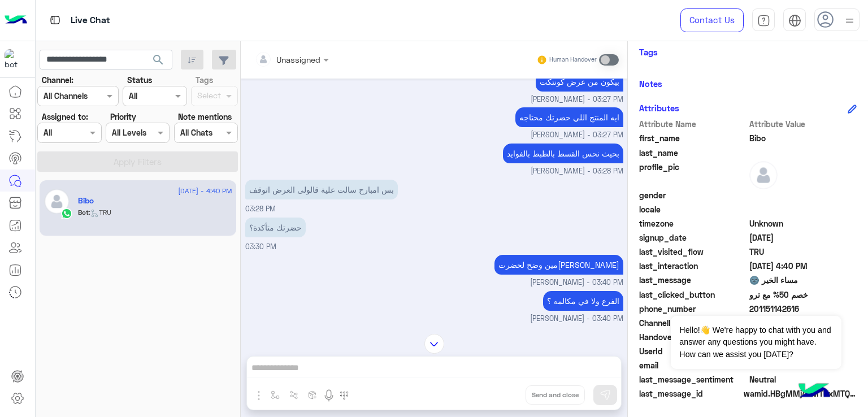
click at [296, 187] on p "بس امبارح سالت علية قالولى العرض اتوقف" at bounding box center [321, 190] width 153 height 20
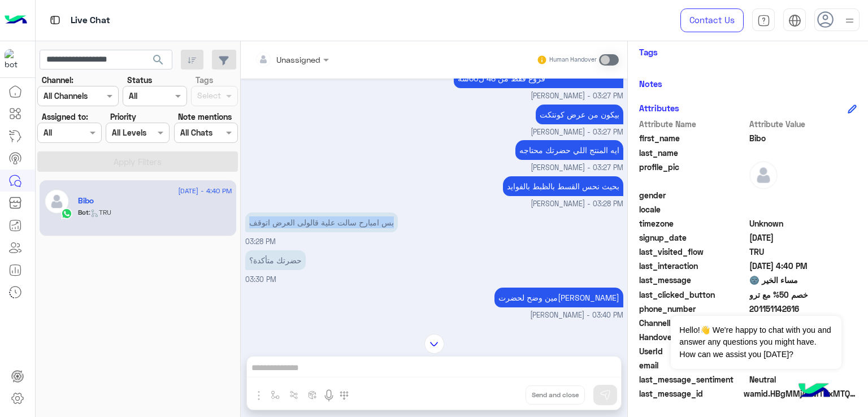
scroll to position [2787, 0]
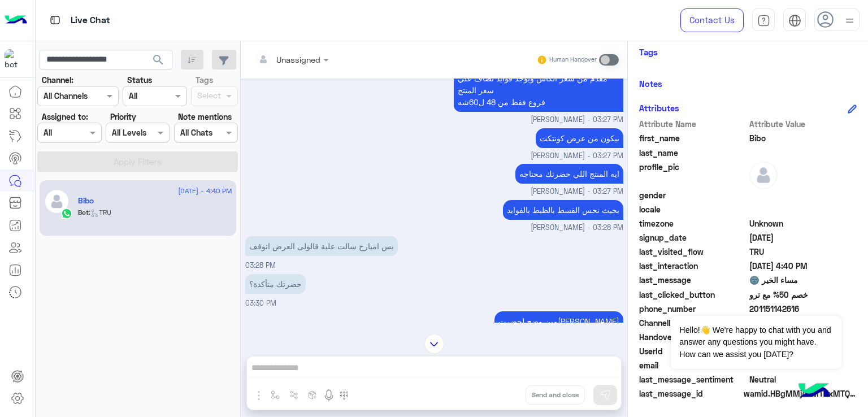
click at [542, 207] on p "بحيث نحس القسط بالظبط بالفوايد" at bounding box center [563, 210] width 120 height 20
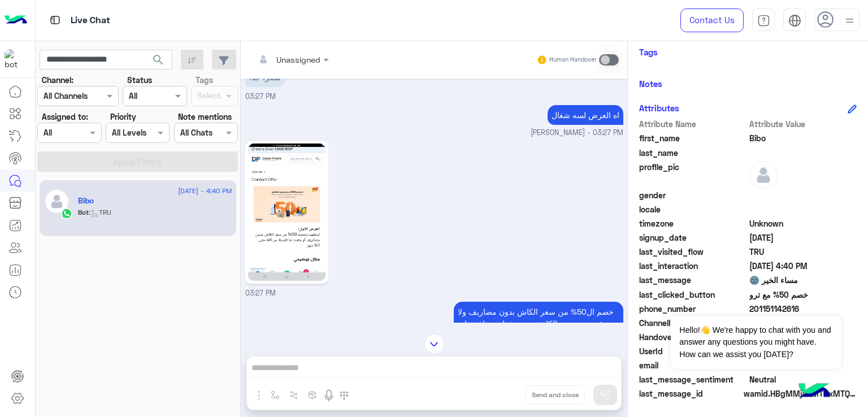
scroll to position [2448, 0]
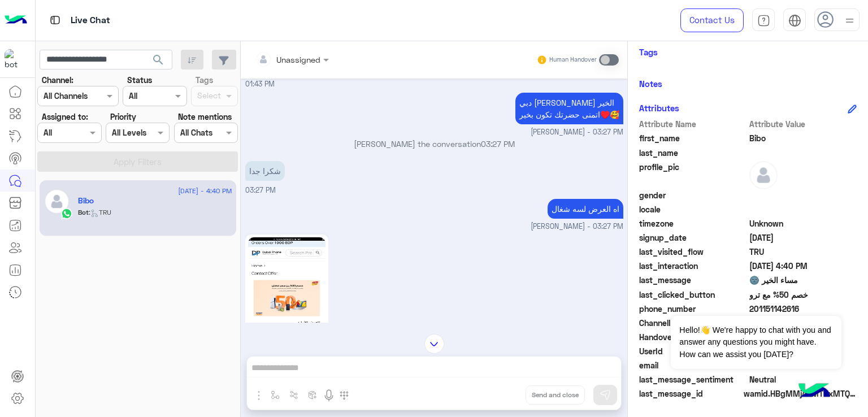
click at [524, 103] on p "دبي فون رحمة [PERSON_NAME] الخير اتمنى حضرتك تكون بخير♥️🥰" at bounding box center [569, 109] width 108 height 32
click at [543, 112] on p "دبي فون رحمة [PERSON_NAME] الخير اتمنى حضرتك تكون بخير♥️🥰" at bounding box center [569, 109] width 108 height 32
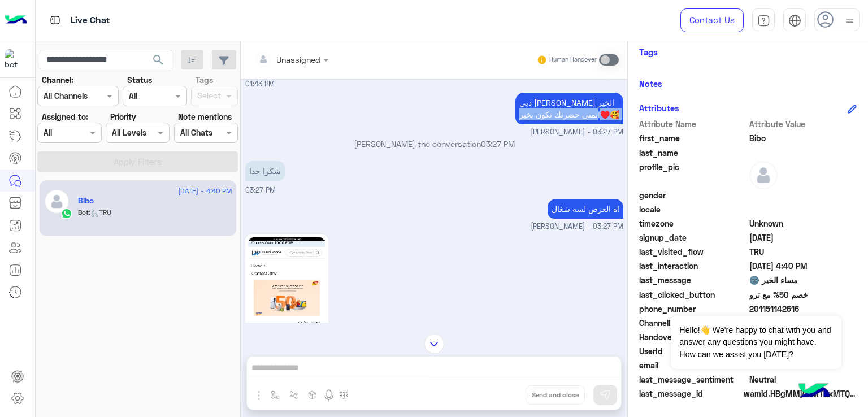
click at [543, 112] on p "دبي فون رحمة [PERSON_NAME] الخير اتمنى حضرتك تكون بخير♥️🥰" at bounding box center [569, 109] width 108 height 32
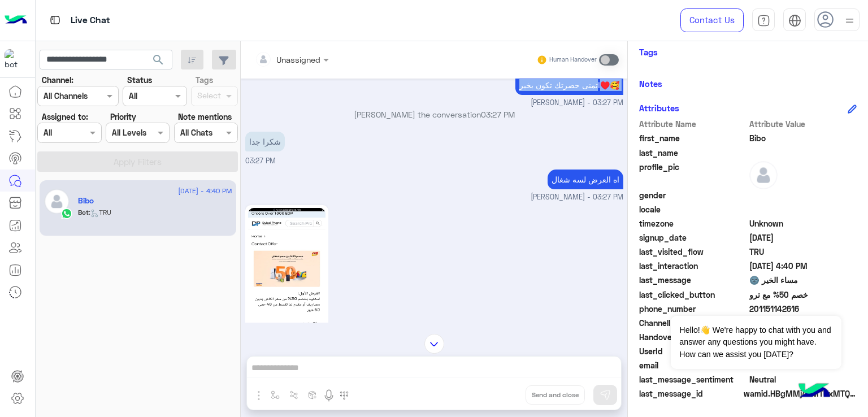
scroll to position [2561, 0]
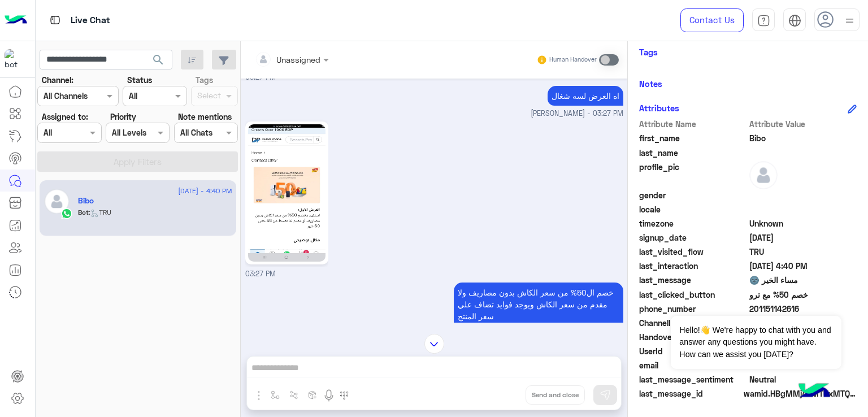
click at [581, 98] on p "اه العرض لسه شغال" at bounding box center [585, 96] width 76 height 20
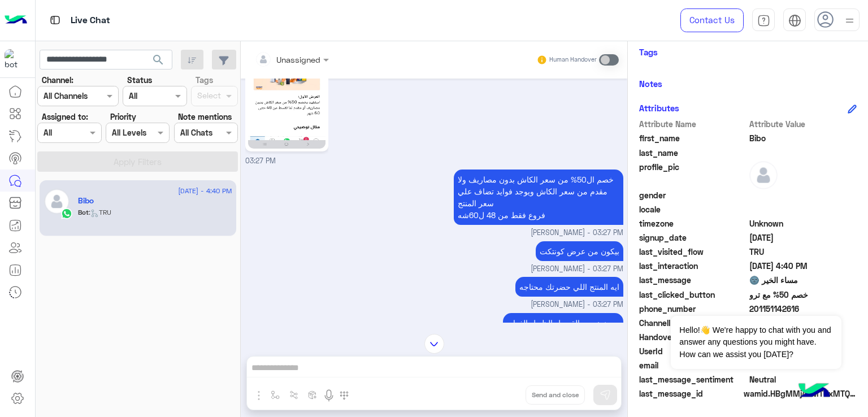
click at [548, 188] on p "خصم ال50% من سعر الكاش بدون مصاريف ولا مقدم من سعر الكاش ويوجد فوايد تضاف علي س…" at bounding box center [539, 197] width 170 height 55
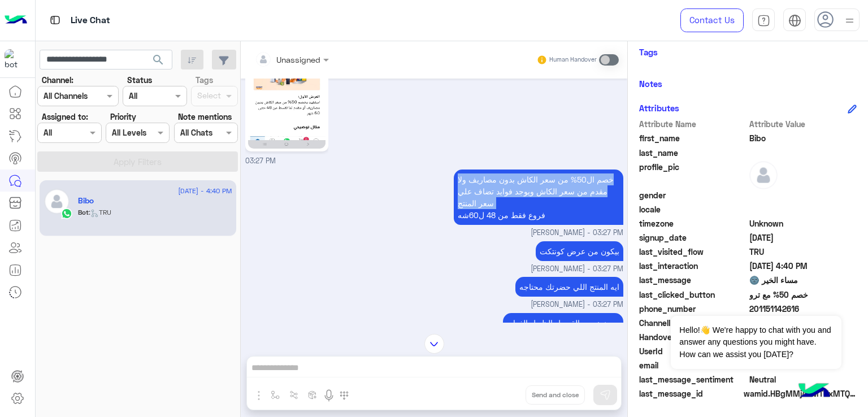
click at [548, 188] on p "خصم ال50% من سعر الكاش بدون مصاريف ولا مقدم من سعر الكاش ويوجد فوايد تضاف علي س…" at bounding box center [539, 197] width 170 height 55
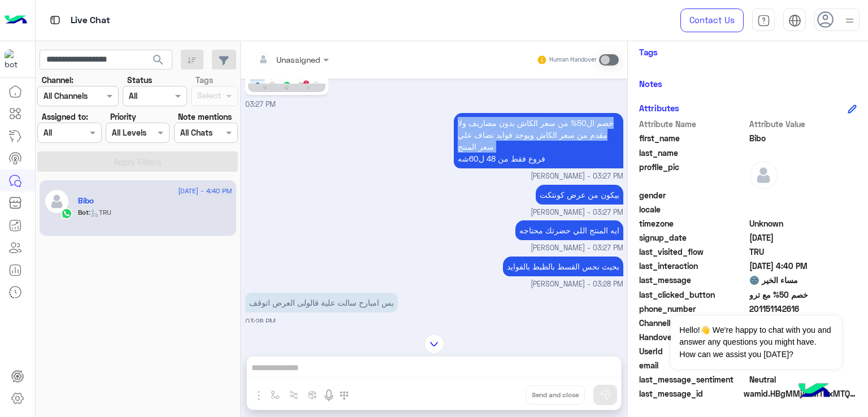
scroll to position [2730, 0]
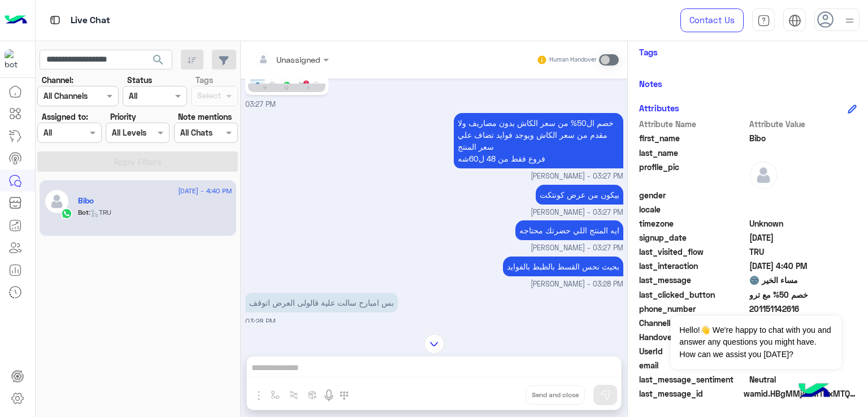
click at [500, 153] on p "خصم ال50% من سعر الكاش بدون مصاريف ولا مقدم من سعر الكاش ويوجد فوايد تضاف علي س…" at bounding box center [539, 140] width 170 height 55
click at [559, 193] on p "بيكون من عرض كونتكت" at bounding box center [580, 195] width 88 height 20
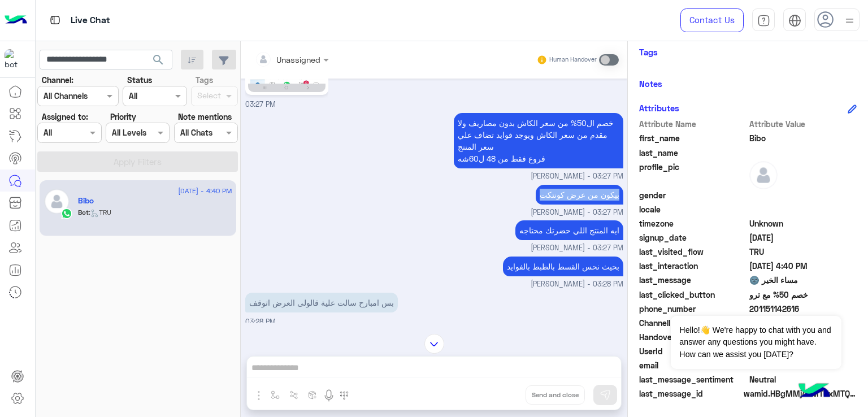
click at [559, 193] on p "بيكون من عرض كونتكت" at bounding box center [580, 195] width 88 height 20
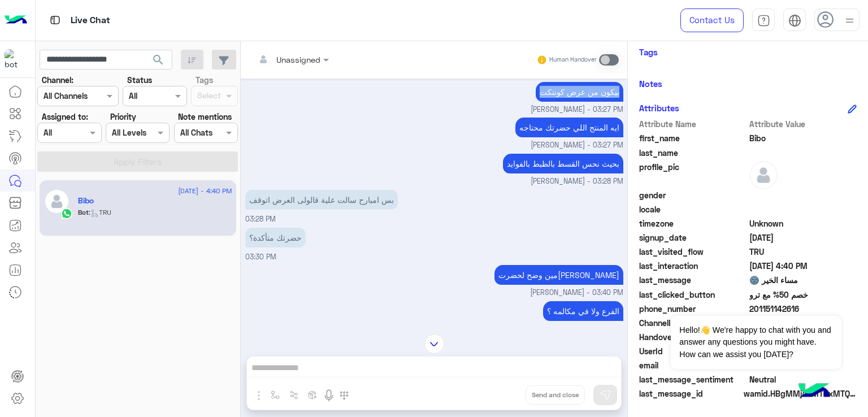
scroll to position [2843, 0]
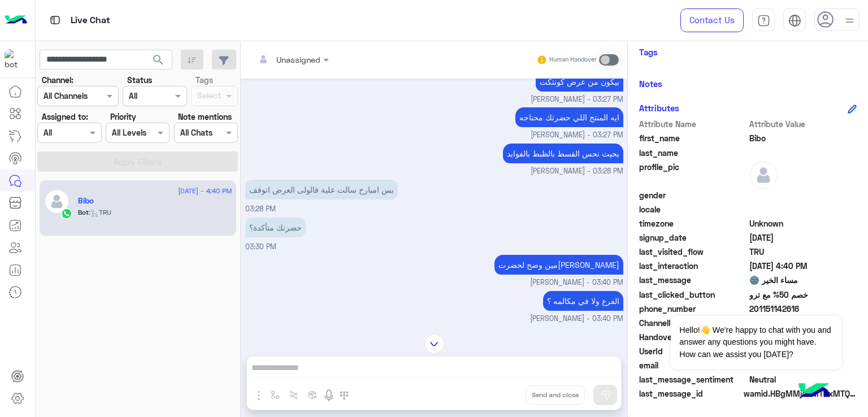
click at [580, 114] on p "ايه المنتج اللي حضرتك محتاجه" at bounding box center [569, 117] width 108 height 20
click at [554, 146] on p "بحيث نحس القسط بالظبط بالفوايد" at bounding box center [563, 154] width 120 height 20
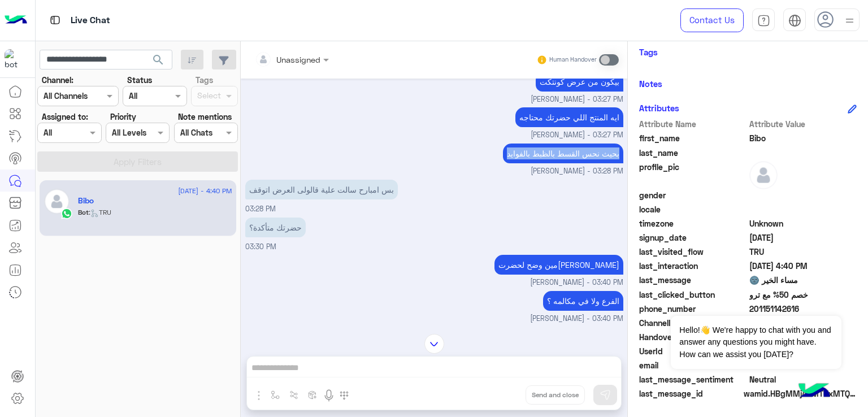
click at [554, 146] on p "بحيث نحس القسط بالظبط بالفوايد" at bounding box center [563, 154] width 120 height 20
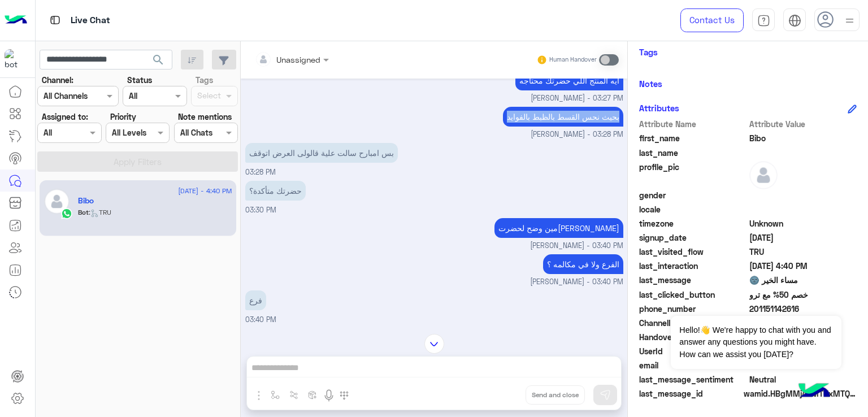
scroll to position [2900, 0]
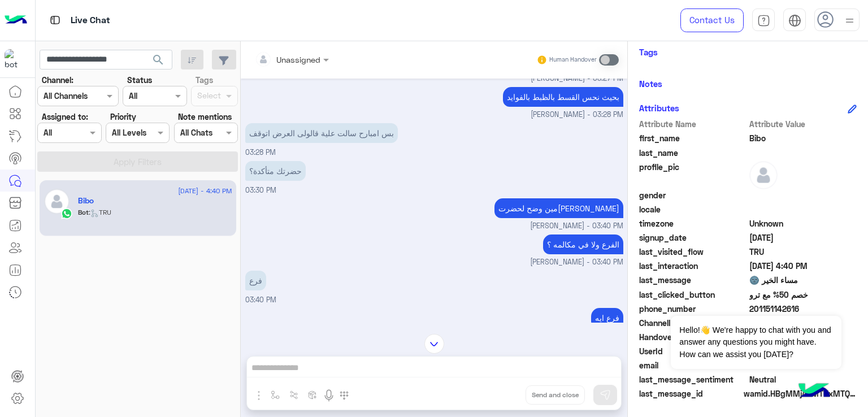
click at [298, 135] on p "بس امبارح سالت علية قالولى العرض اتوقف" at bounding box center [321, 133] width 153 height 20
click at [291, 164] on p "حضرتك متأكدة؟" at bounding box center [275, 171] width 60 height 20
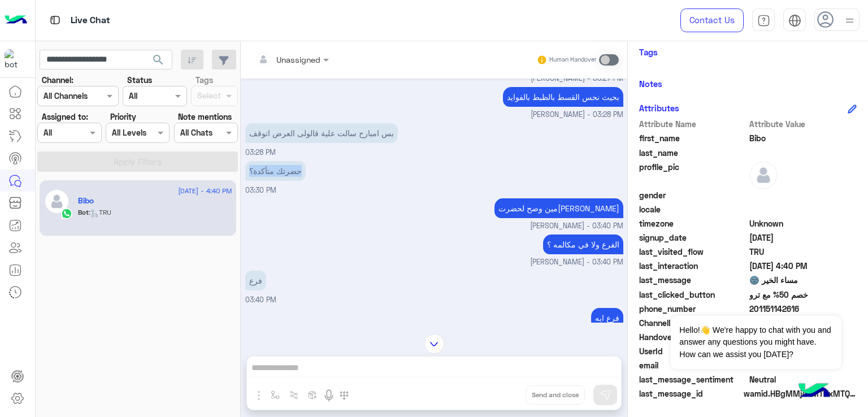
click at [291, 164] on p "حضرتك متأكدة؟" at bounding box center [275, 171] width 60 height 20
click at [572, 205] on p "مين وضح لحضرت[PERSON_NAME]" at bounding box center [558, 208] width 129 height 20
click at [586, 240] on p "الفرع ولا في مكالمه ؟" at bounding box center [583, 244] width 80 height 20
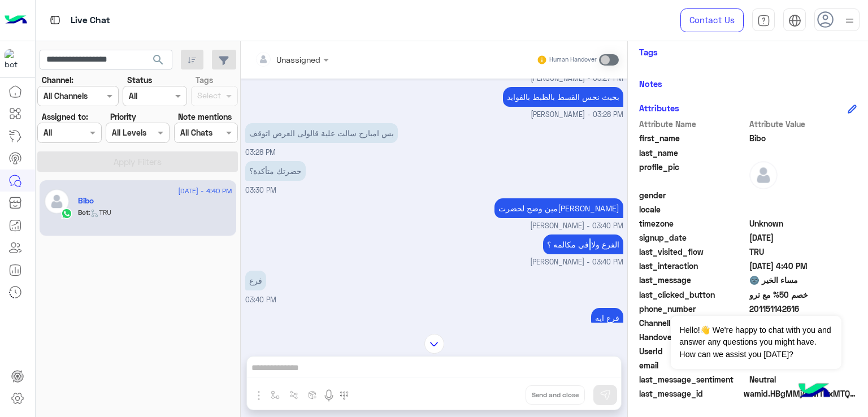
click at [586, 240] on p "الفرع ولا في مكالمه ؟" at bounding box center [583, 244] width 80 height 20
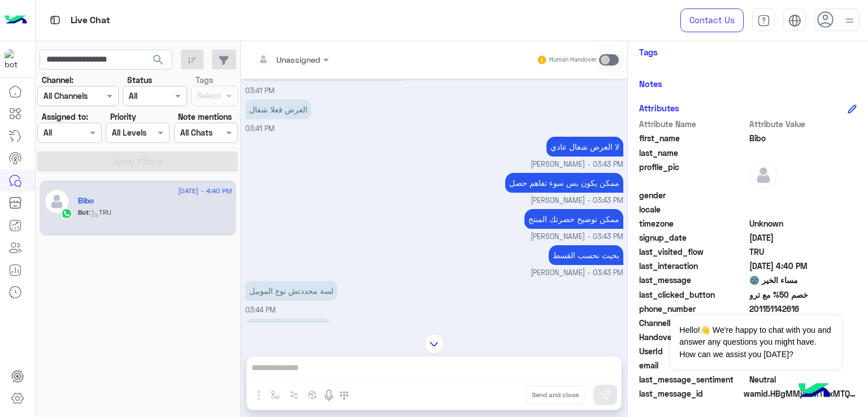
scroll to position [3182, 0]
click at [272, 99] on p "العرض فعلا شغال" at bounding box center [278, 109] width 66 height 20
click at [594, 145] on p "لا العرض شغال عادي" at bounding box center [584, 147] width 77 height 20
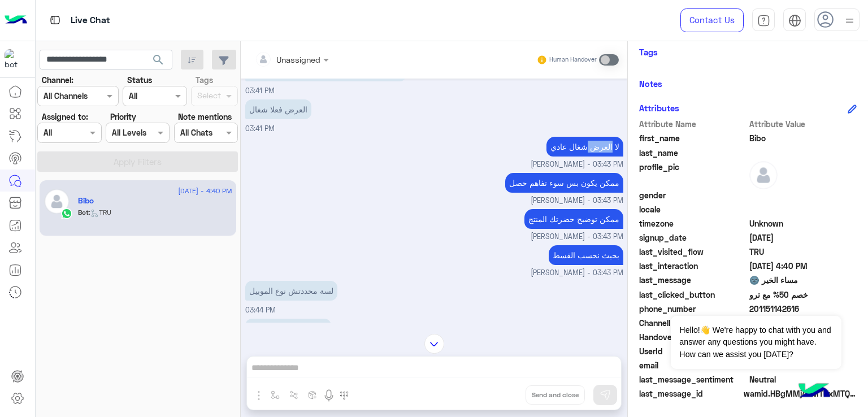
click at [594, 145] on p "لا العرض شغال عادي" at bounding box center [584, 147] width 77 height 20
click at [563, 173] on p "ممكن يكون بس سوء تفاهم حصل" at bounding box center [564, 183] width 118 height 20
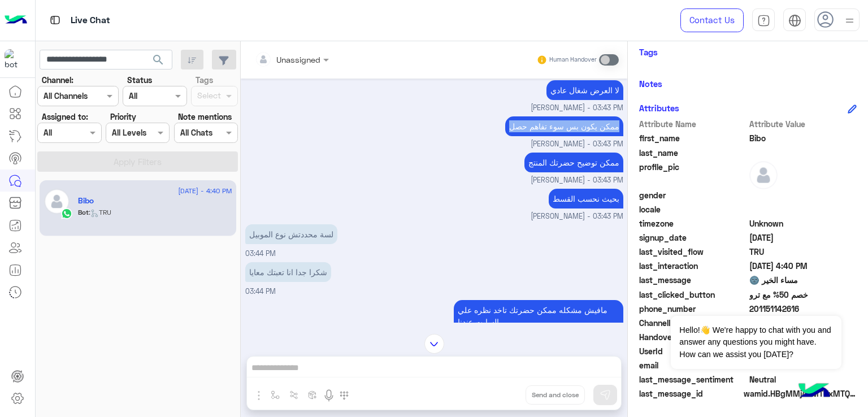
scroll to position [3239, 0]
click at [577, 153] on p "ممكن توضيح حضرتك المنتج" at bounding box center [573, 163] width 99 height 20
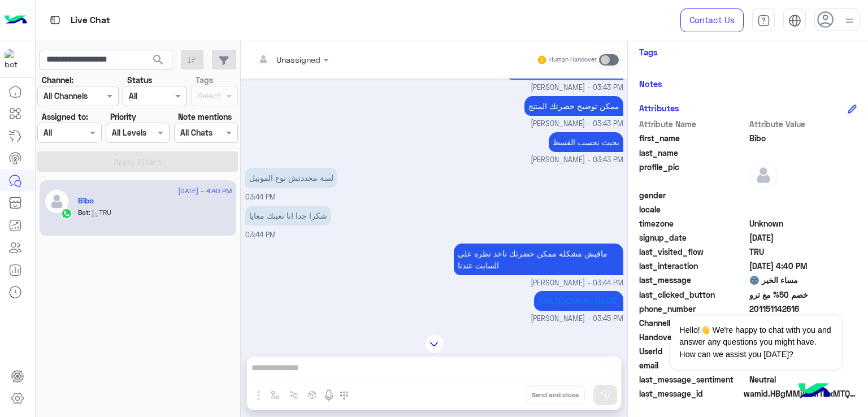
click at [283, 171] on p "لسة محددتش نوع الموبيل" at bounding box center [291, 178] width 92 height 20
click at [303, 210] on p "شكرا جدا انا تعبتك معايا" at bounding box center [288, 216] width 86 height 20
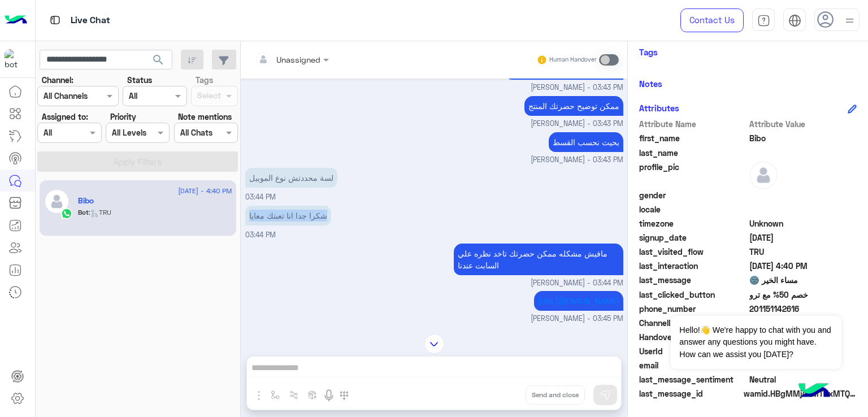
click at [303, 210] on p "شكرا جدا انا تعبتك معايا" at bounding box center [288, 216] width 86 height 20
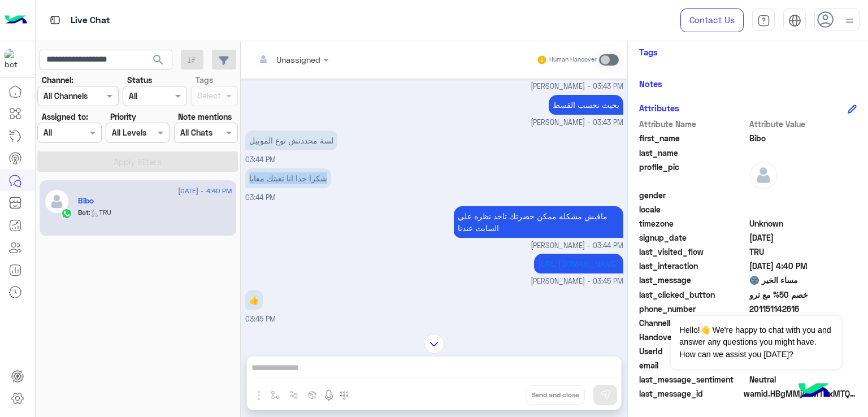
scroll to position [3408, 0]
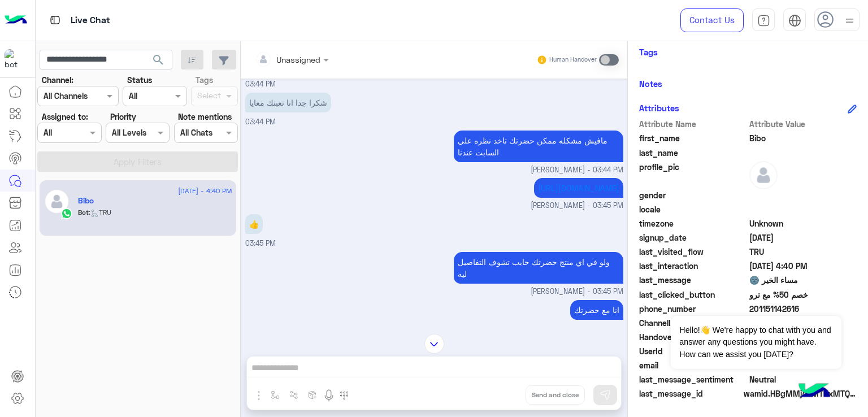
click at [486, 131] on p "مافيش مشكله ممكن حضرتك تاخد نظره علي السابت عندنا" at bounding box center [539, 147] width 170 height 32
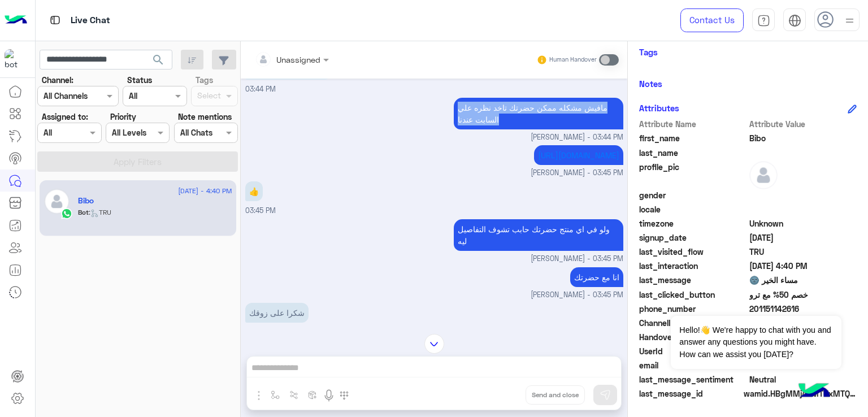
scroll to position [3465, 0]
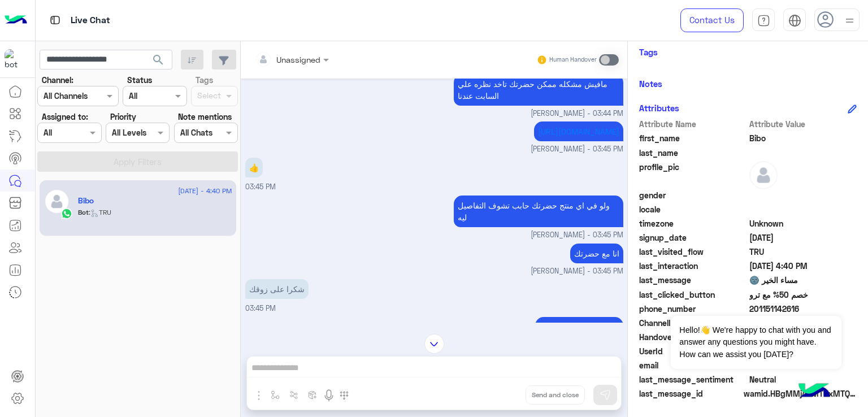
click at [506, 196] on p "ولو في اي منتج حضرتك حابب تشوف التفاصيل ليه" at bounding box center [539, 211] width 170 height 32
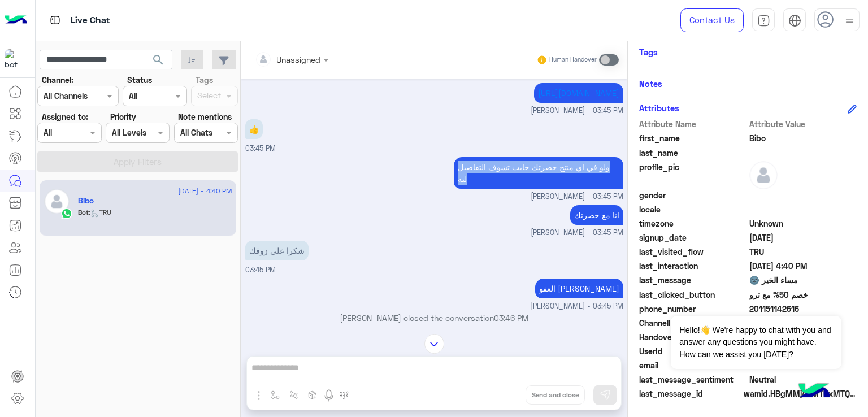
scroll to position [3521, 0]
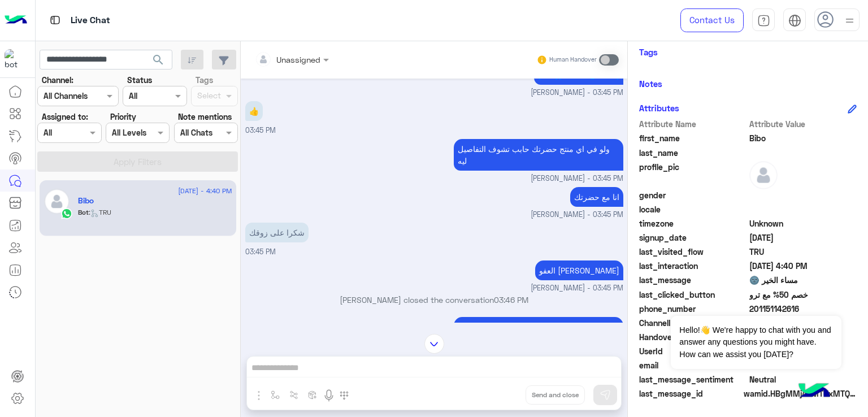
click at [577, 187] on p "انا مع حضرتك" at bounding box center [596, 197] width 53 height 20
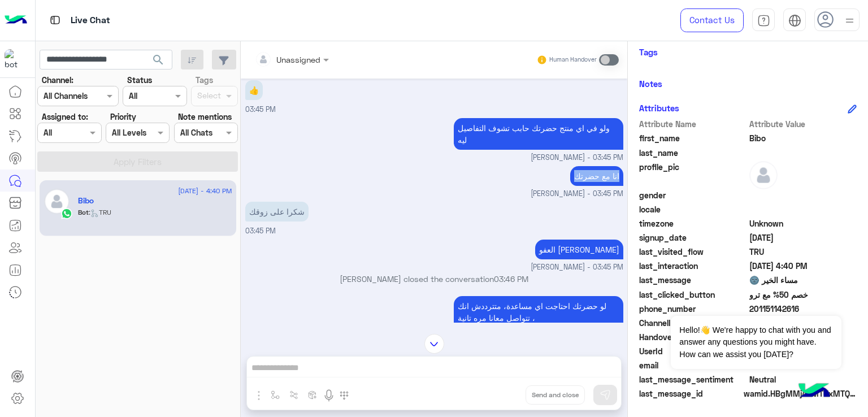
scroll to position [3578, 0]
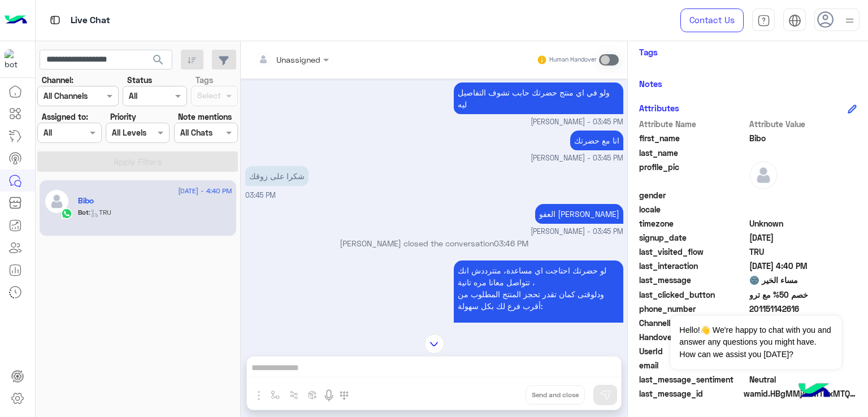
click at [570, 204] on p "العفو [PERSON_NAME]" at bounding box center [579, 214] width 88 height 20
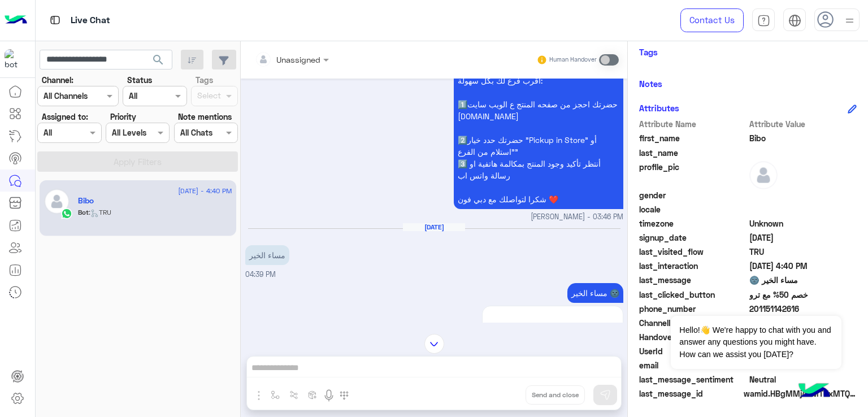
scroll to position [3747, 0]
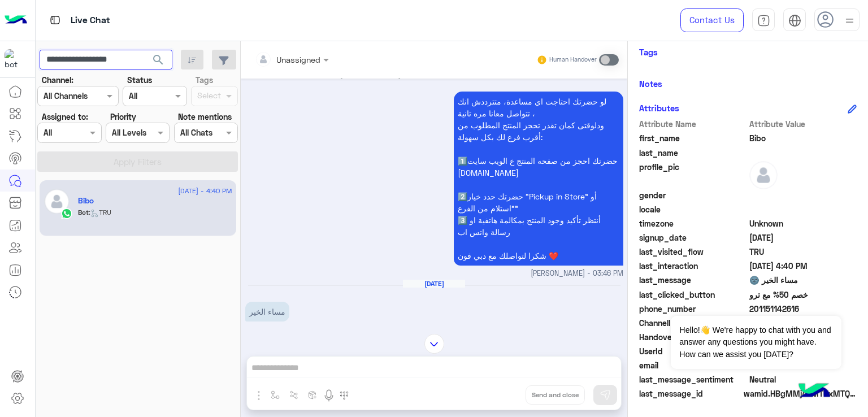
click at [80, 53] on input "**********" at bounding box center [106, 60] width 133 height 20
paste input "text"
click at [162, 59] on span "search" at bounding box center [158, 60] width 14 height 14
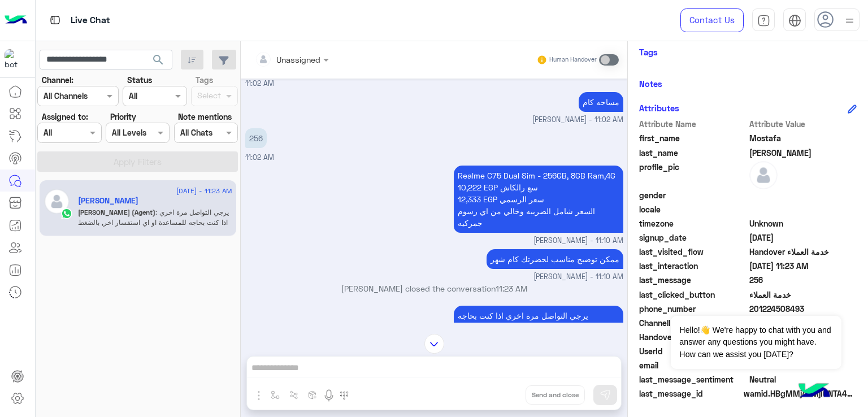
scroll to position [996, 0]
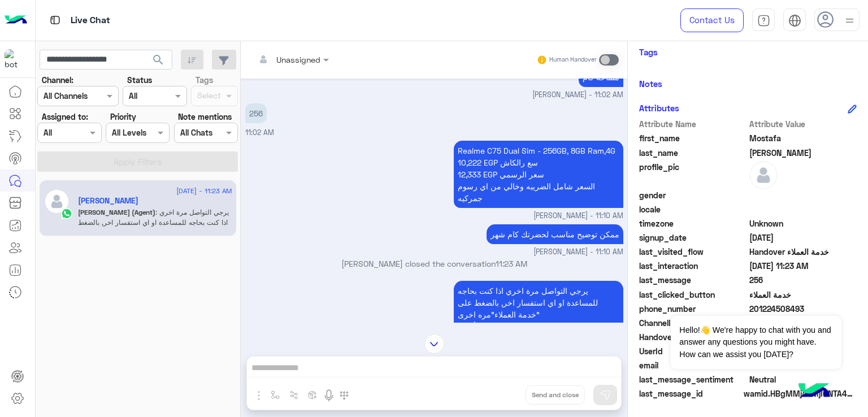
click at [540, 190] on p "Realme C75 Dual Sim - 256GB, 8GB Ram,4G 10,222 EGP سع رالكاش 12,333 EGP سعر الر…" at bounding box center [539, 174] width 170 height 67
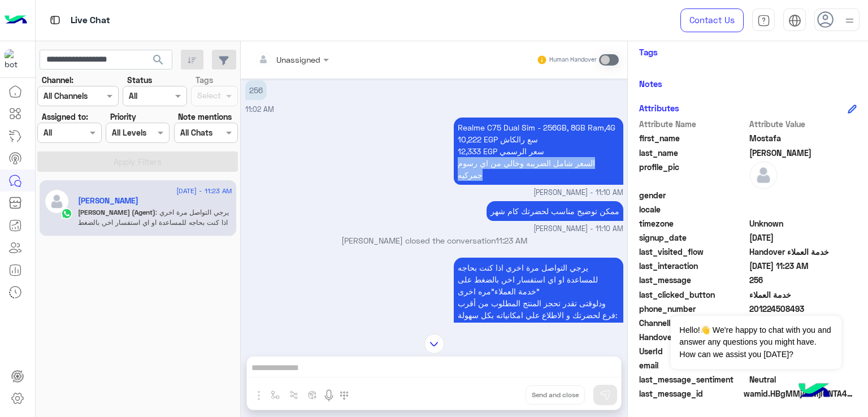
scroll to position [1053, 0]
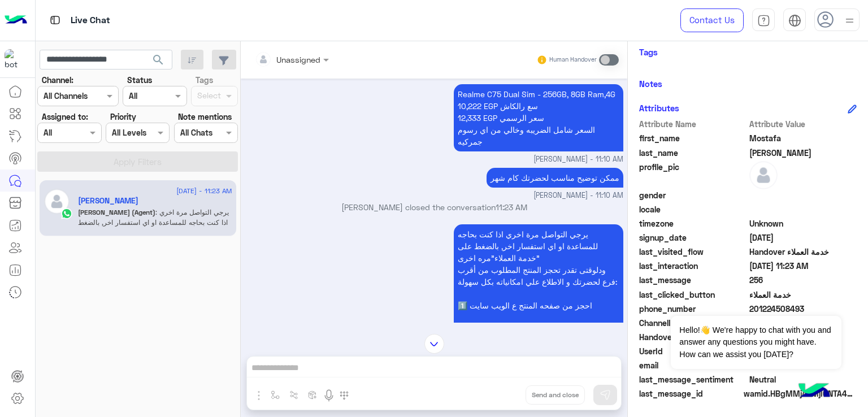
click at [515, 168] on p "ممكن توضيح مناسب لحضرتك كام شهر" at bounding box center [554, 178] width 137 height 20
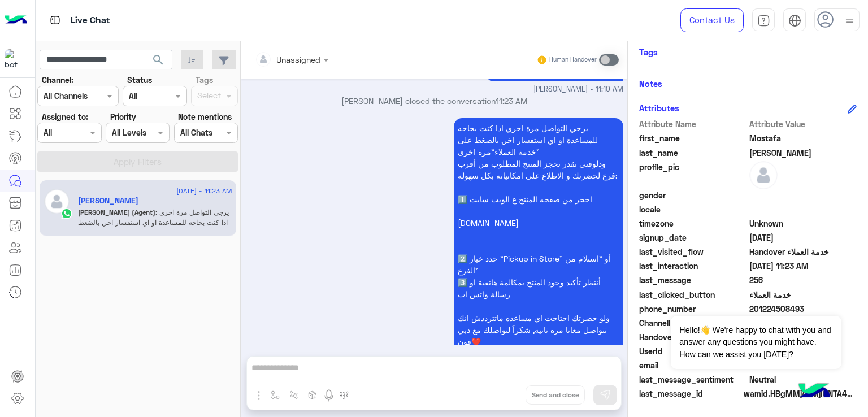
scroll to position [1166, 0]
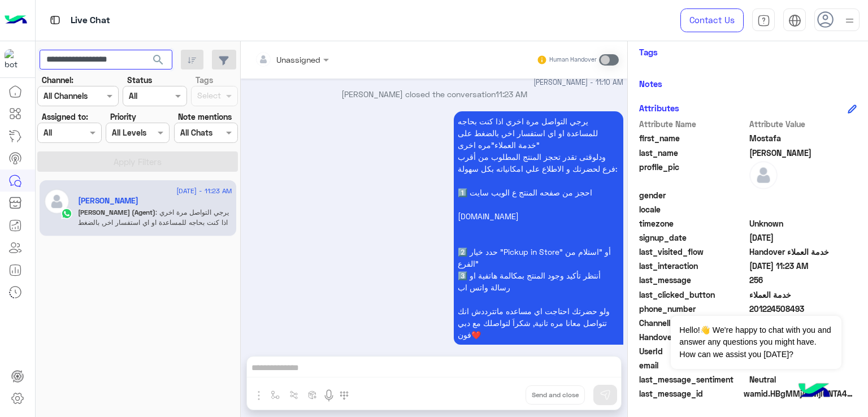
click at [93, 55] on input "**********" at bounding box center [106, 60] width 133 height 20
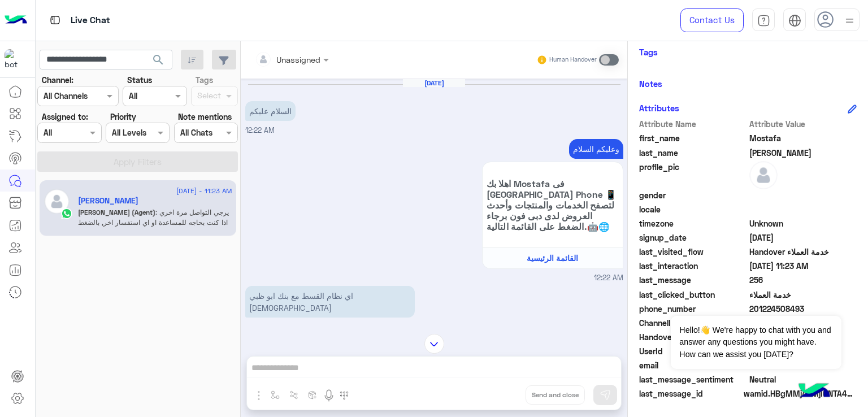
scroll to position [12, 0]
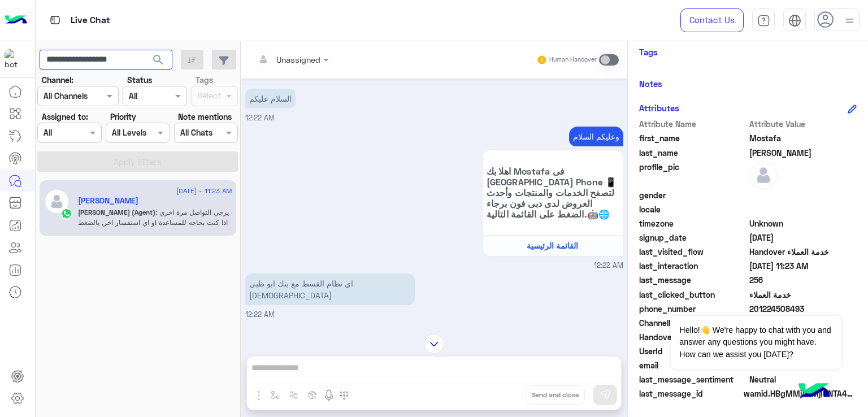
paste input "text"
click at [145, 50] on button "search" at bounding box center [159, 62] width 28 height 24
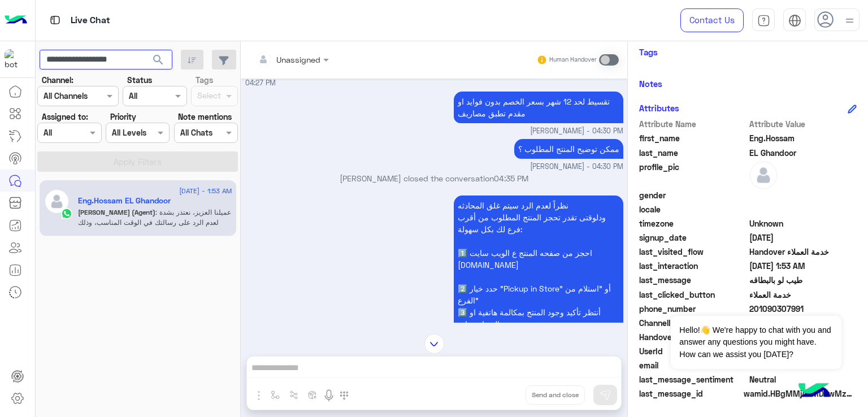
scroll to position [218, 0]
click at [118, 63] on input "**********" at bounding box center [106, 60] width 133 height 20
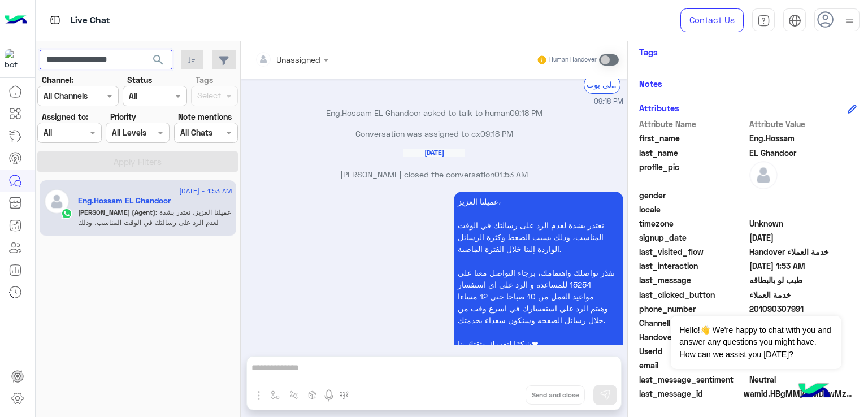
scroll to position [1672, 0]
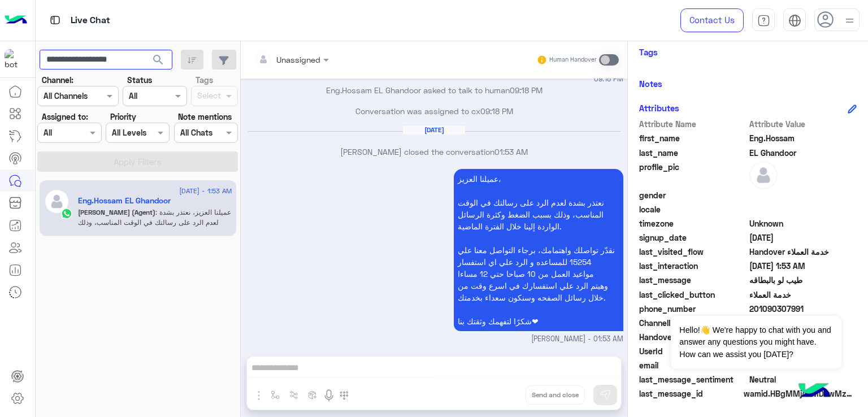
paste input "text"
click at [158, 58] on span "search" at bounding box center [158, 60] width 14 height 14
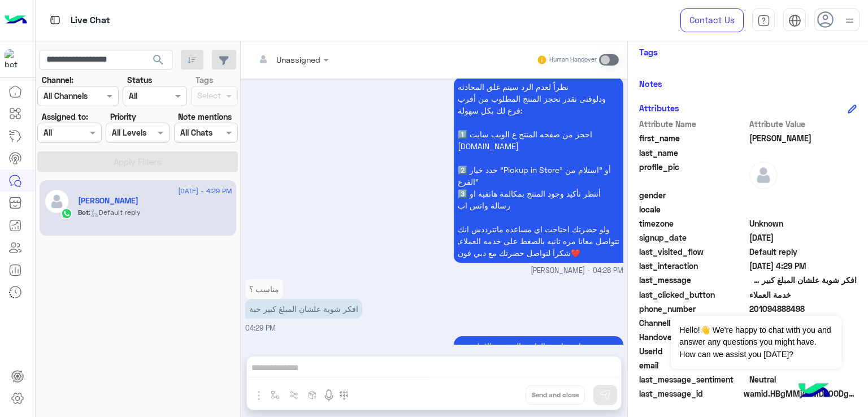
scroll to position [1126, 0]
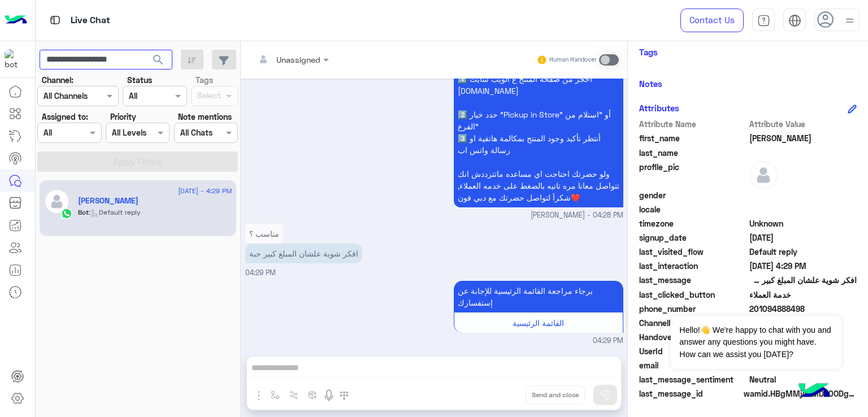
click at [94, 59] on input "**********" at bounding box center [106, 60] width 133 height 20
paste input "text"
click at [160, 61] on span "search" at bounding box center [158, 60] width 14 height 14
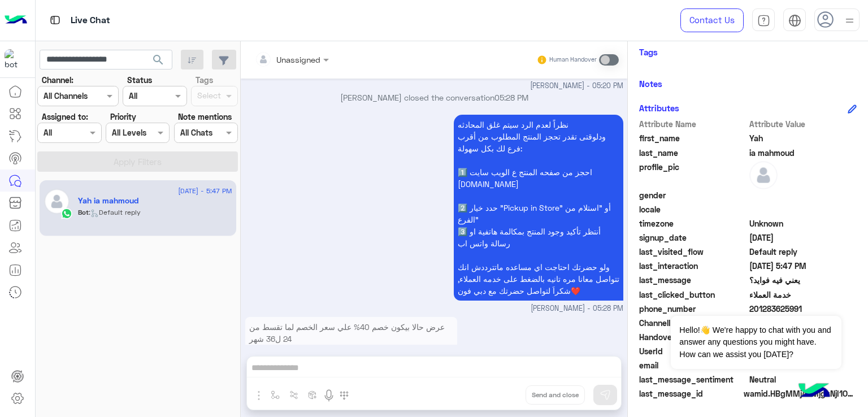
scroll to position [1842, 0]
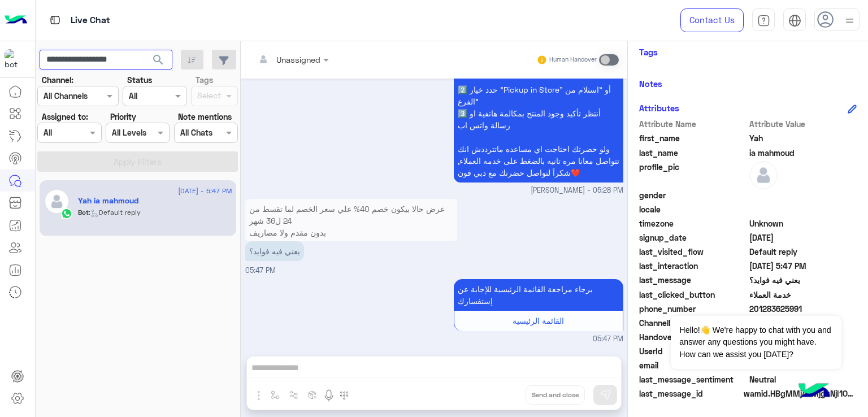
click at [95, 57] on input "**********" at bounding box center [106, 60] width 133 height 20
paste input "text"
click at [163, 60] on span "search" at bounding box center [158, 60] width 14 height 14
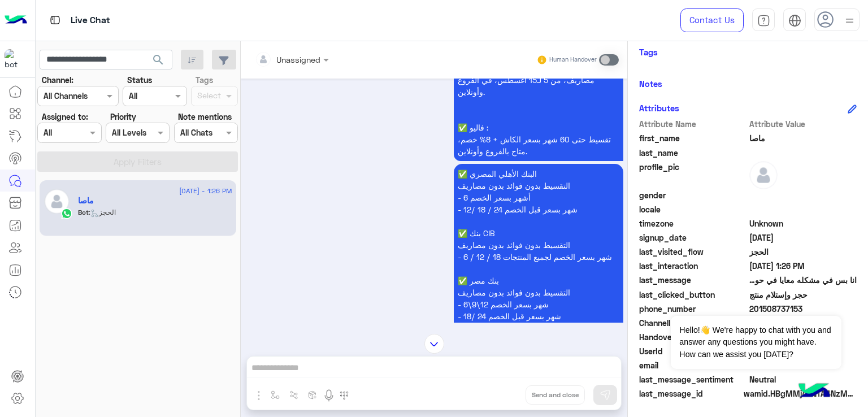
scroll to position [1988, 0]
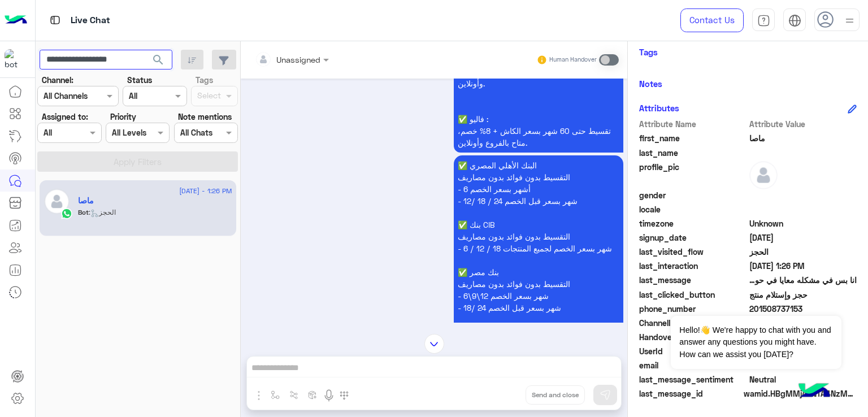
click at [89, 59] on input "**********" at bounding box center [106, 60] width 133 height 20
click at [93, 59] on input "**********" at bounding box center [106, 60] width 133 height 20
paste input "text"
click at [156, 55] on span "search" at bounding box center [158, 60] width 14 height 14
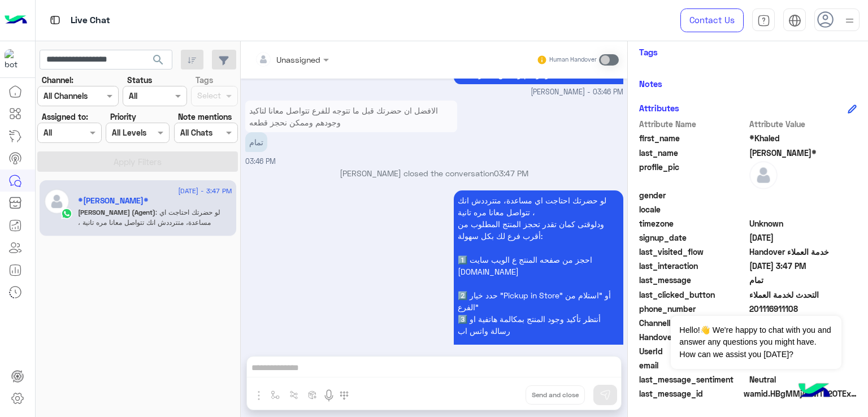
scroll to position [2571, 0]
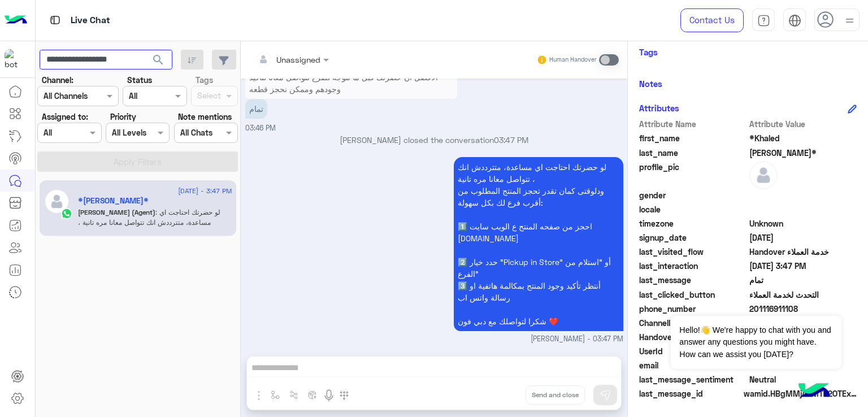
click at [107, 59] on input "**********" at bounding box center [106, 60] width 133 height 20
paste input "text"
type input "**********"
click at [163, 57] on span "search" at bounding box center [158, 60] width 14 height 14
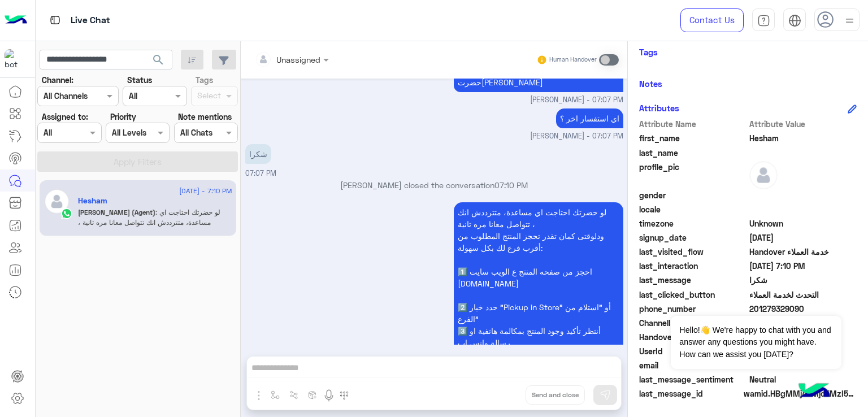
scroll to position [2447, 0]
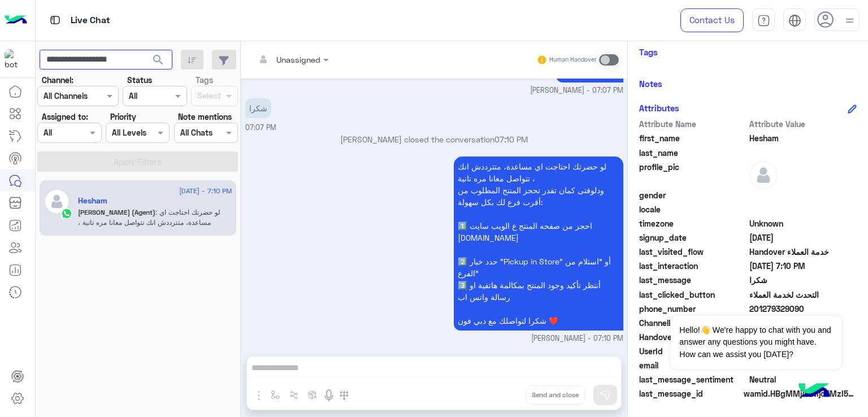
click at [81, 60] on input "**********" at bounding box center [106, 60] width 133 height 20
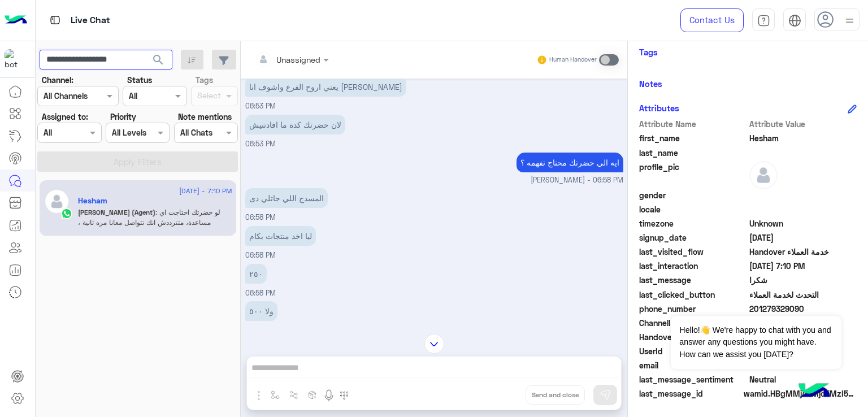
scroll to position [1826, 0]
